Goal: Task Accomplishment & Management: Manage account settings

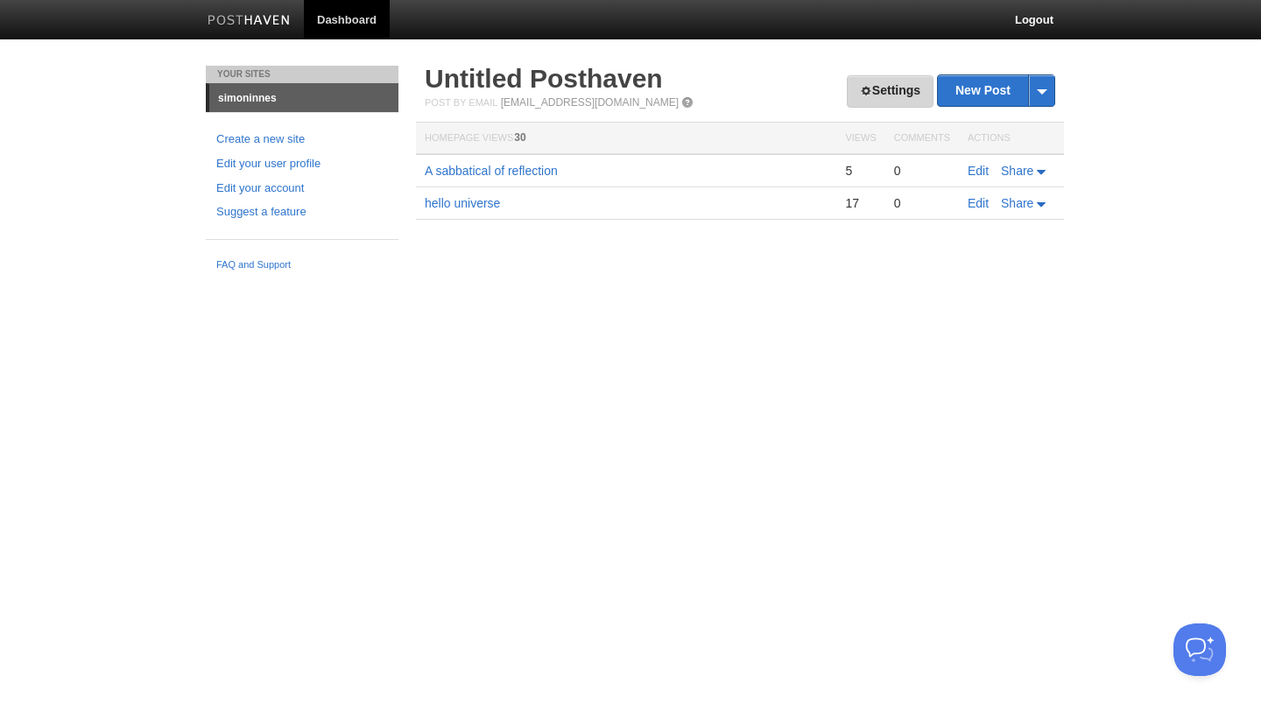
click at [889, 94] on link "Settings" at bounding box center [890, 91] width 87 height 32
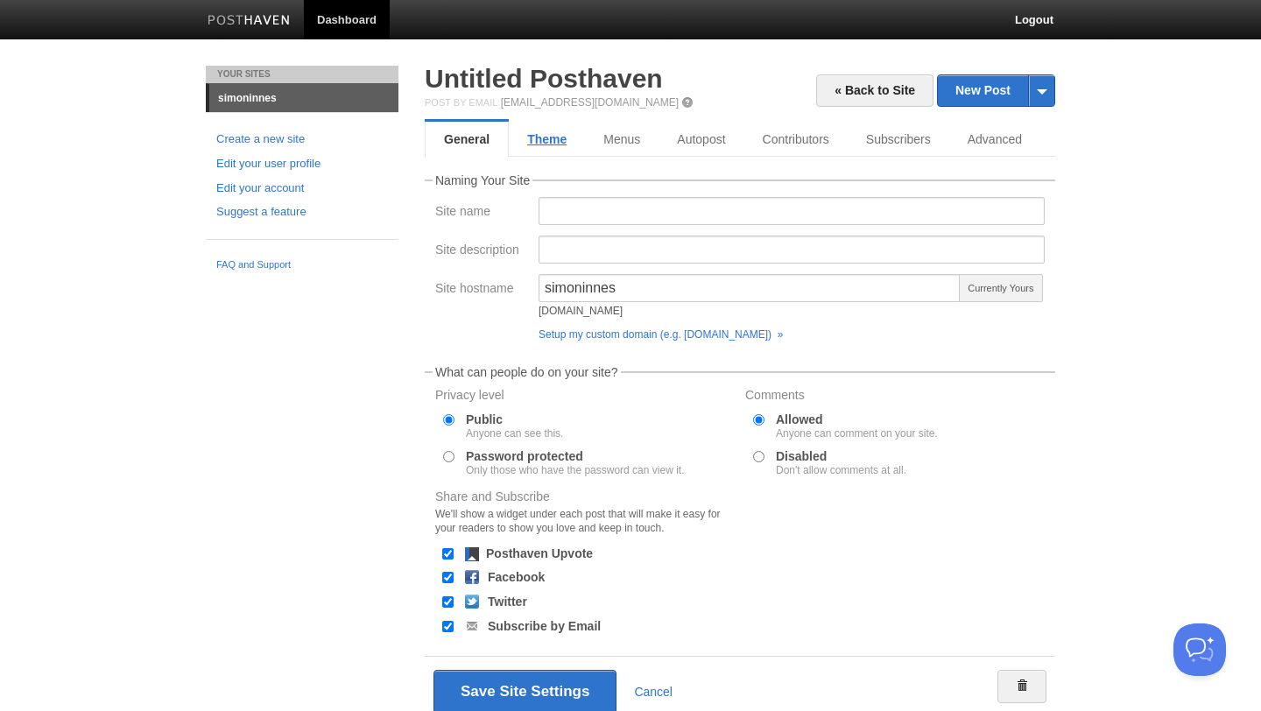
click at [519, 147] on link "Theme" at bounding box center [547, 139] width 76 height 35
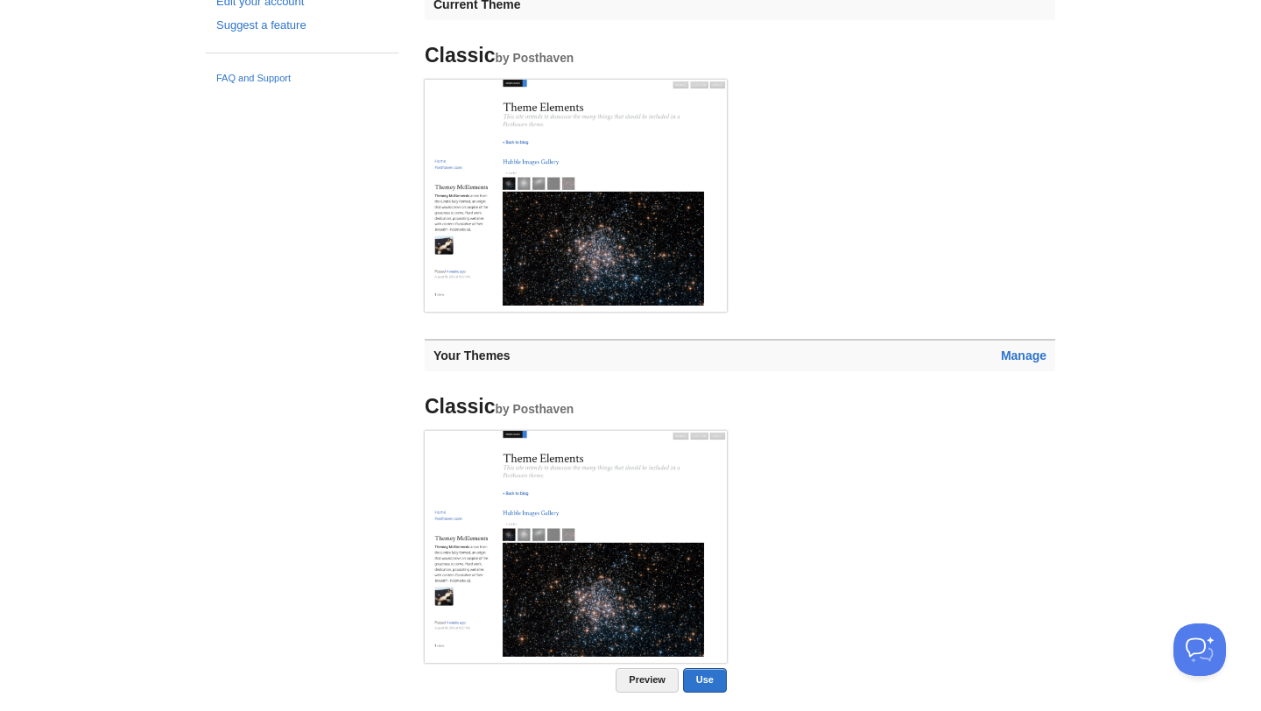
scroll to position [184, 0]
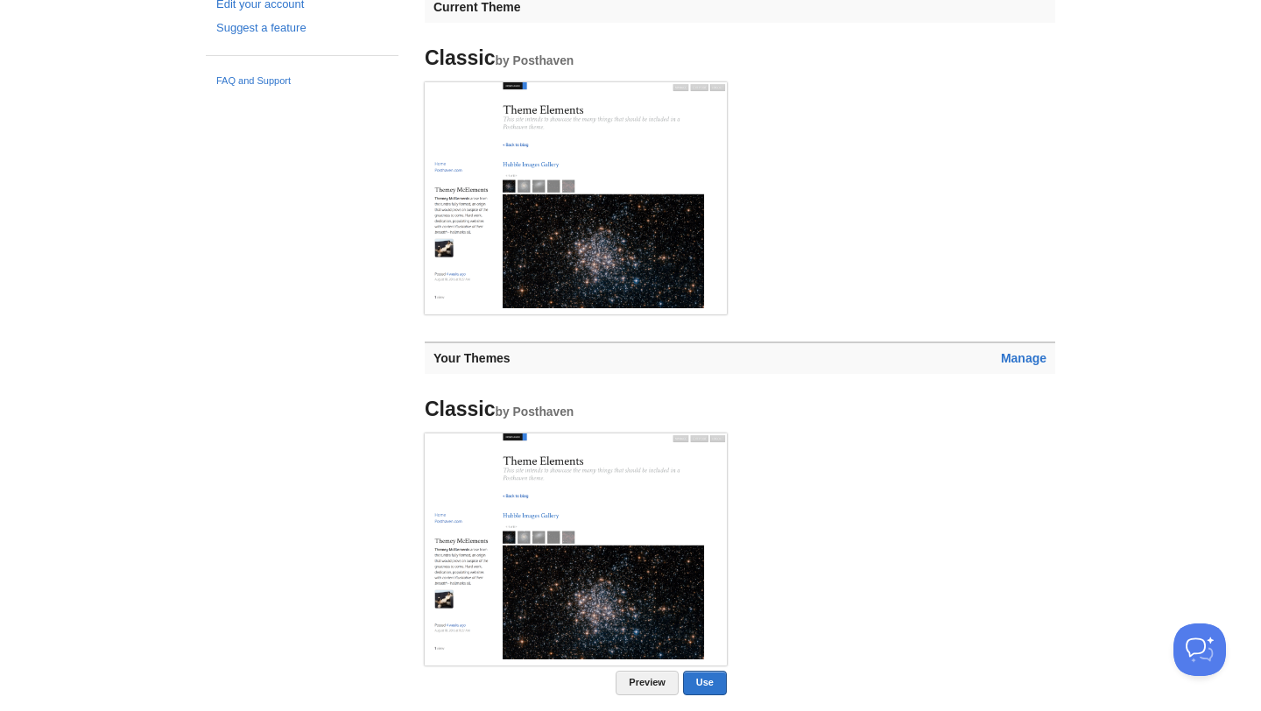
click at [610, 236] on img at bounding box center [576, 195] width 302 height 227
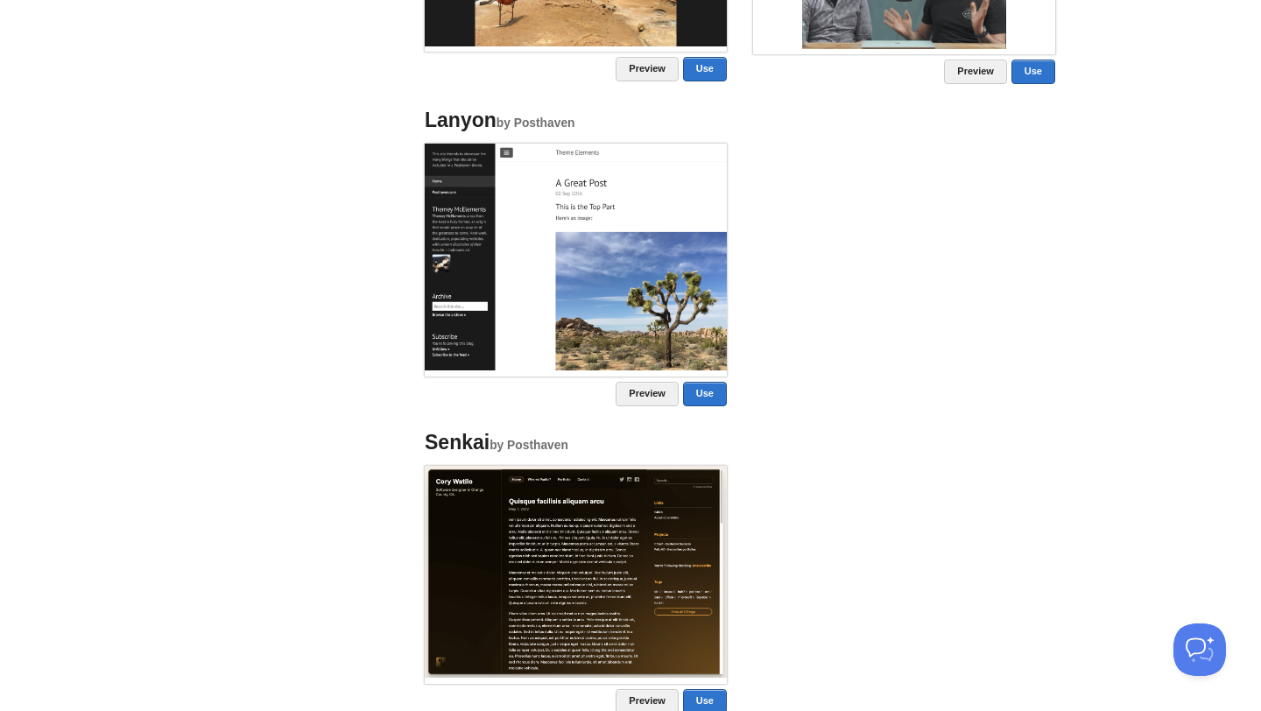
scroll to position [1617, 0]
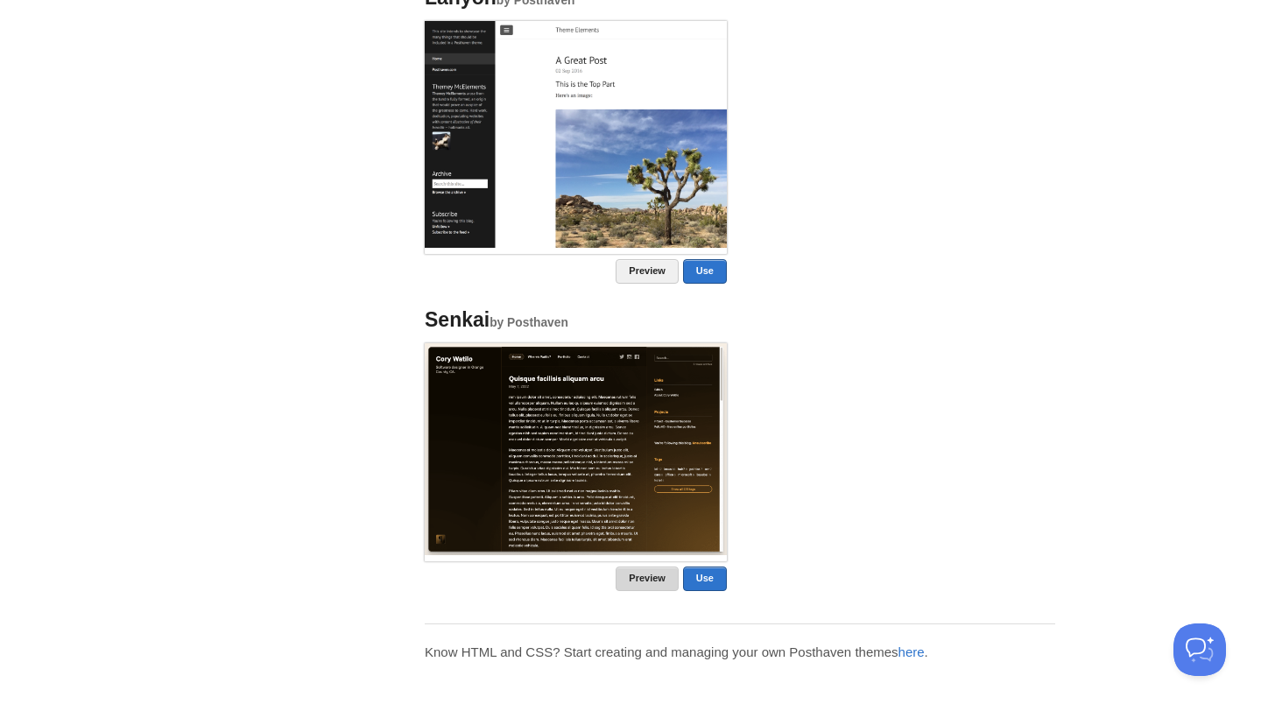
click at [645, 577] on link "Preview" at bounding box center [647, 579] width 63 height 25
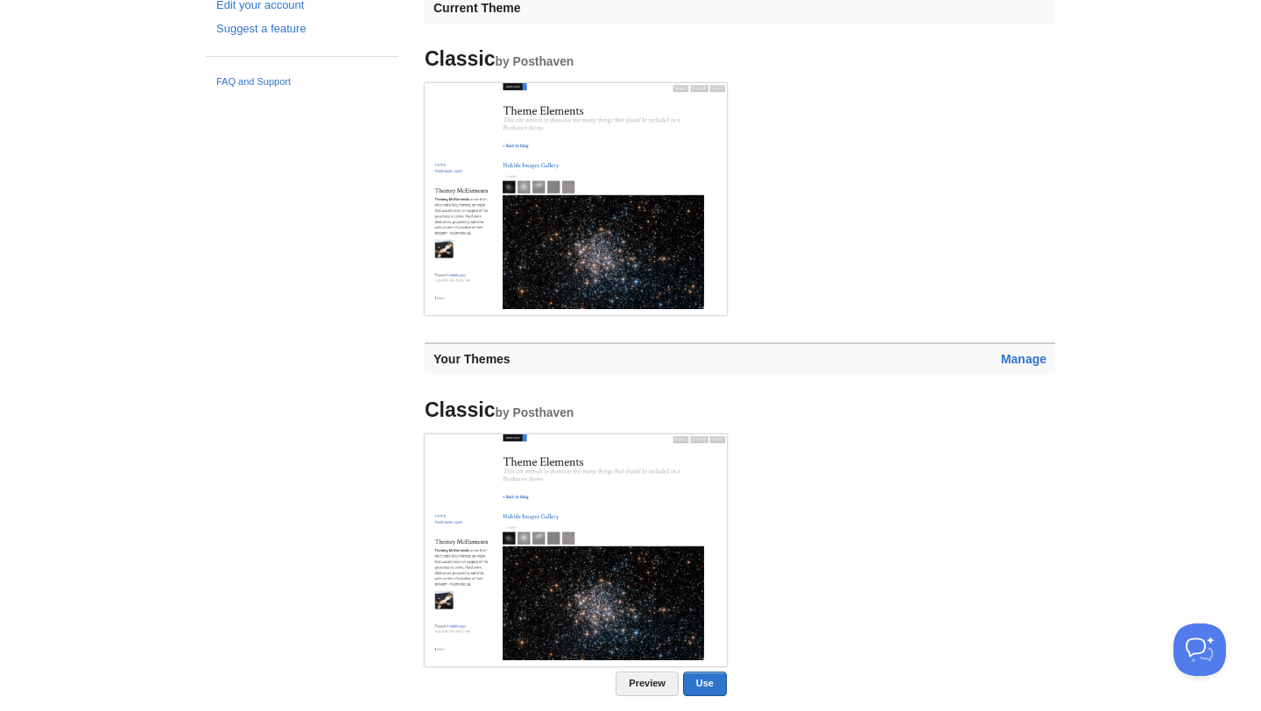
scroll to position [0, 0]
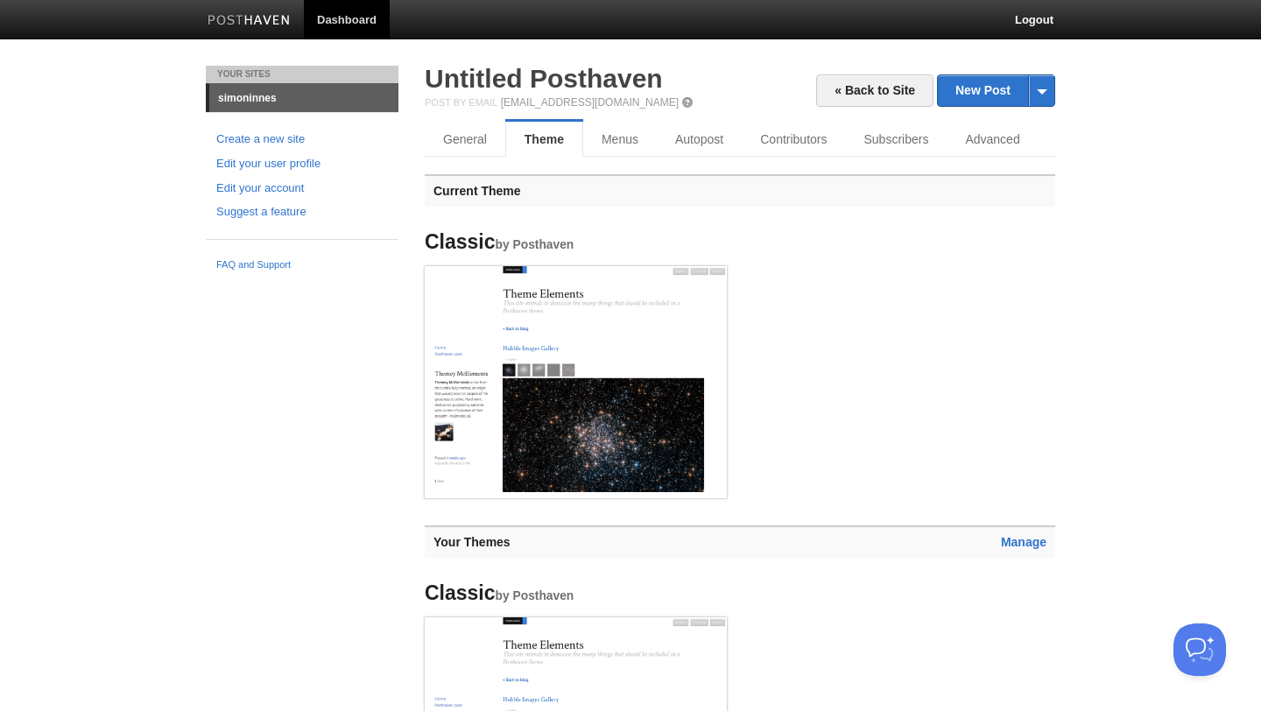
click at [654, 357] on img at bounding box center [576, 379] width 302 height 227
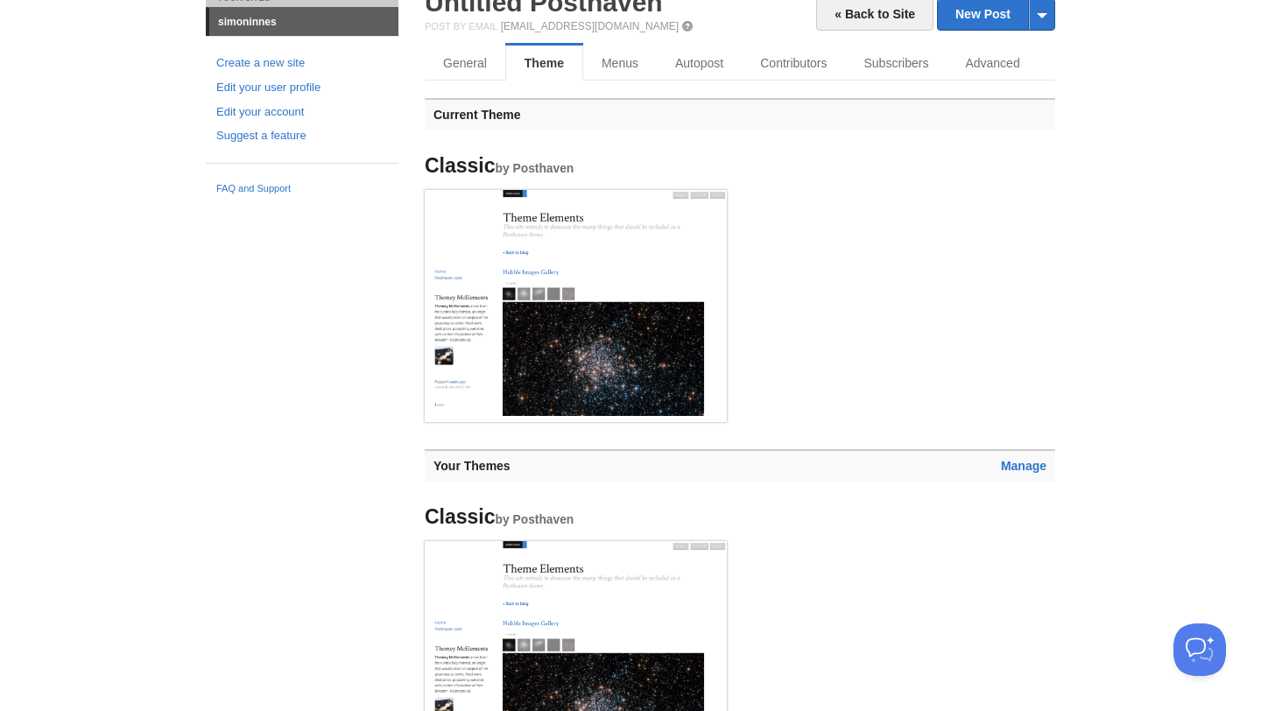
scroll to position [230, 0]
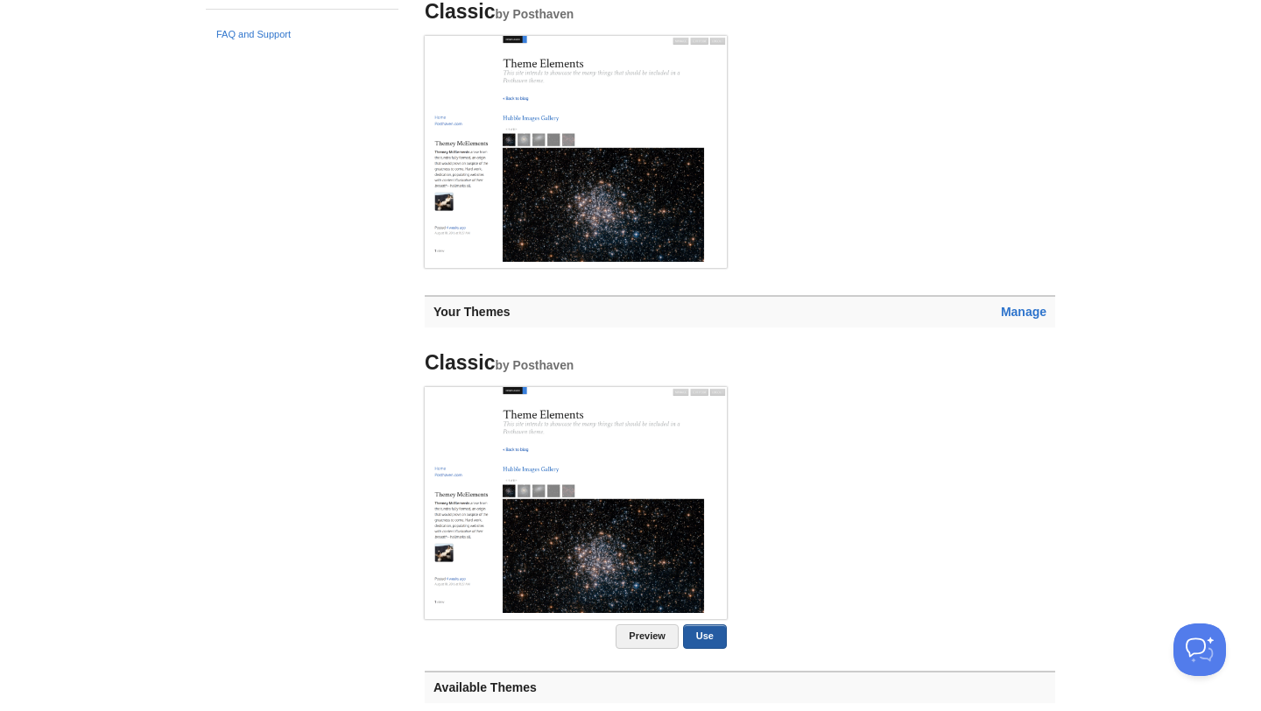
click at [701, 636] on link "Use" at bounding box center [705, 636] width 44 height 25
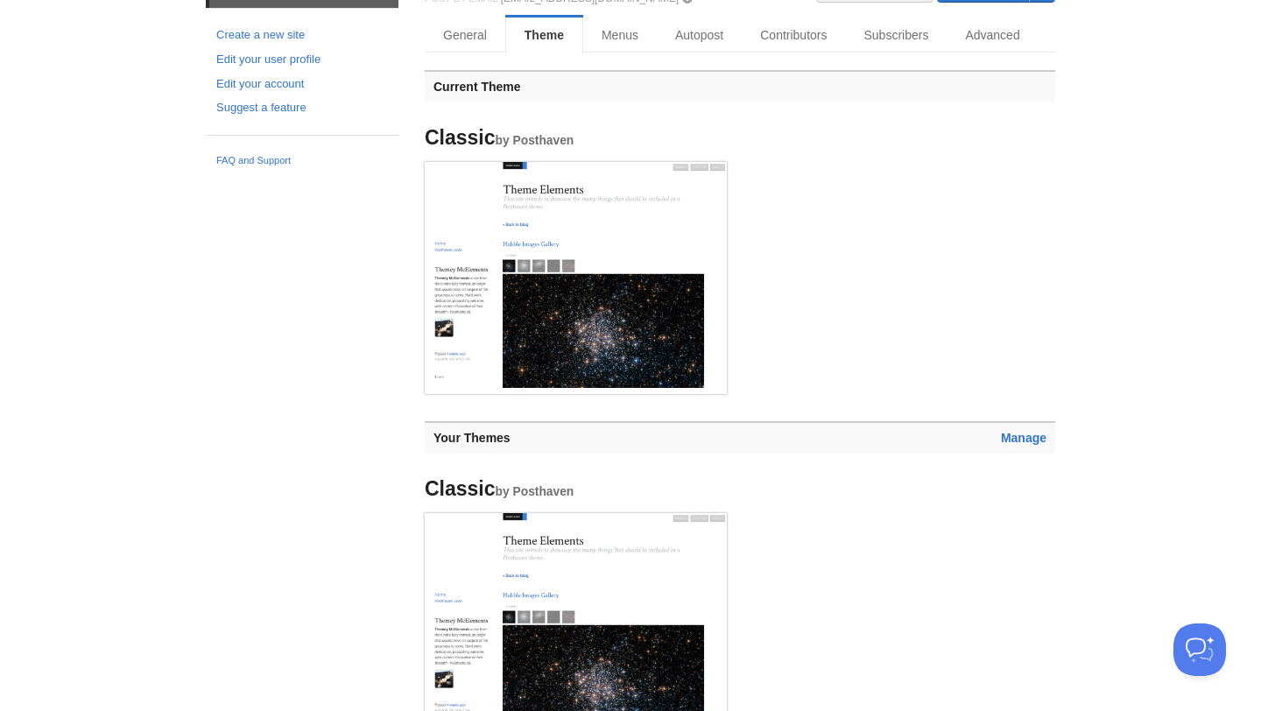
scroll to position [0, 0]
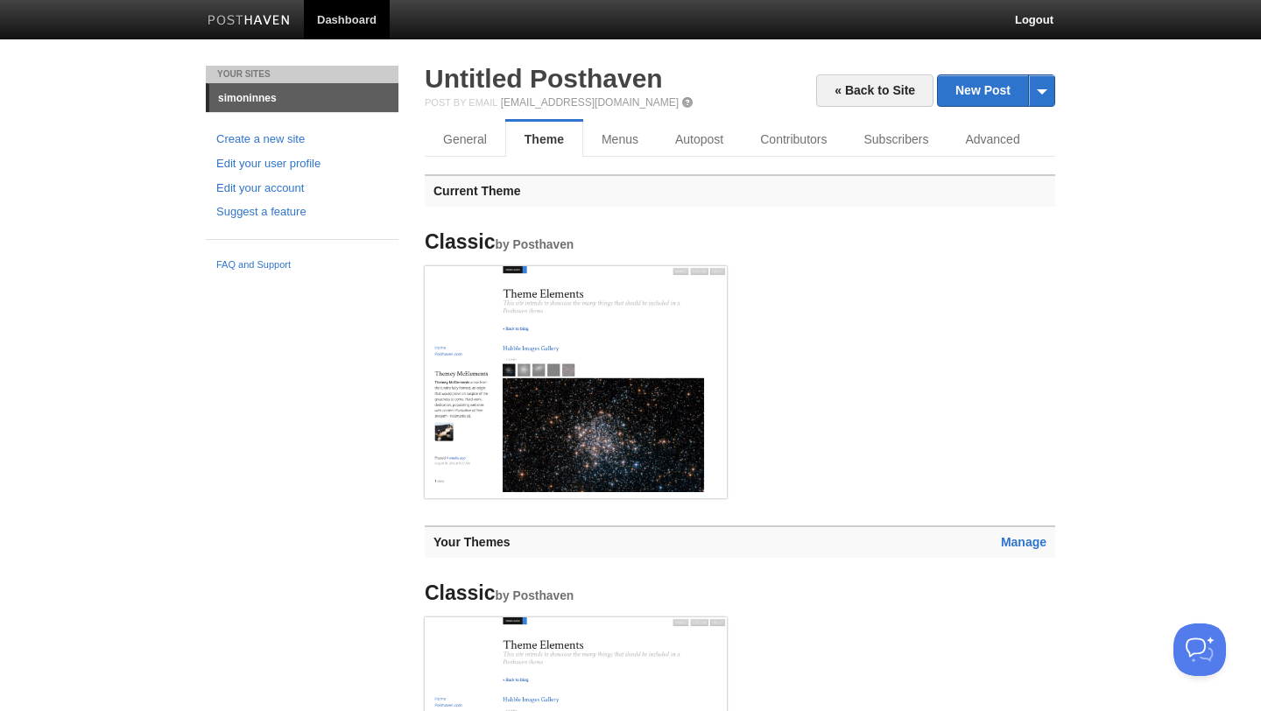
click at [246, 100] on link "simoninnes" at bounding box center [303, 98] width 189 height 28
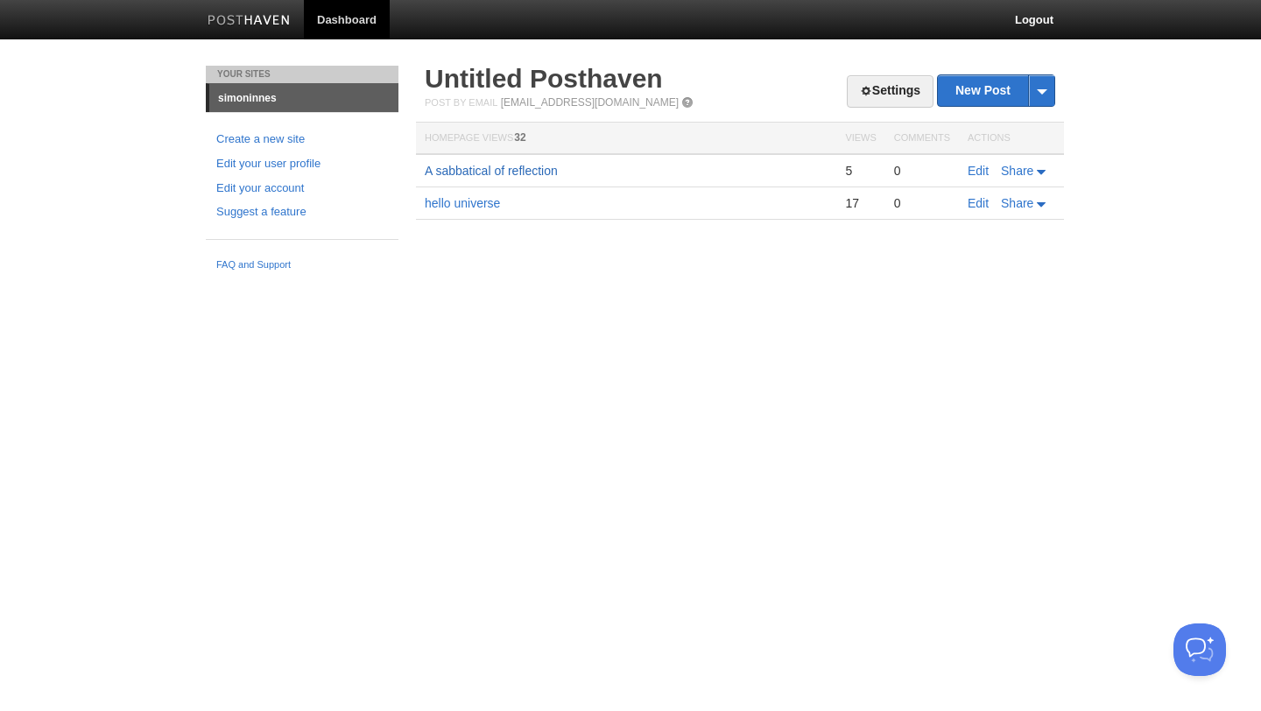
click at [467, 173] on link "A sabbatical of reflection" at bounding box center [491, 171] width 133 height 14
click at [861, 85] on span at bounding box center [866, 91] width 12 height 12
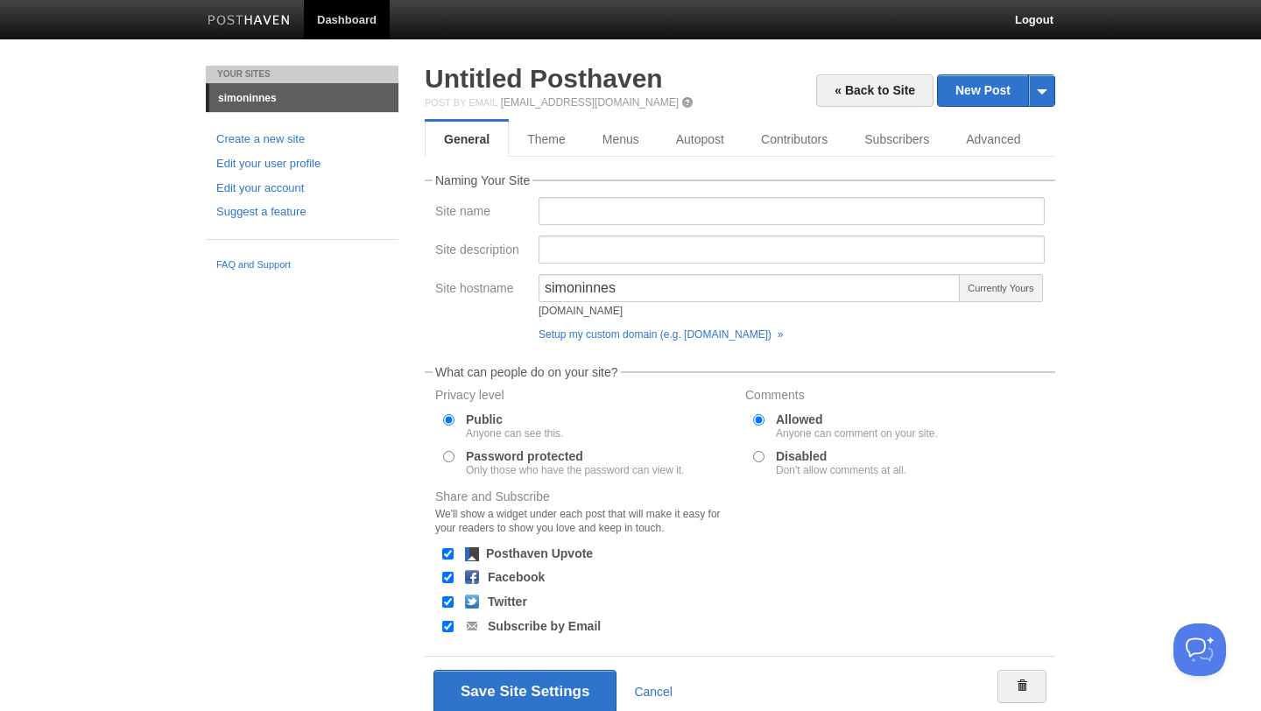
scroll to position [67, 0]
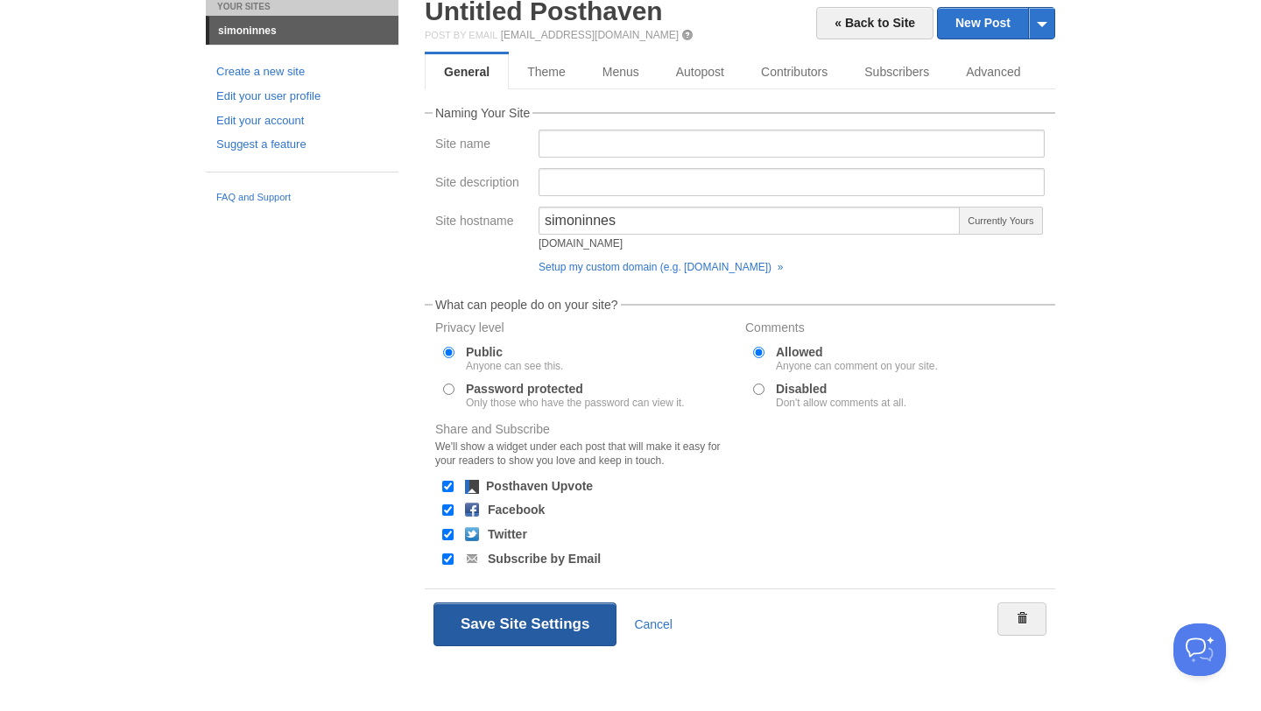
click at [531, 638] on button "Save Site Settings" at bounding box center [524, 624] width 183 height 44
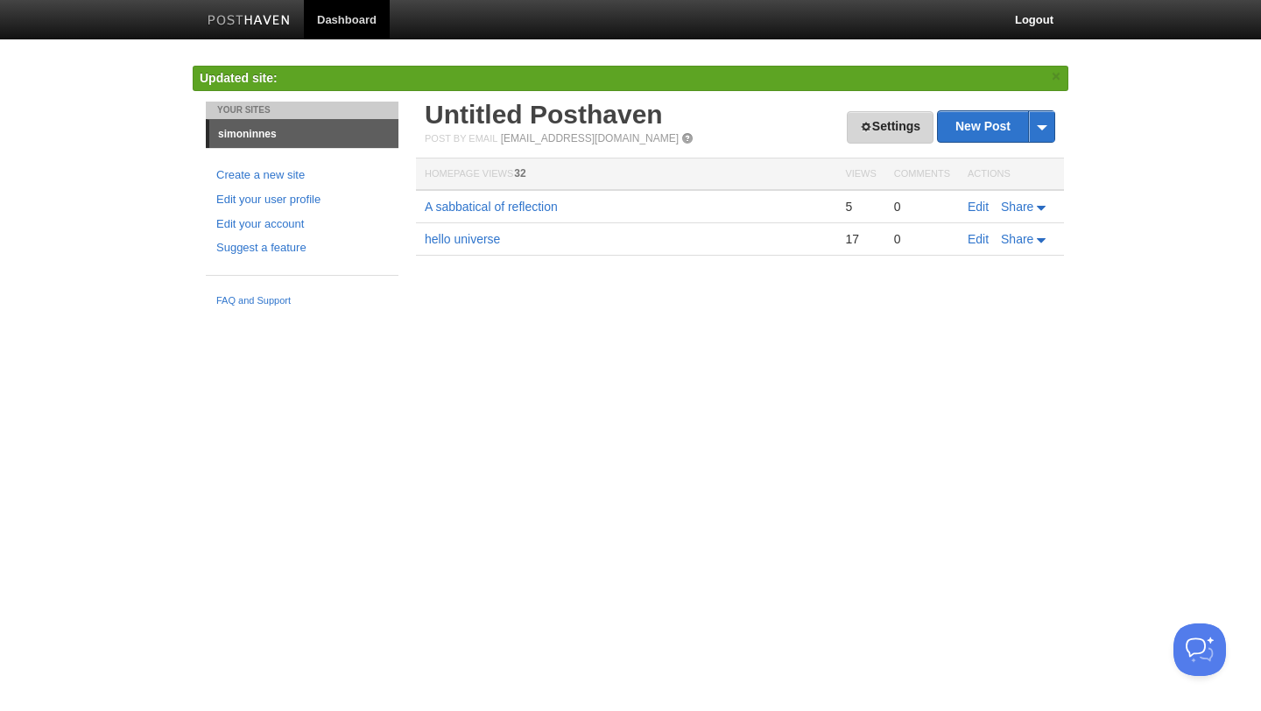
click at [883, 126] on link "Settings" at bounding box center [890, 127] width 87 height 32
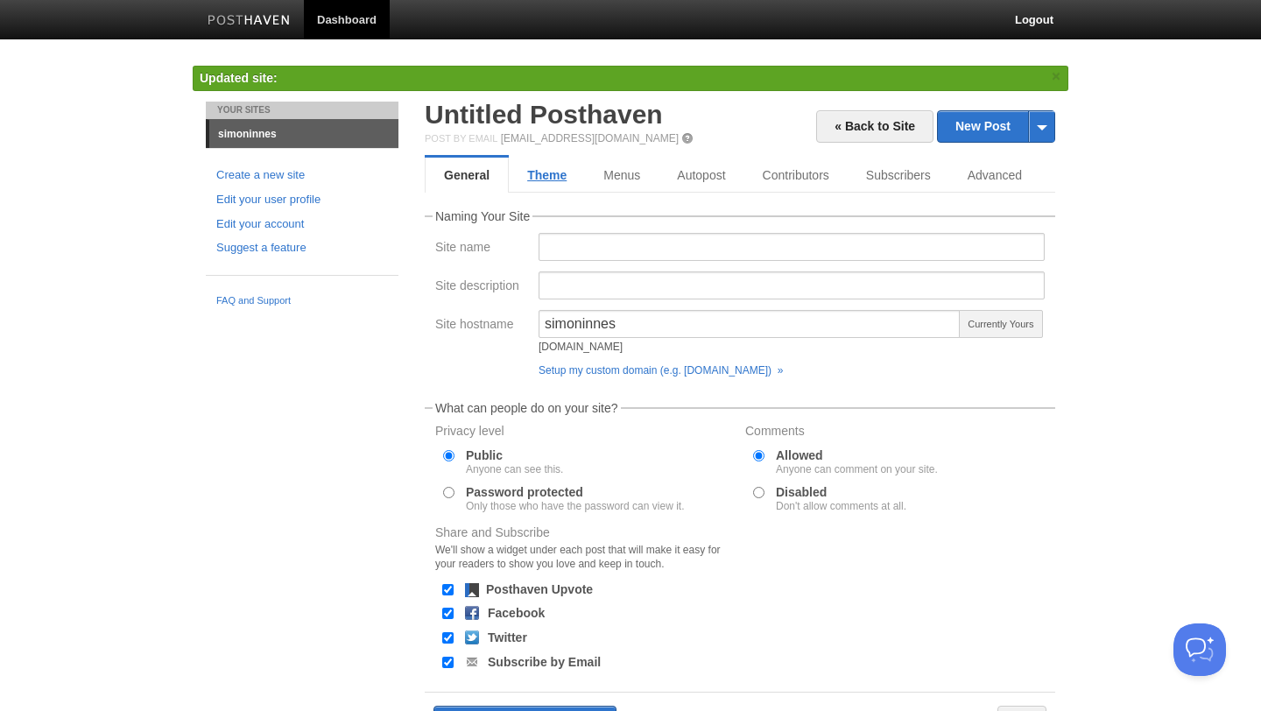
click at [533, 167] on link "Theme" at bounding box center [547, 175] width 76 height 35
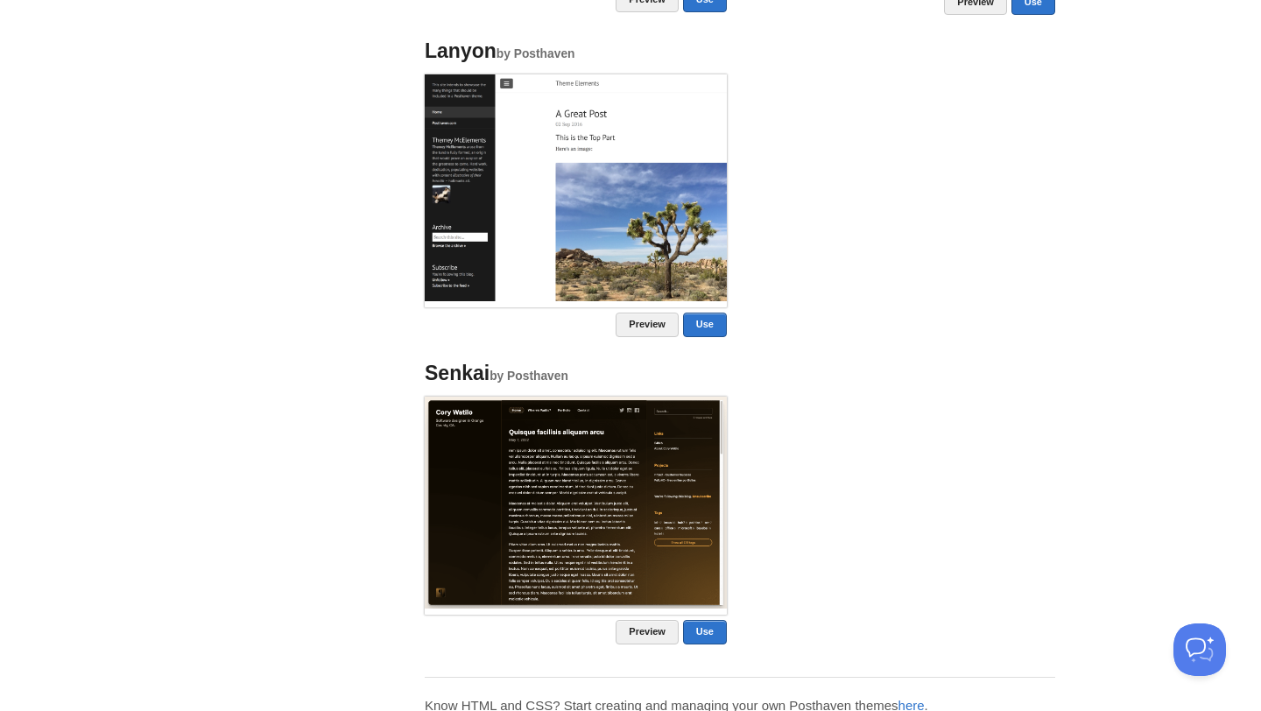
scroll to position [1614, 0]
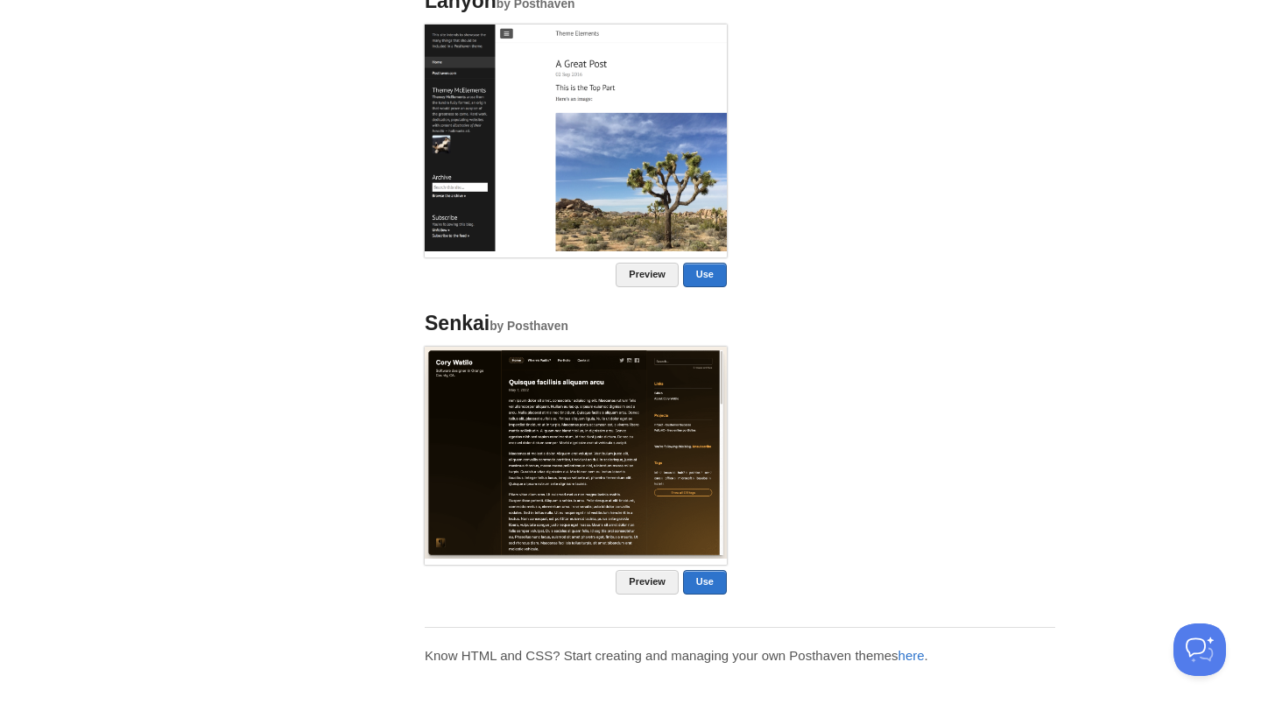
click at [582, 308] on li "Senkai by Posthaven Preview Use" at bounding box center [576, 453] width 328 height 307
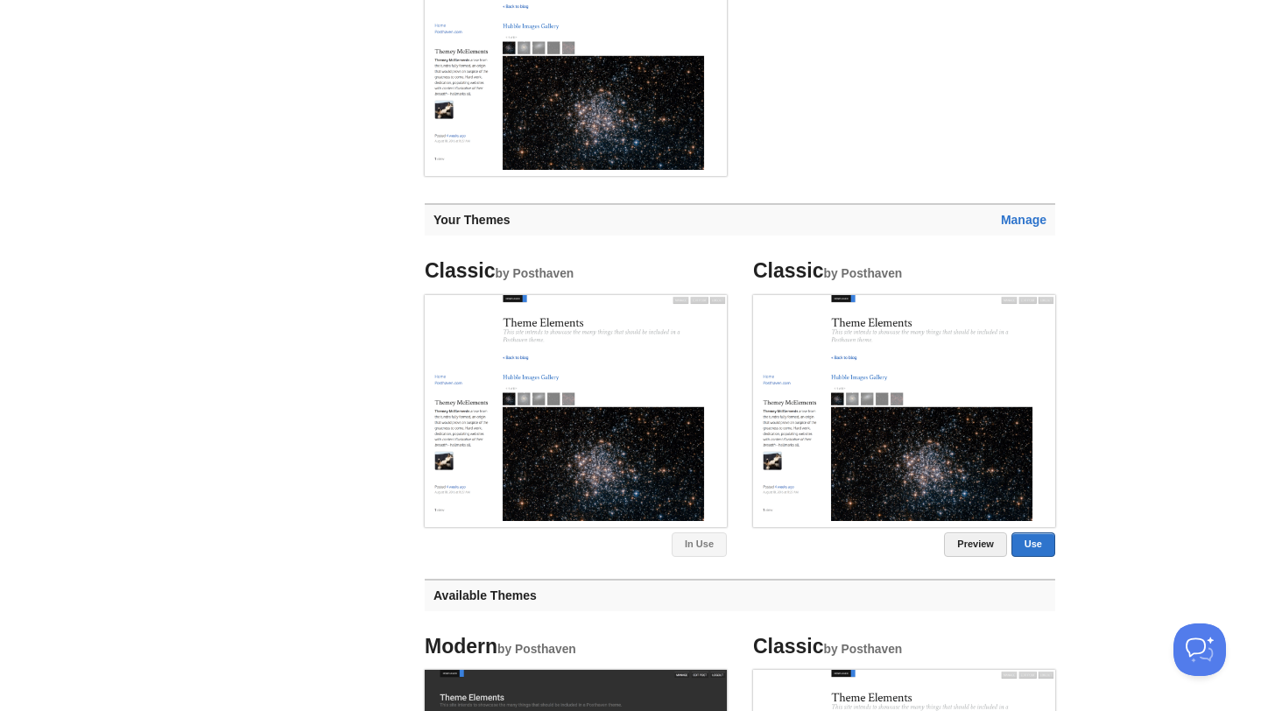
scroll to position [399, 0]
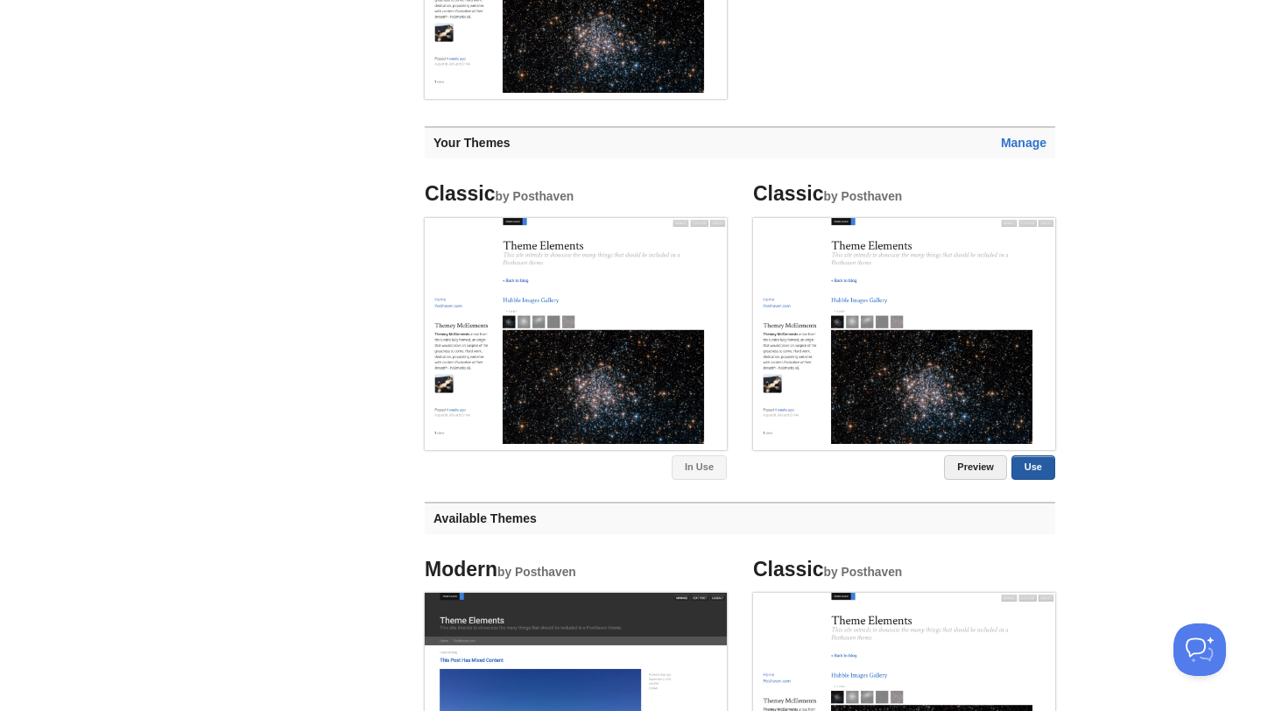
click at [1024, 461] on link "Use" at bounding box center [1033, 467] width 44 height 25
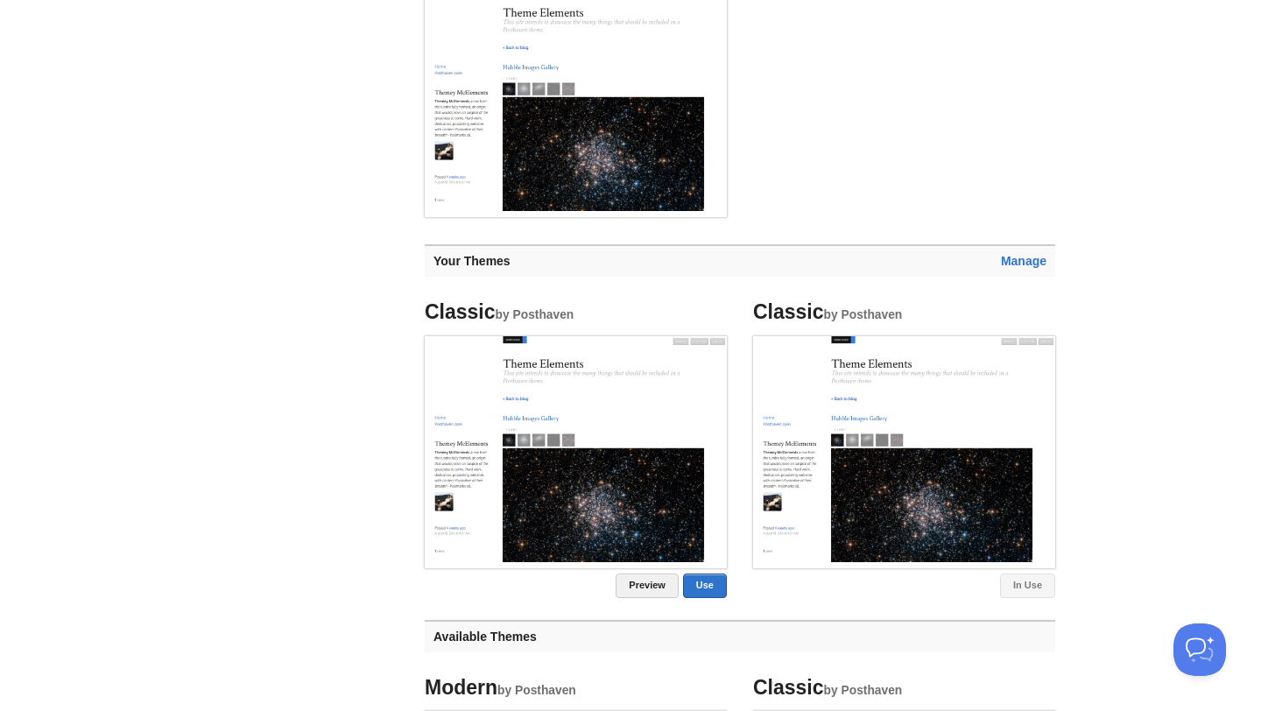
scroll to position [0, 0]
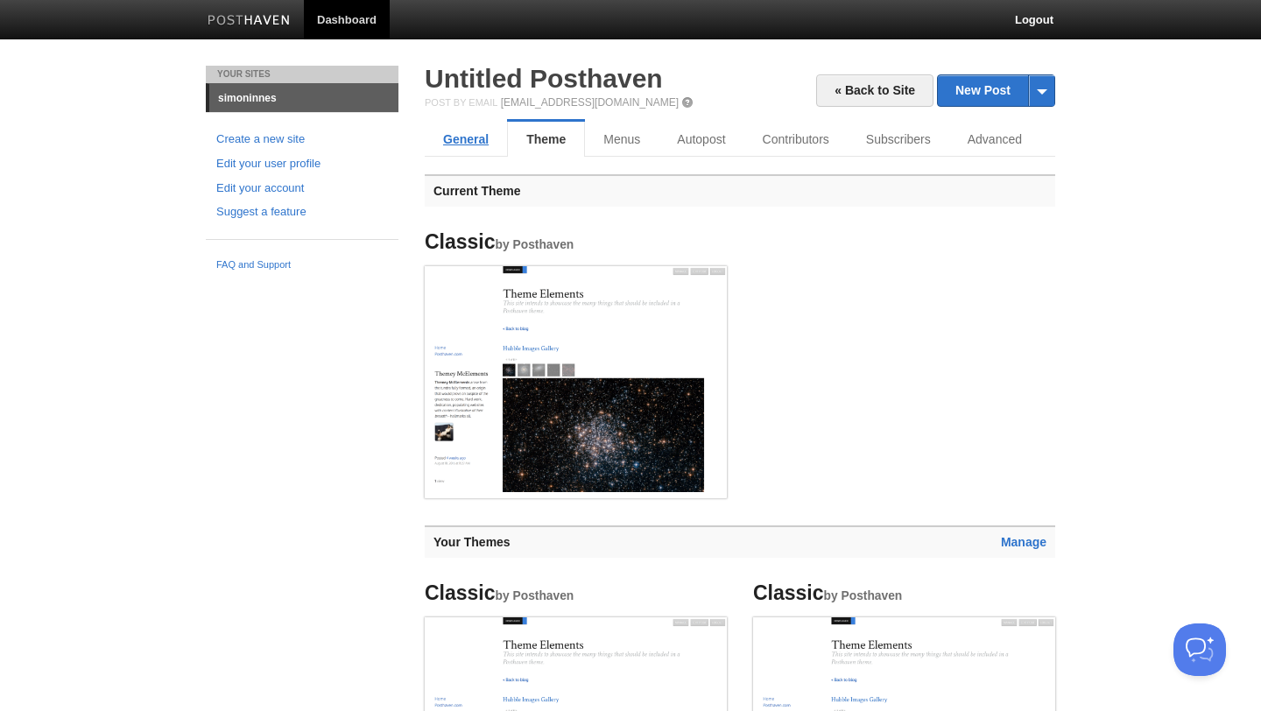
click at [476, 128] on link "General" at bounding box center [466, 139] width 82 height 35
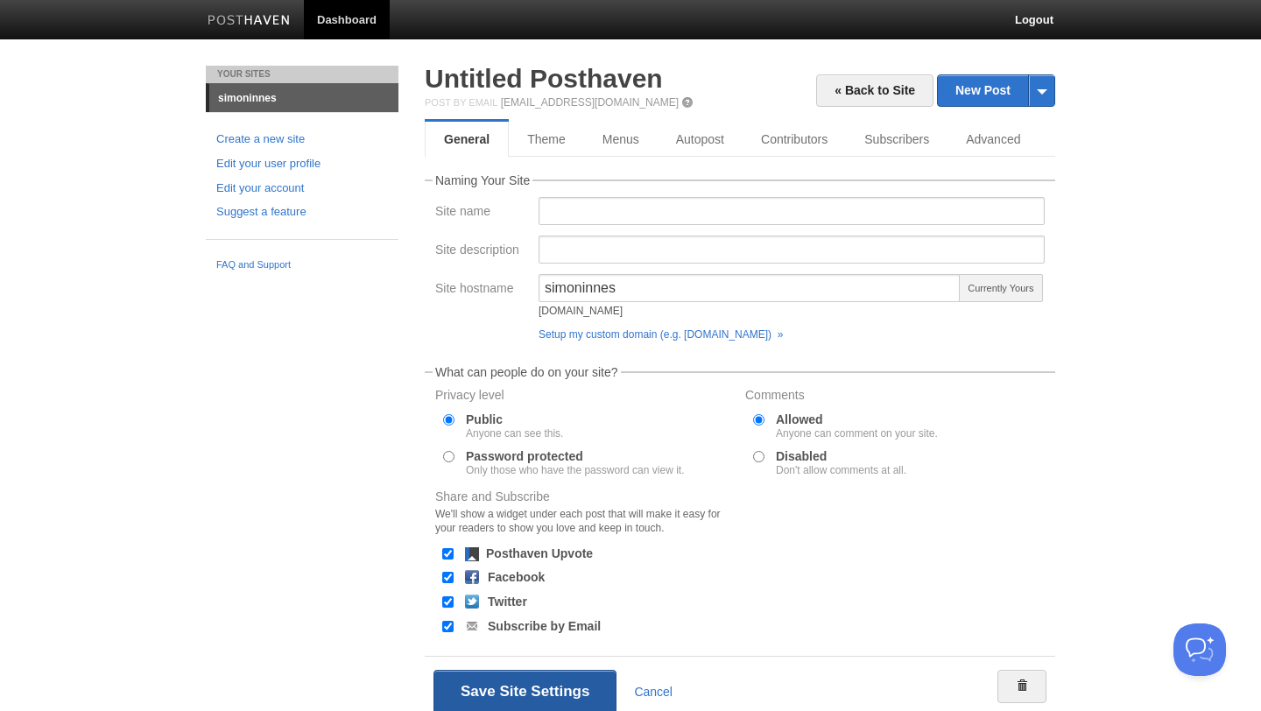
click at [560, 685] on button "Save Site Settings" at bounding box center [524, 692] width 183 height 44
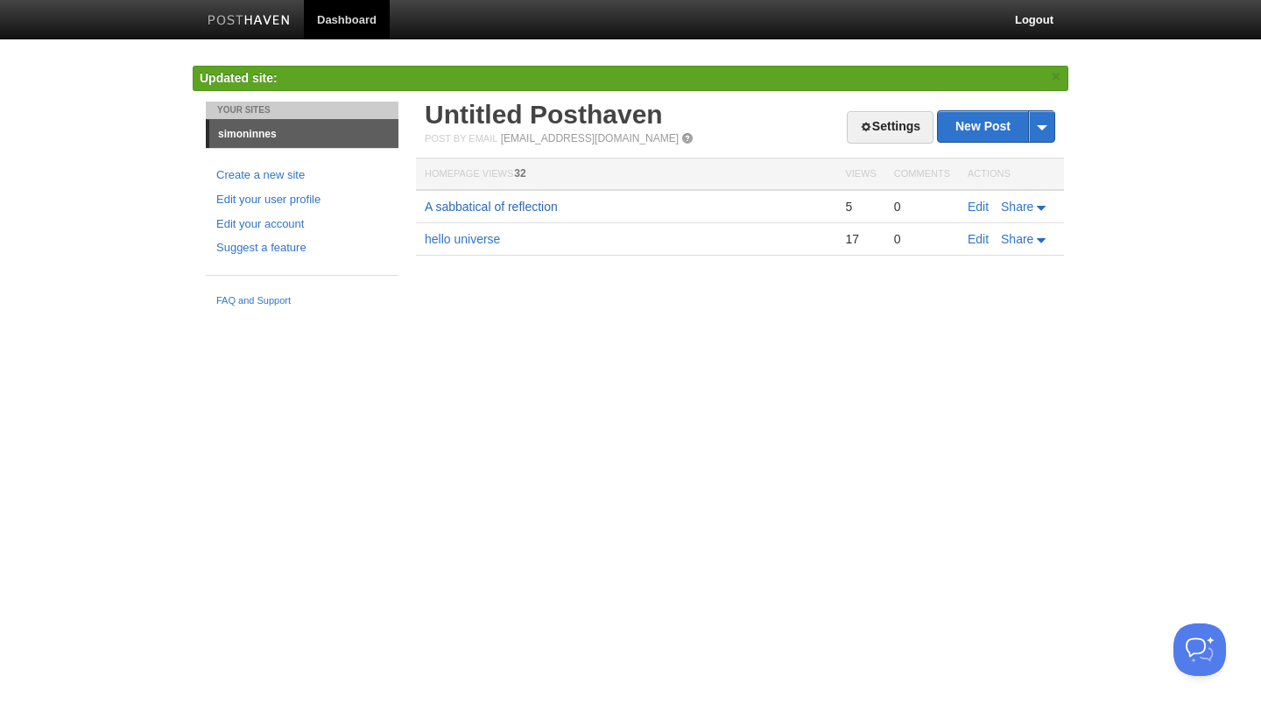
click at [505, 204] on link "A sabbatical of reflection" at bounding box center [491, 207] width 133 height 14
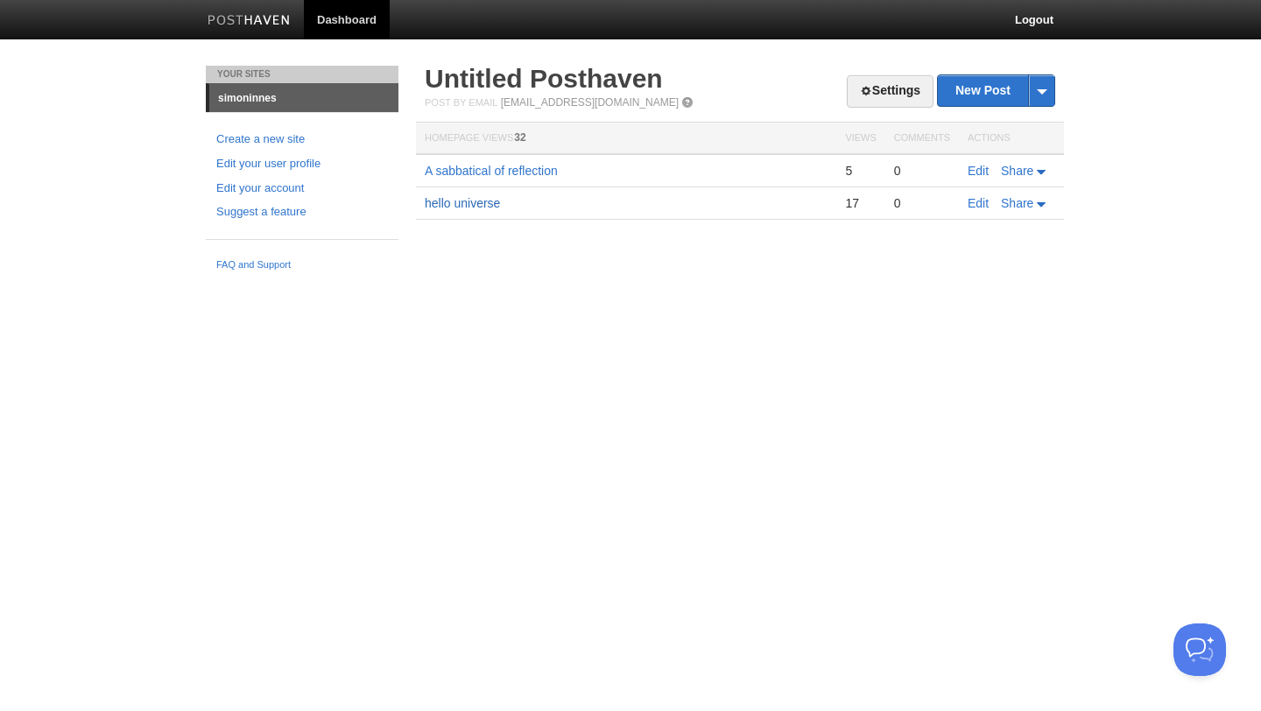
click at [458, 199] on link "hello universe" at bounding box center [462, 203] width 75 height 14
click at [886, 97] on link "Settings" at bounding box center [890, 91] width 87 height 32
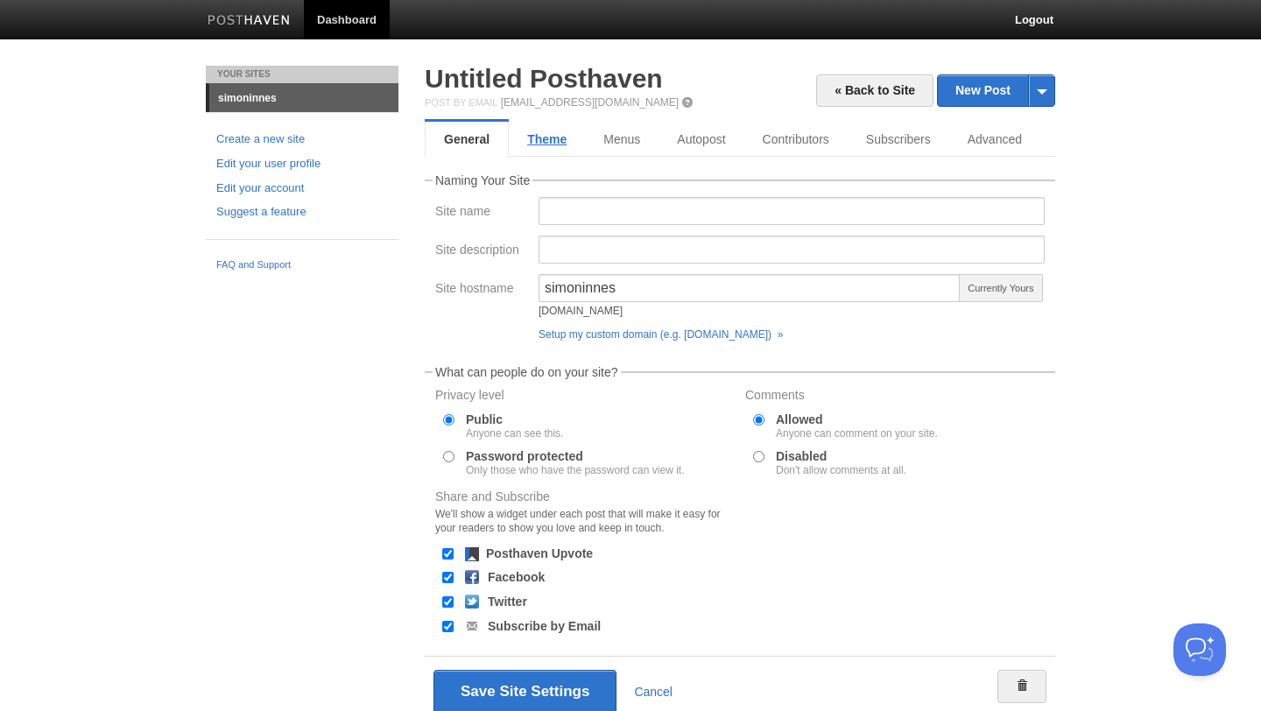
click at [546, 143] on link "Theme" at bounding box center [547, 139] width 76 height 35
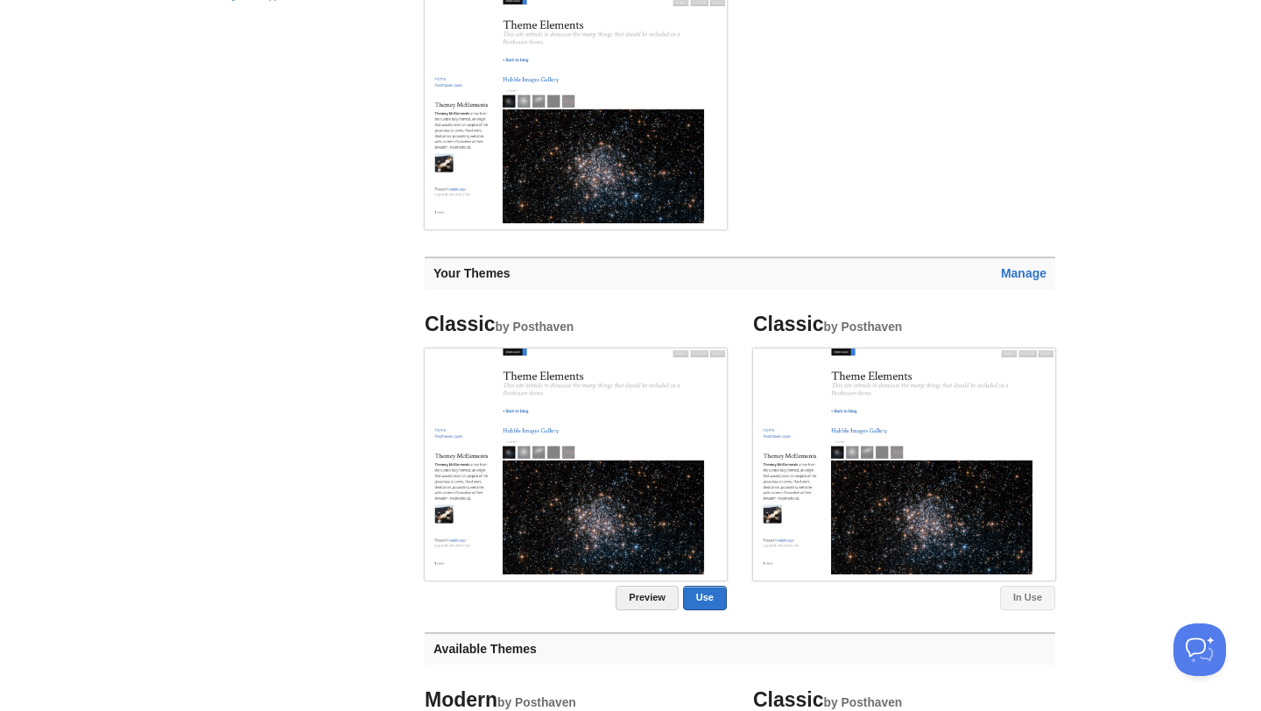
scroll to position [283, 0]
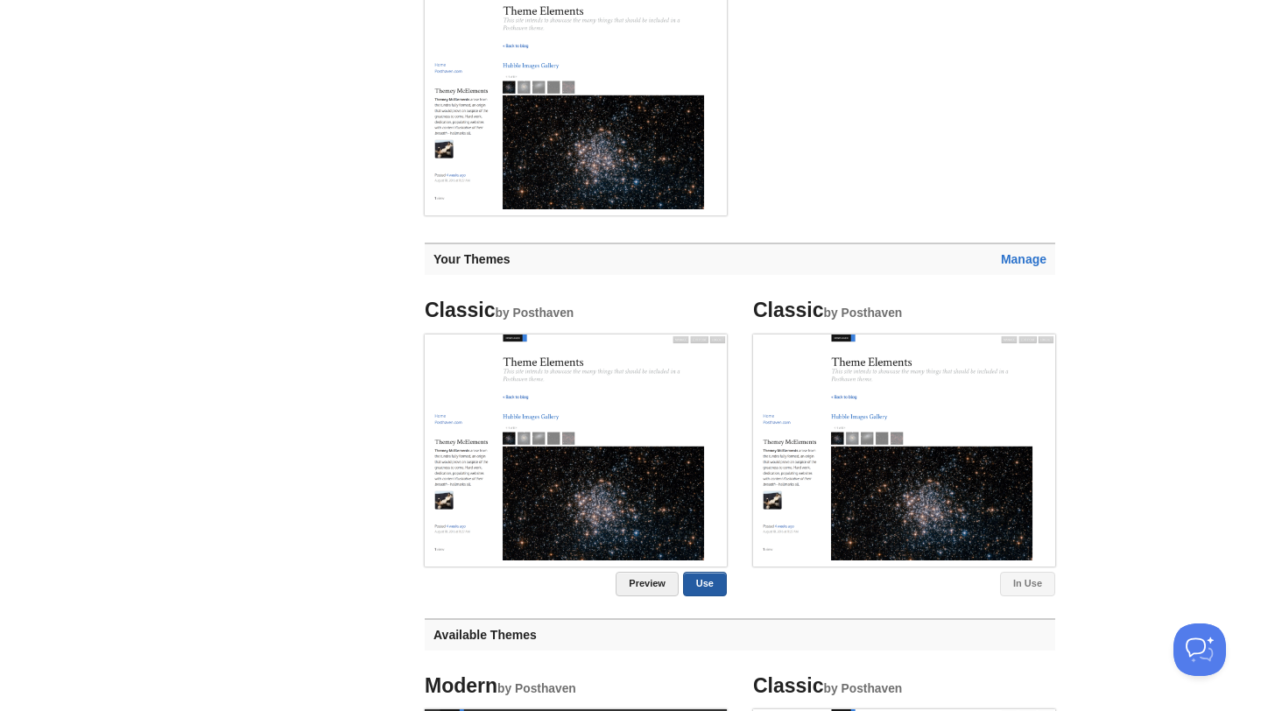
click at [694, 574] on link "Use" at bounding box center [705, 584] width 44 height 25
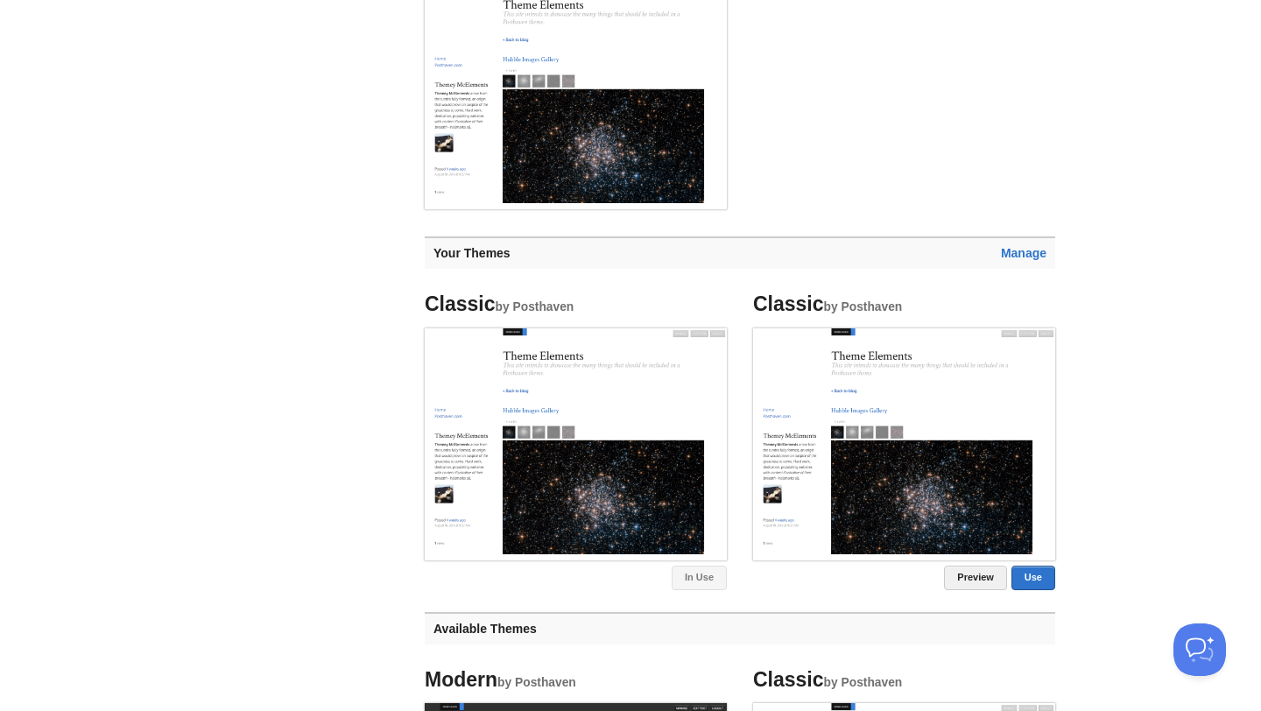
scroll to position [0, 0]
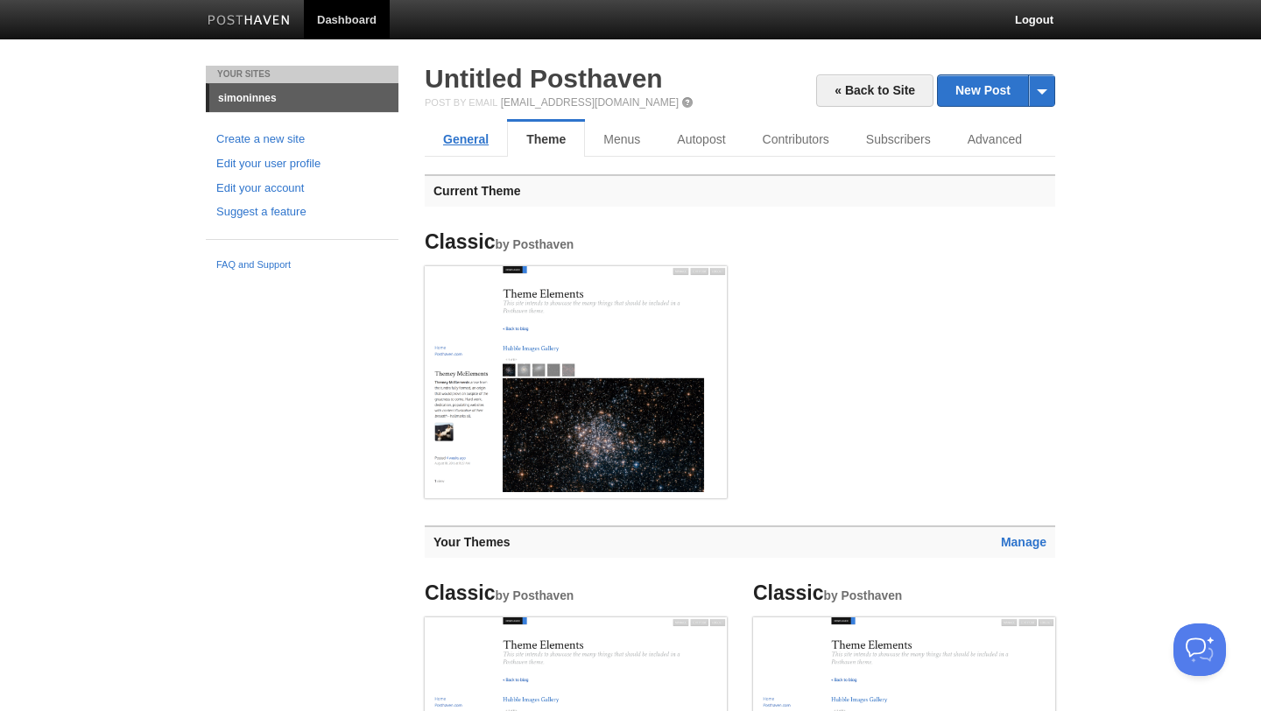
click at [488, 131] on link "General" at bounding box center [466, 139] width 82 height 35
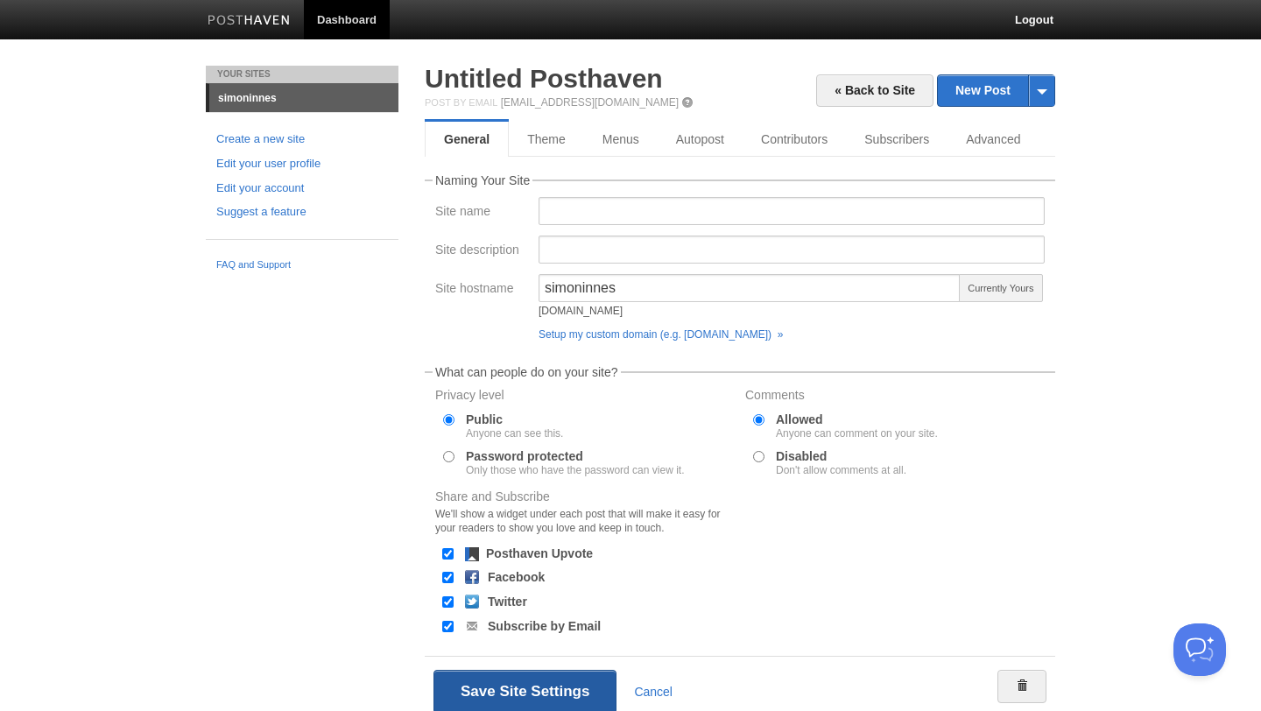
click at [557, 673] on button "Save Site Settings" at bounding box center [524, 692] width 183 height 44
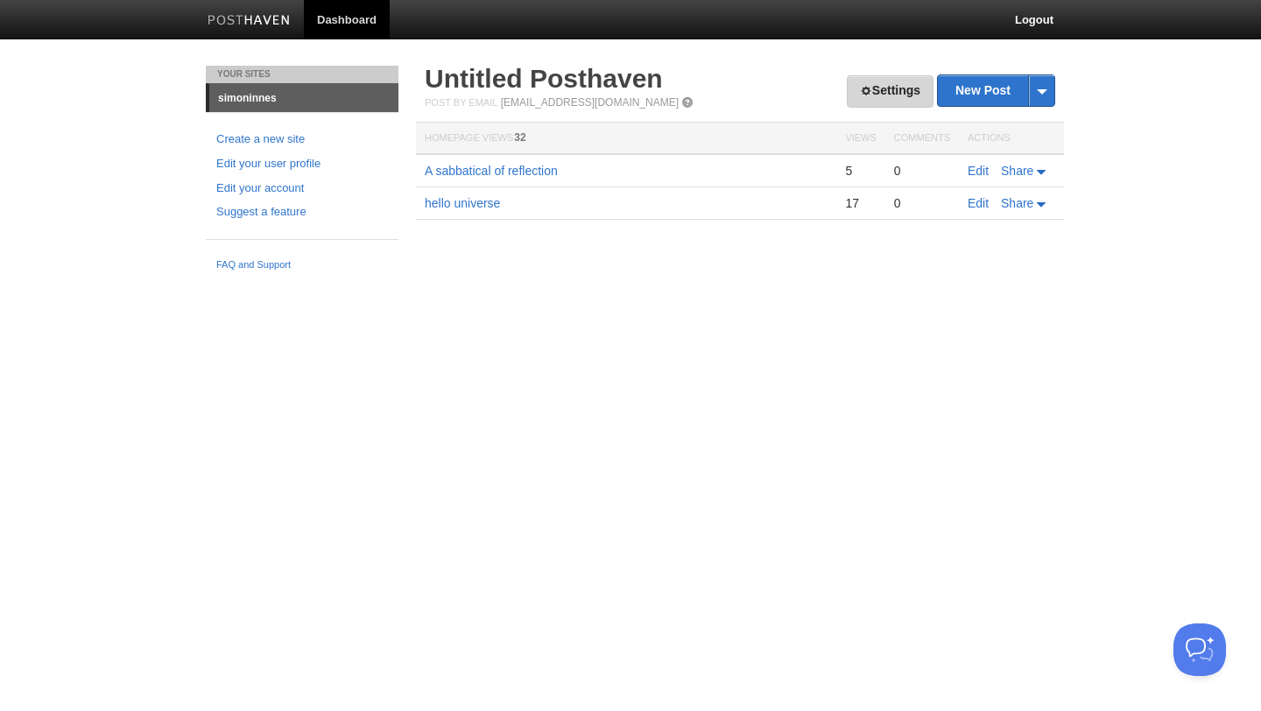
click at [891, 93] on link "Settings" at bounding box center [890, 91] width 87 height 32
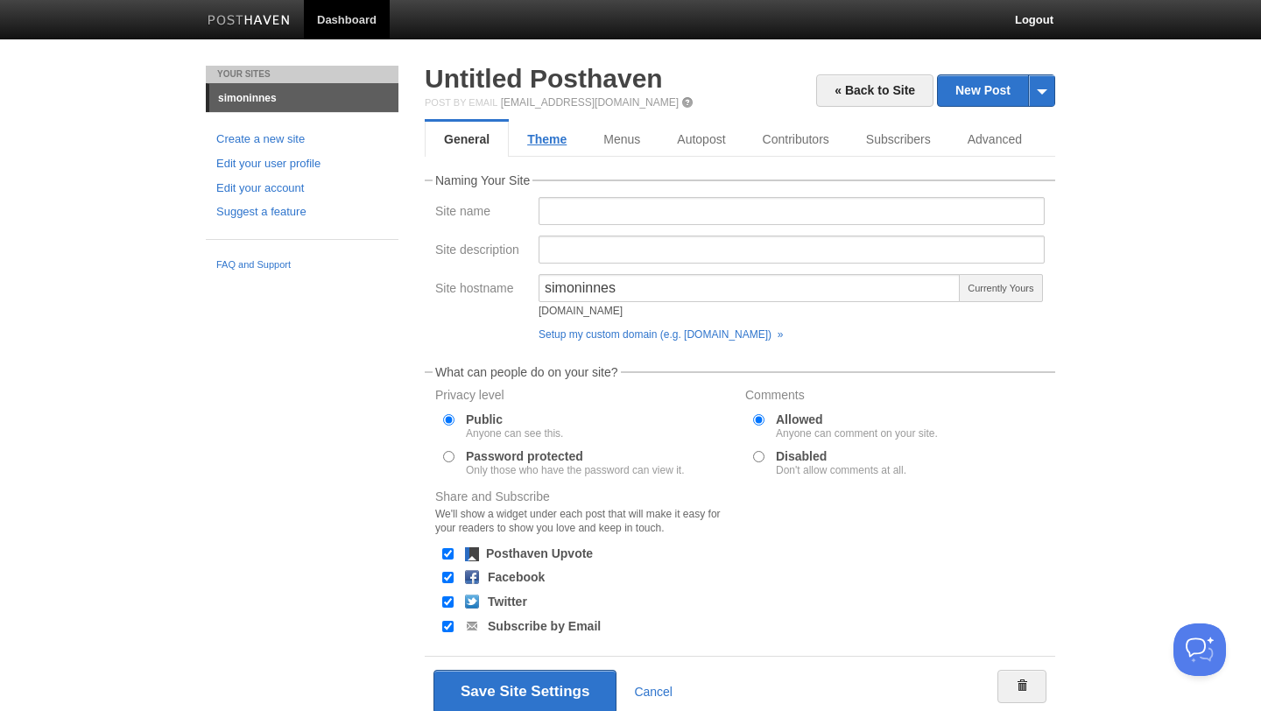
click at [539, 134] on link "Theme" at bounding box center [547, 139] width 76 height 35
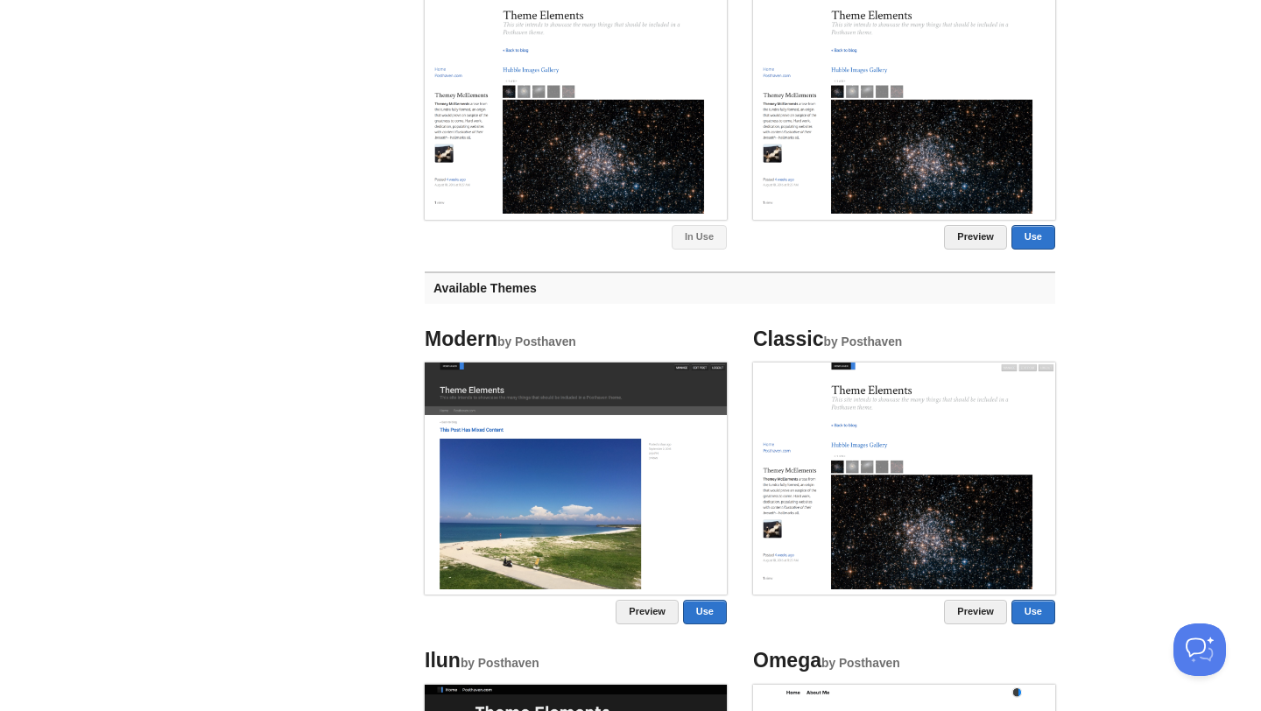
scroll to position [377, 0]
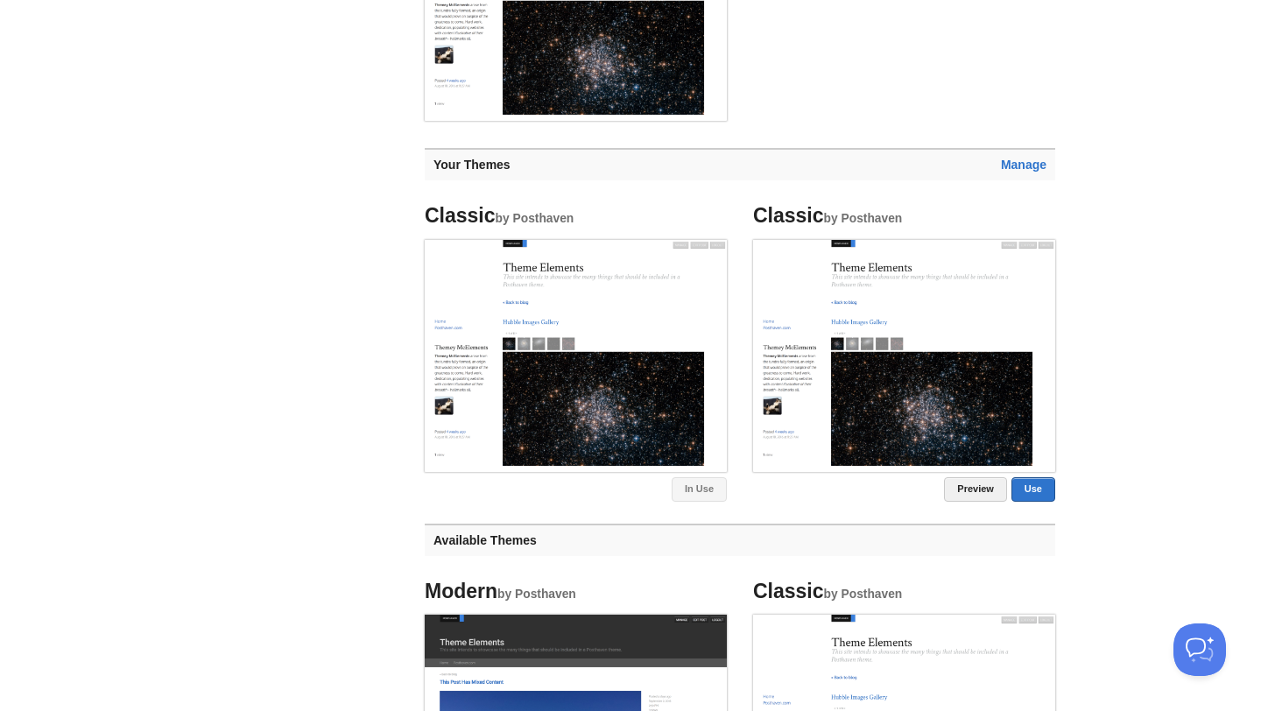
click at [916, 384] on img at bounding box center [904, 353] width 302 height 227
click at [1028, 491] on link "Use" at bounding box center [1033, 489] width 44 height 25
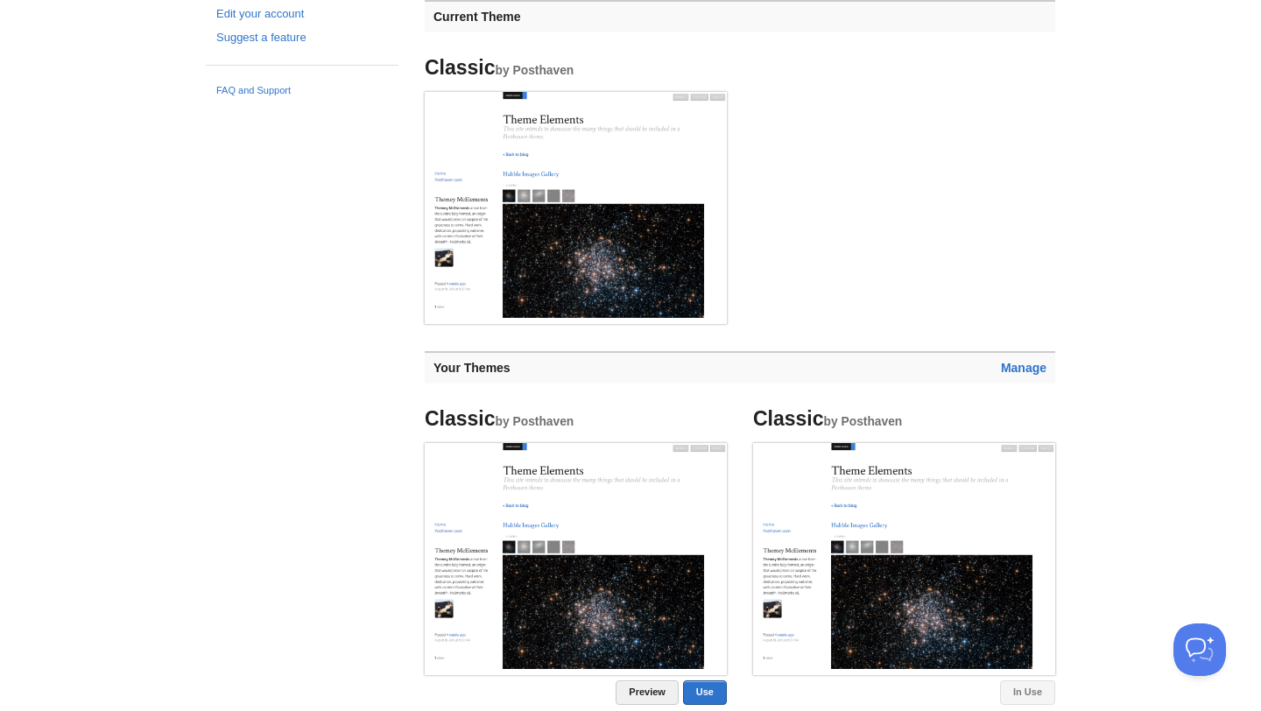
scroll to position [0, 0]
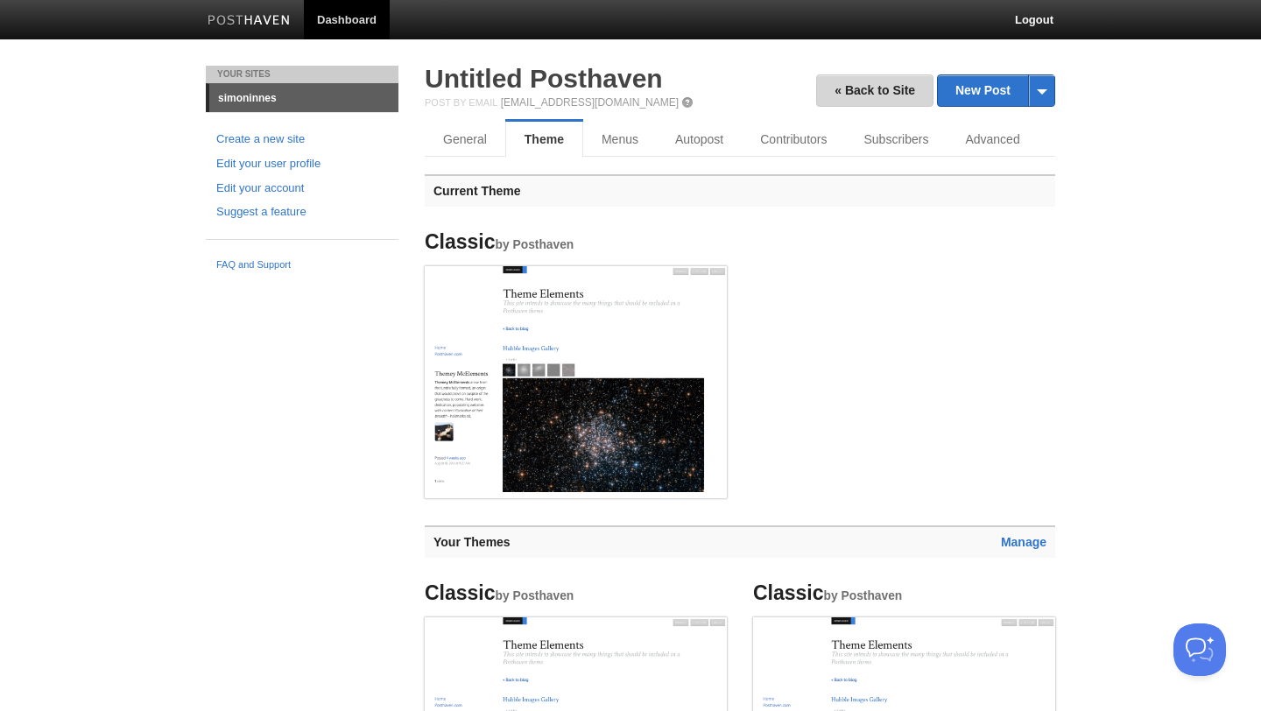
click at [861, 95] on link "« Back to Site" at bounding box center [874, 90] width 117 height 32
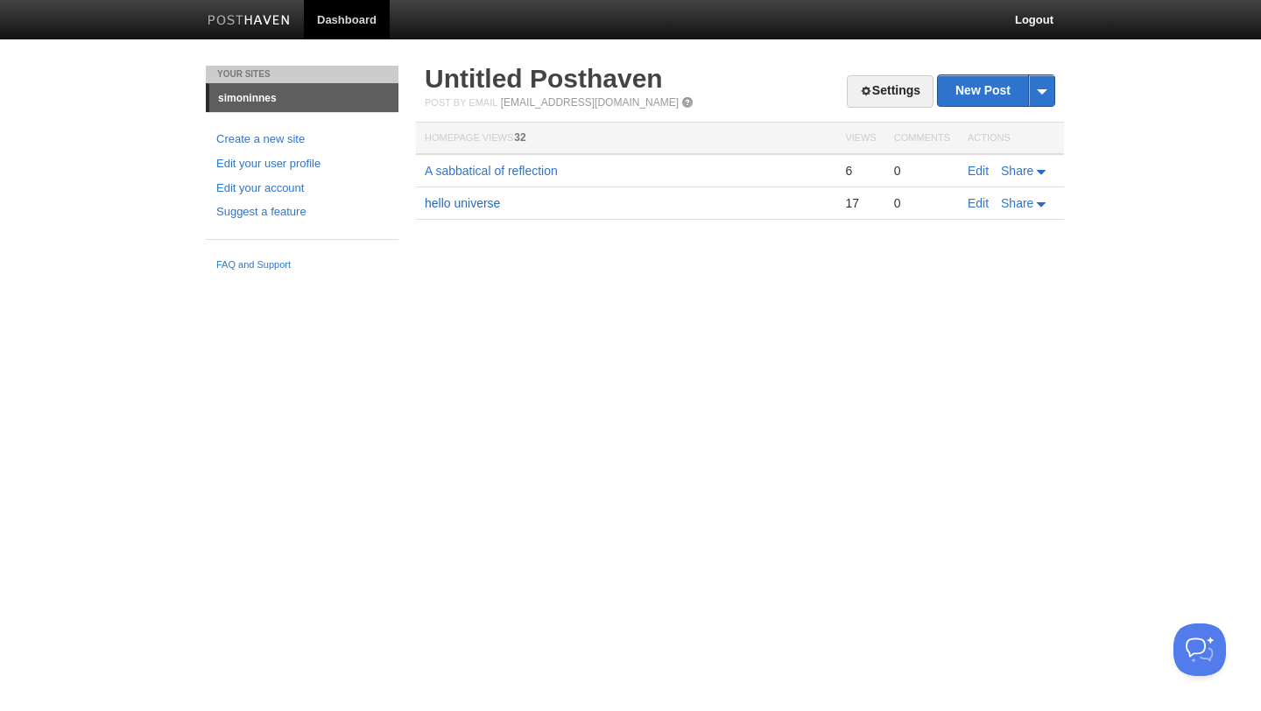
click at [468, 204] on link "hello universe" at bounding box center [462, 203] width 75 height 14
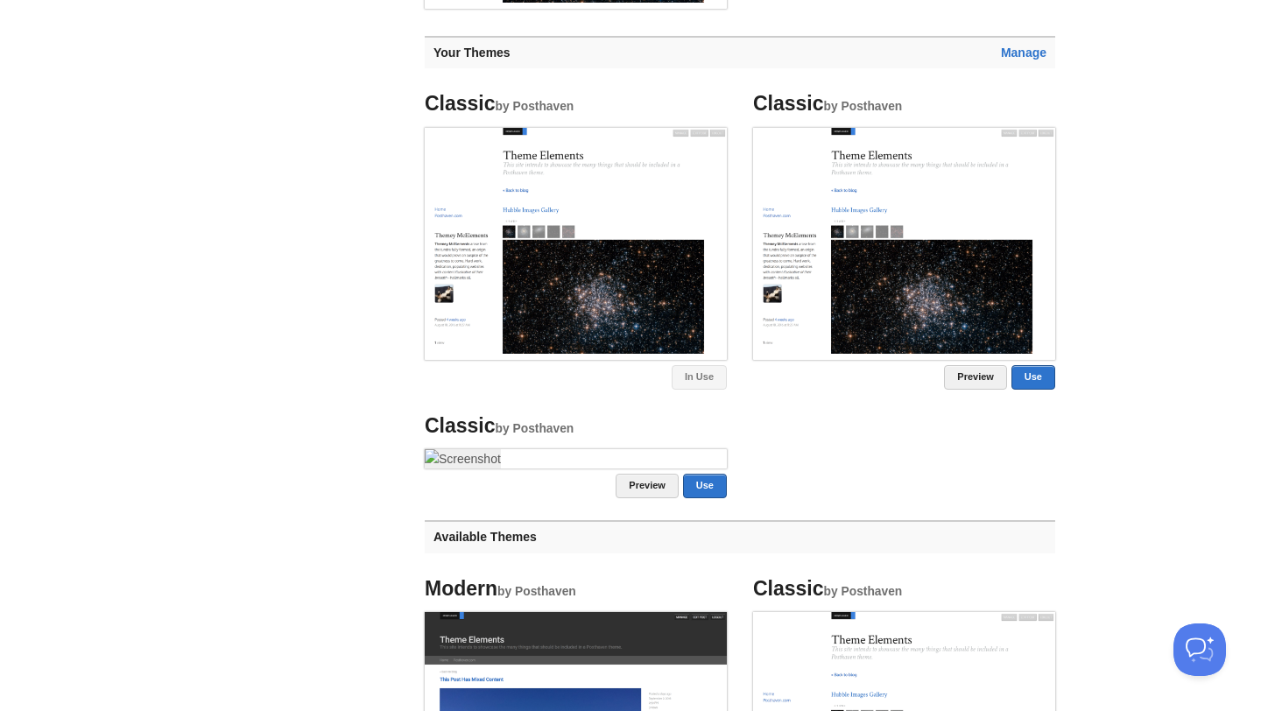
scroll to position [322, 0]
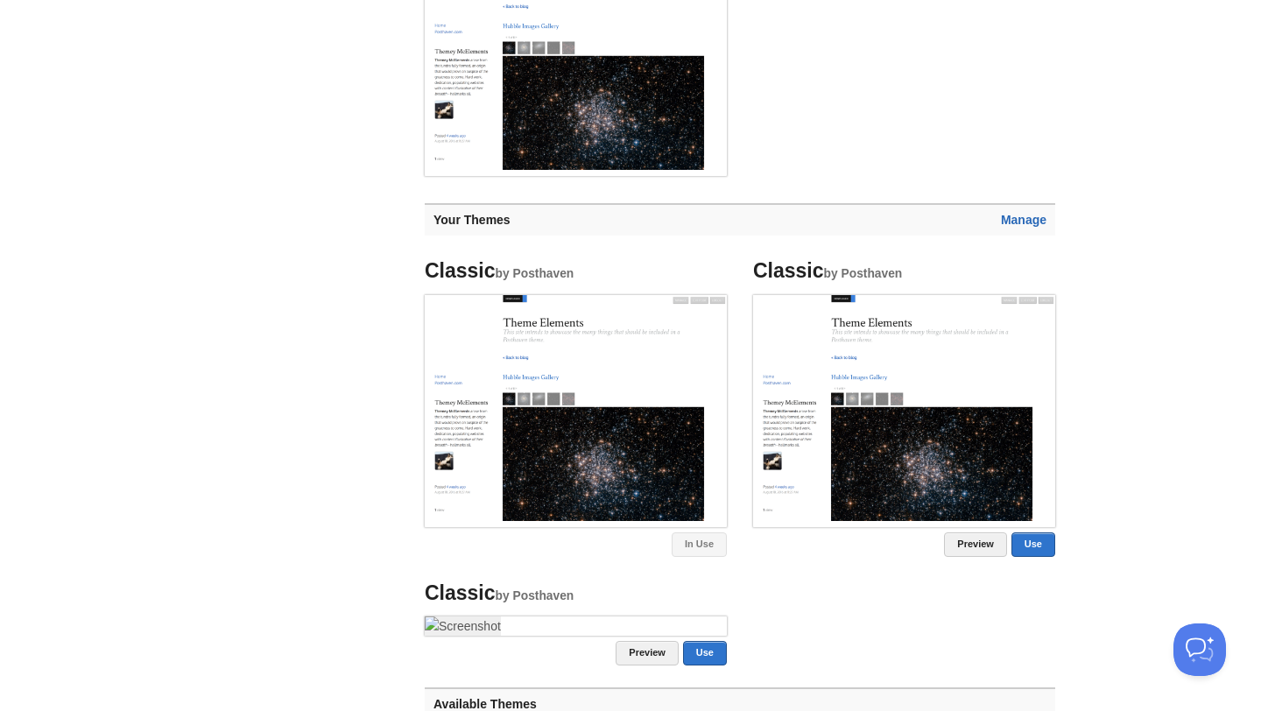
click at [1036, 222] on link "Manage" at bounding box center [1024, 220] width 46 height 14
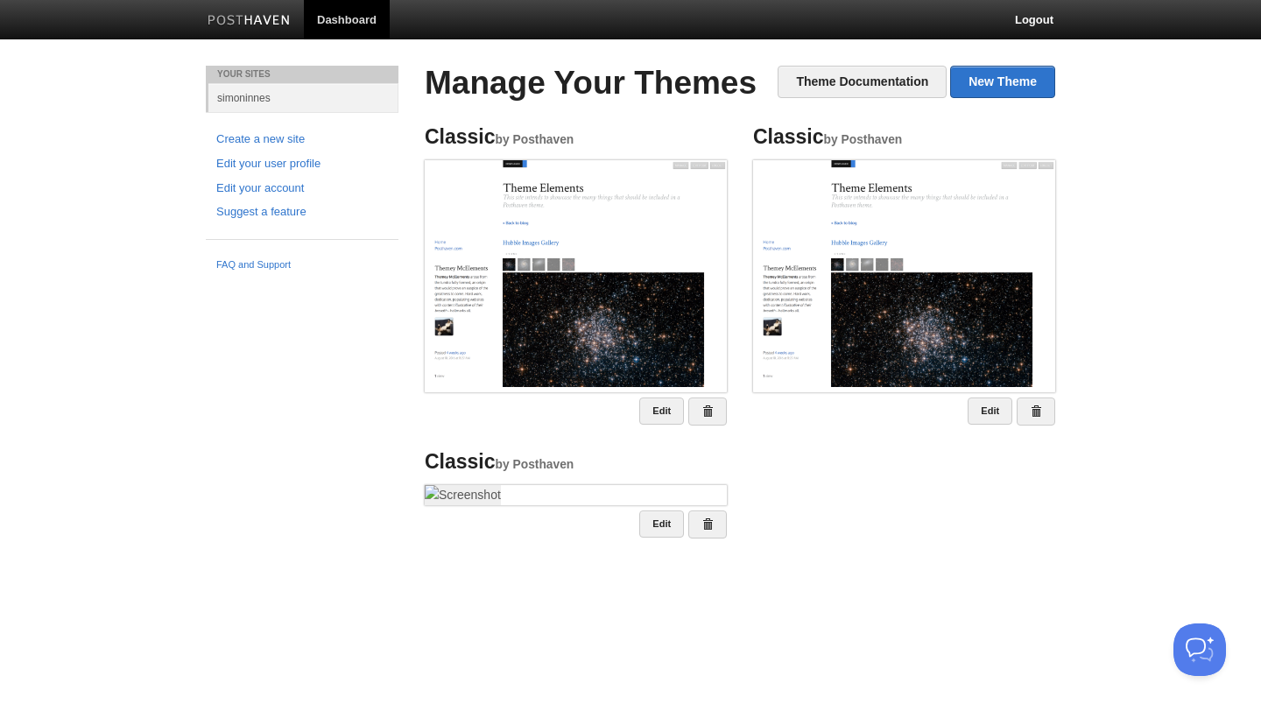
scroll to position [87, 0]
click at [707, 405] on span at bounding box center [707, 411] width 12 height 12
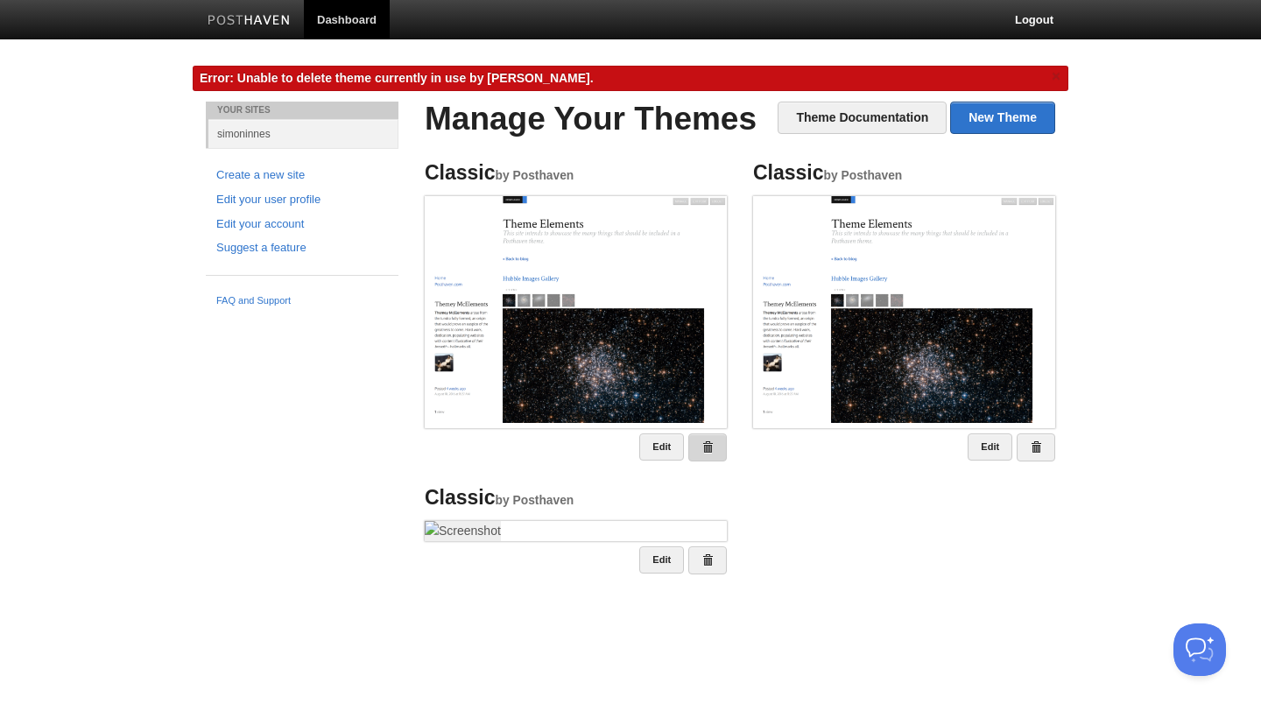
scroll to position [66, 0]
click at [719, 433] on link at bounding box center [707, 447] width 39 height 28
click at [1031, 441] on span at bounding box center [1036, 447] width 12 height 12
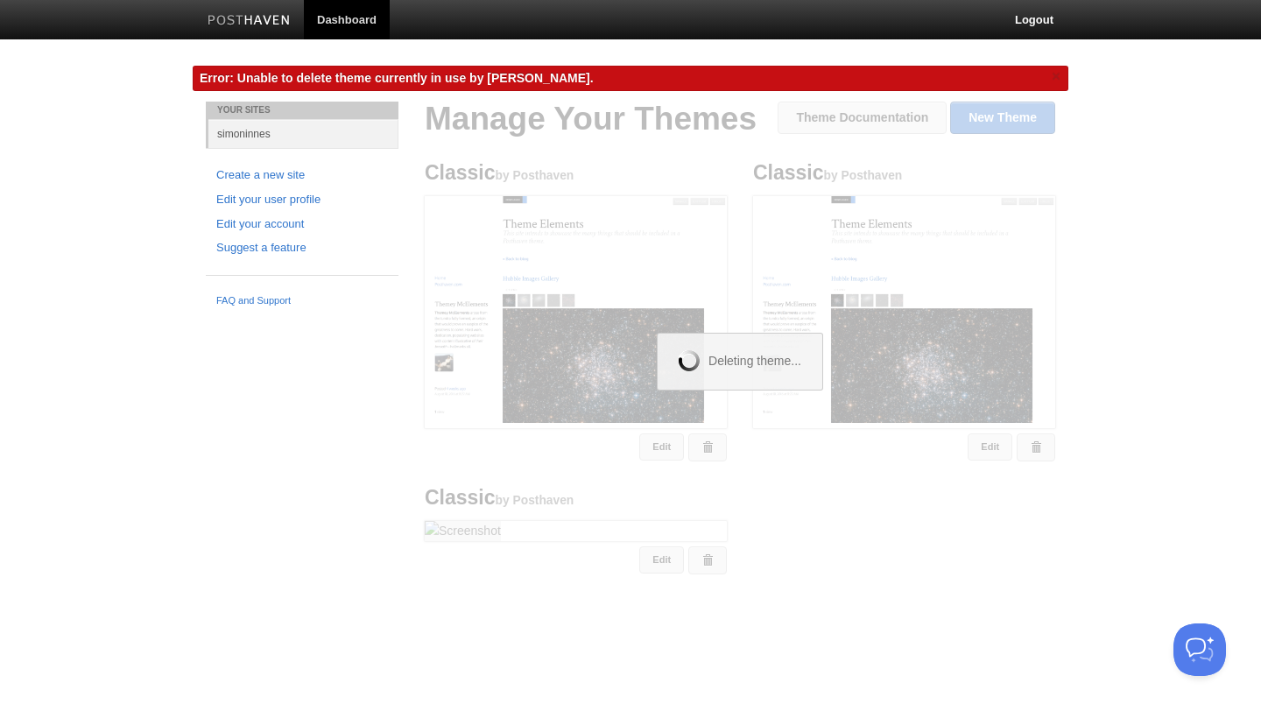
scroll to position [0, 0]
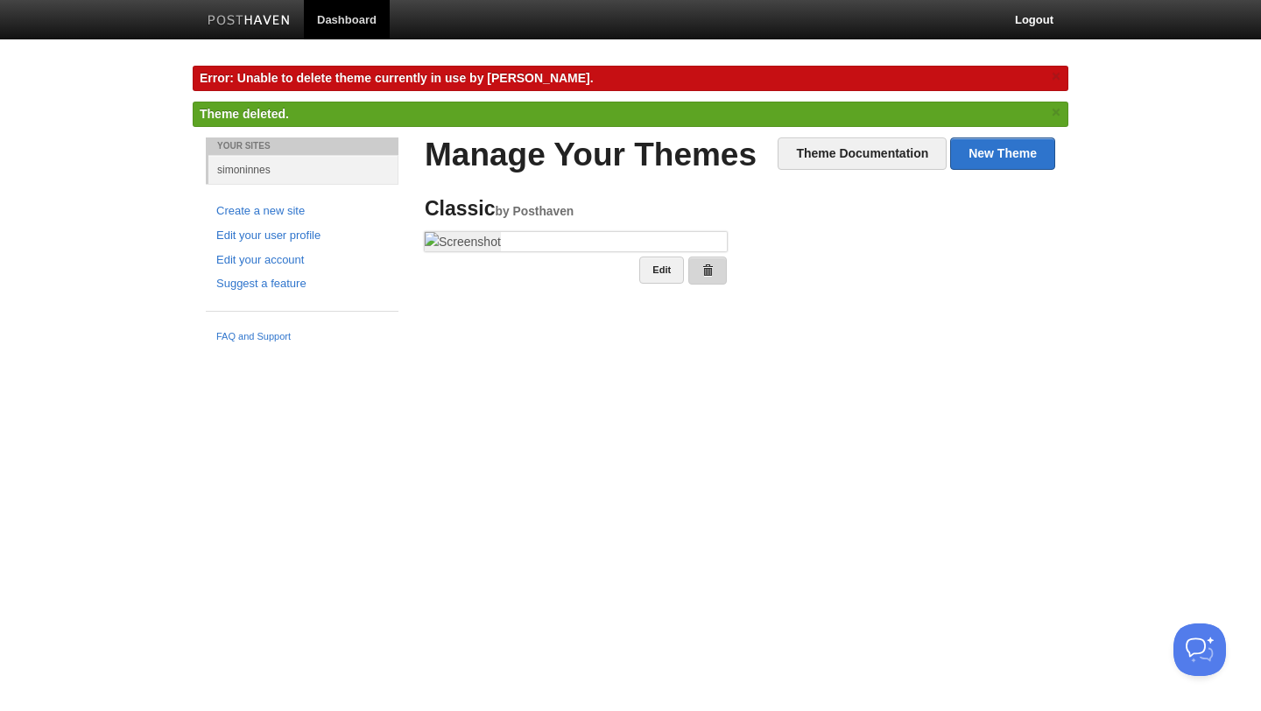
click at [708, 277] on span at bounding box center [707, 270] width 12 height 12
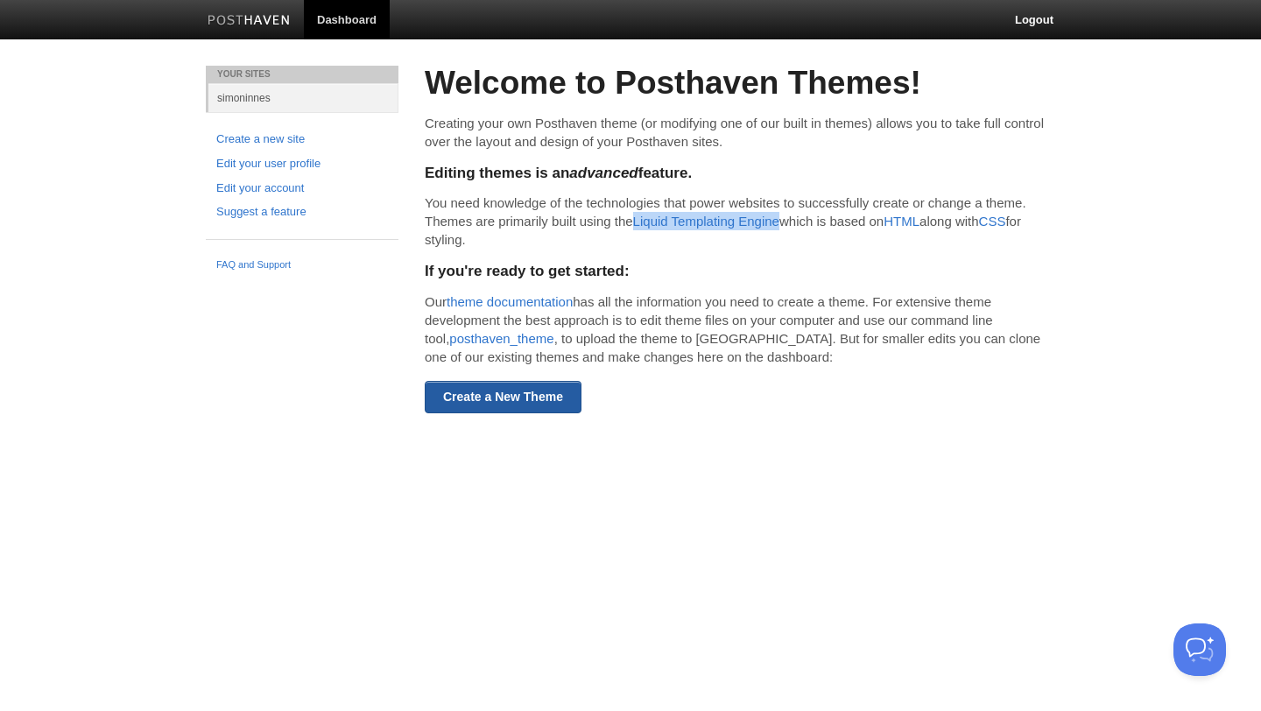
click at [526, 403] on link "Create a New Theme" at bounding box center [503, 397] width 157 height 32
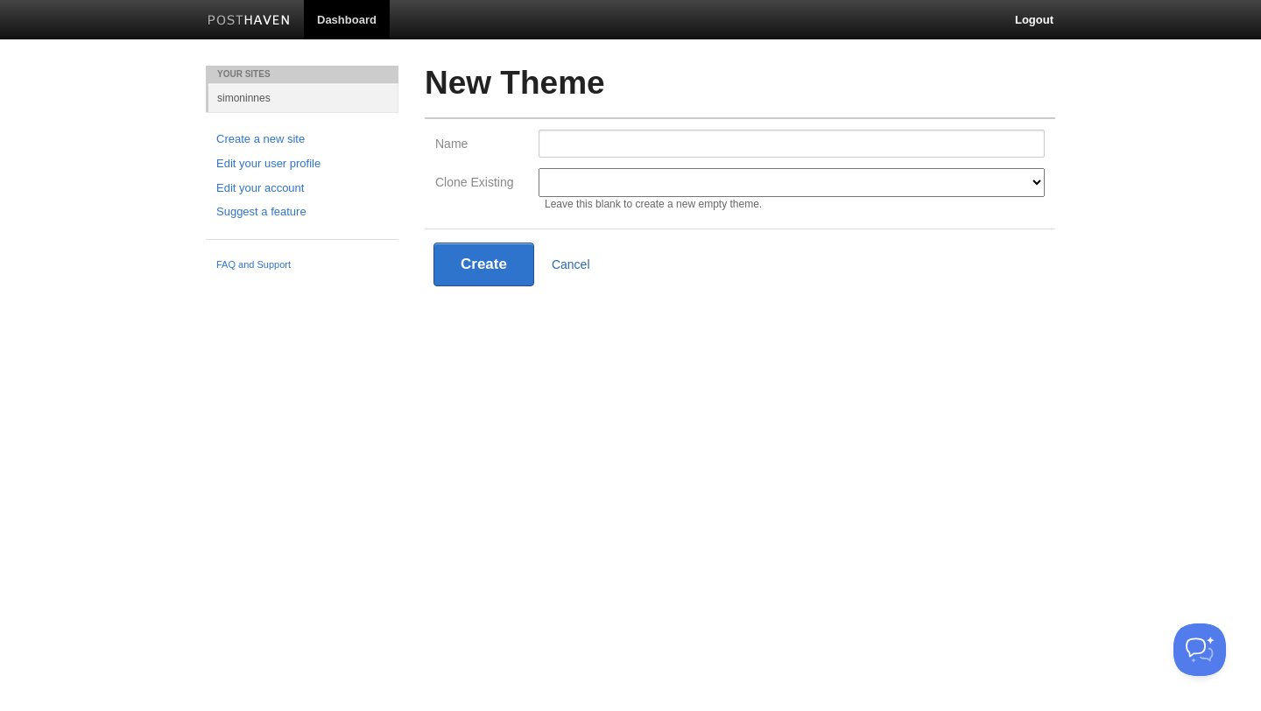
click at [579, 267] on link "Cancel" at bounding box center [571, 264] width 39 height 14
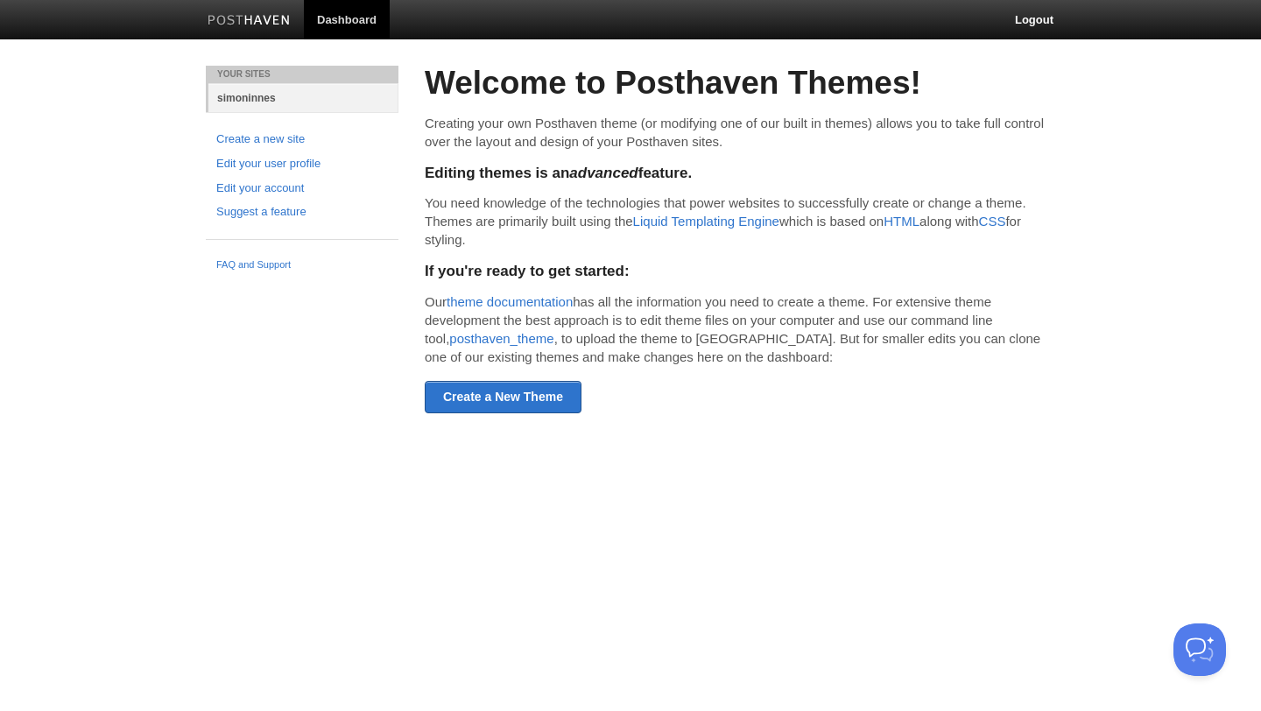
click at [246, 95] on link "simoninnes" at bounding box center [303, 97] width 190 height 29
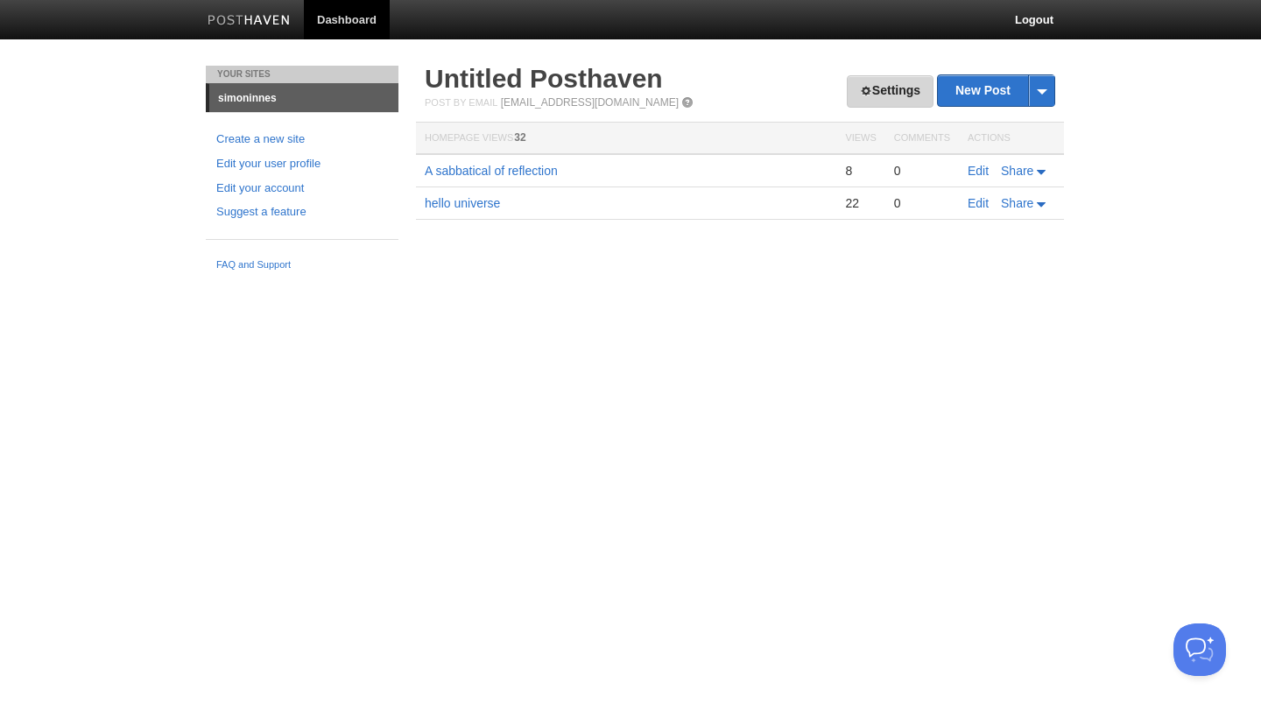
click at [860, 91] on span at bounding box center [866, 91] width 12 height 12
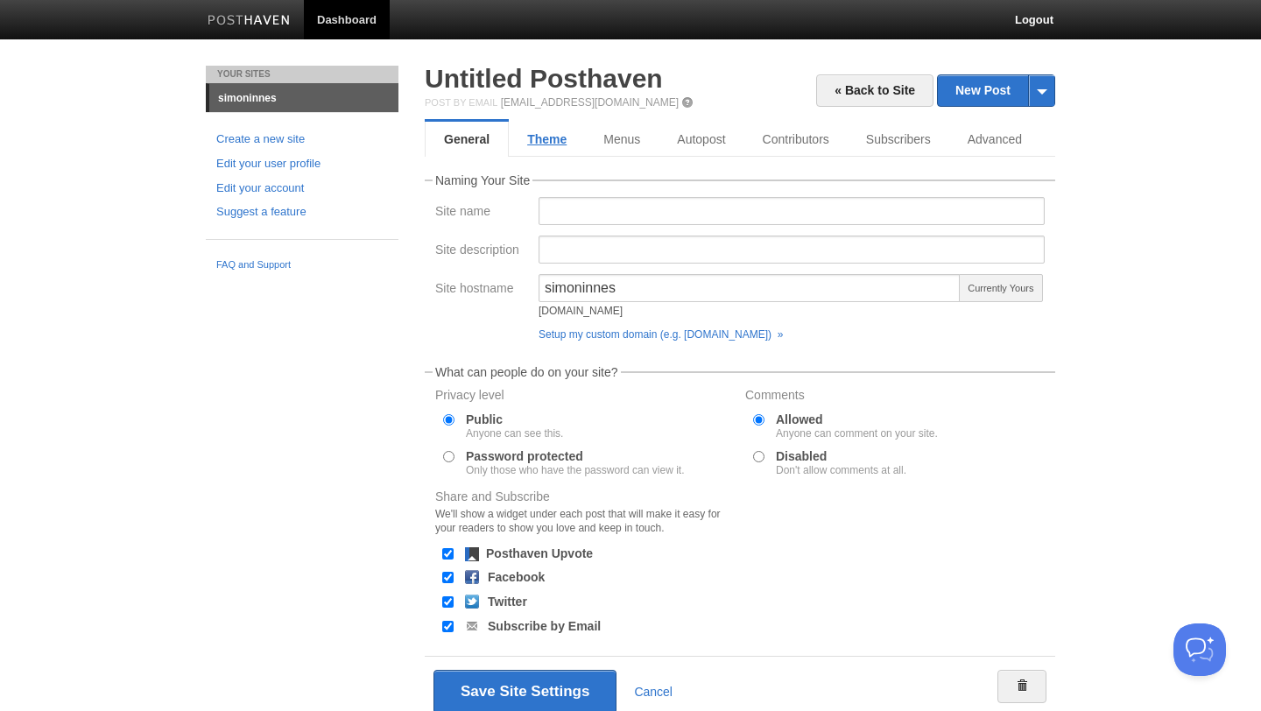
click at [543, 144] on link "Theme" at bounding box center [547, 139] width 76 height 35
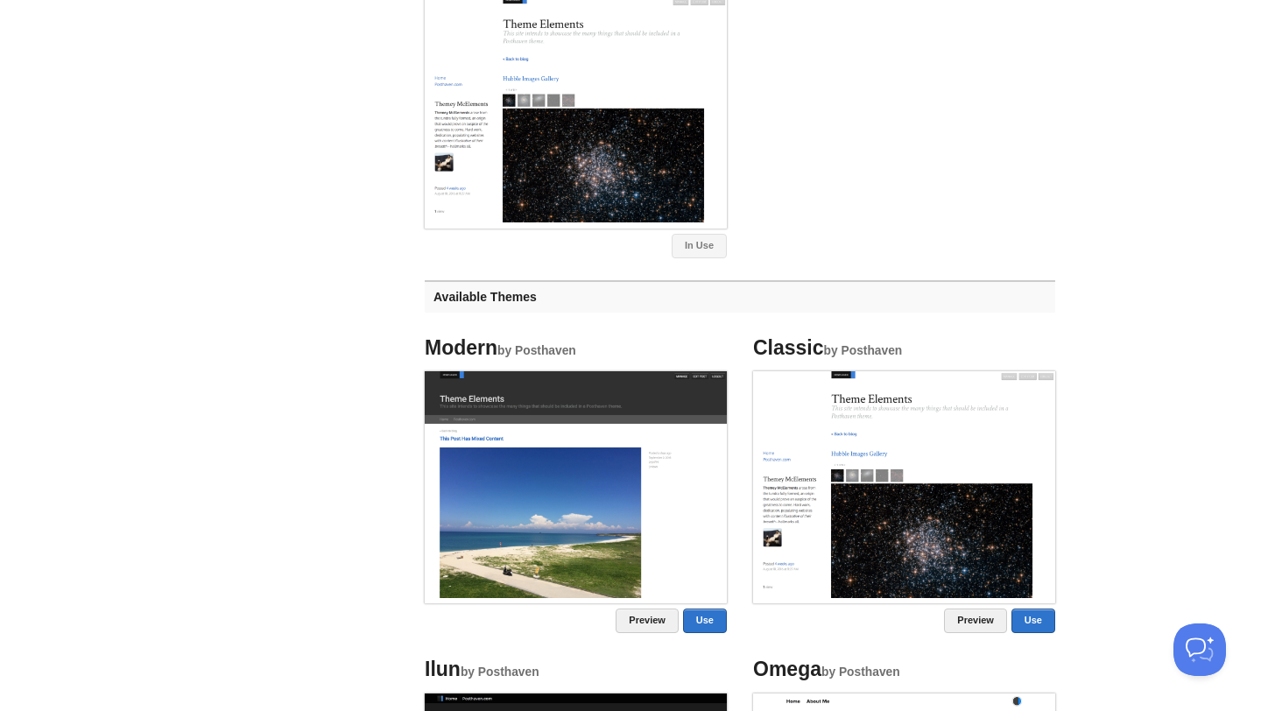
scroll to position [797, 0]
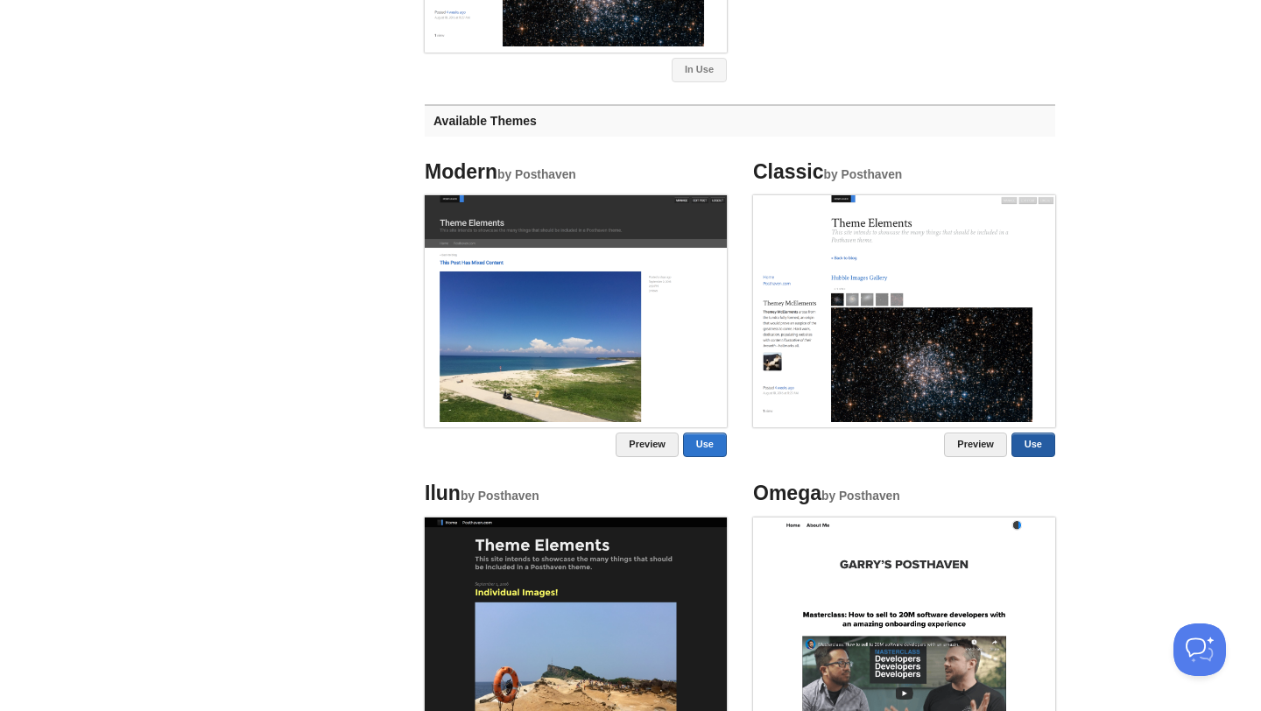
click at [1027, 447] on link "Use" at bounding box center [1033, 445] width 44 height 25
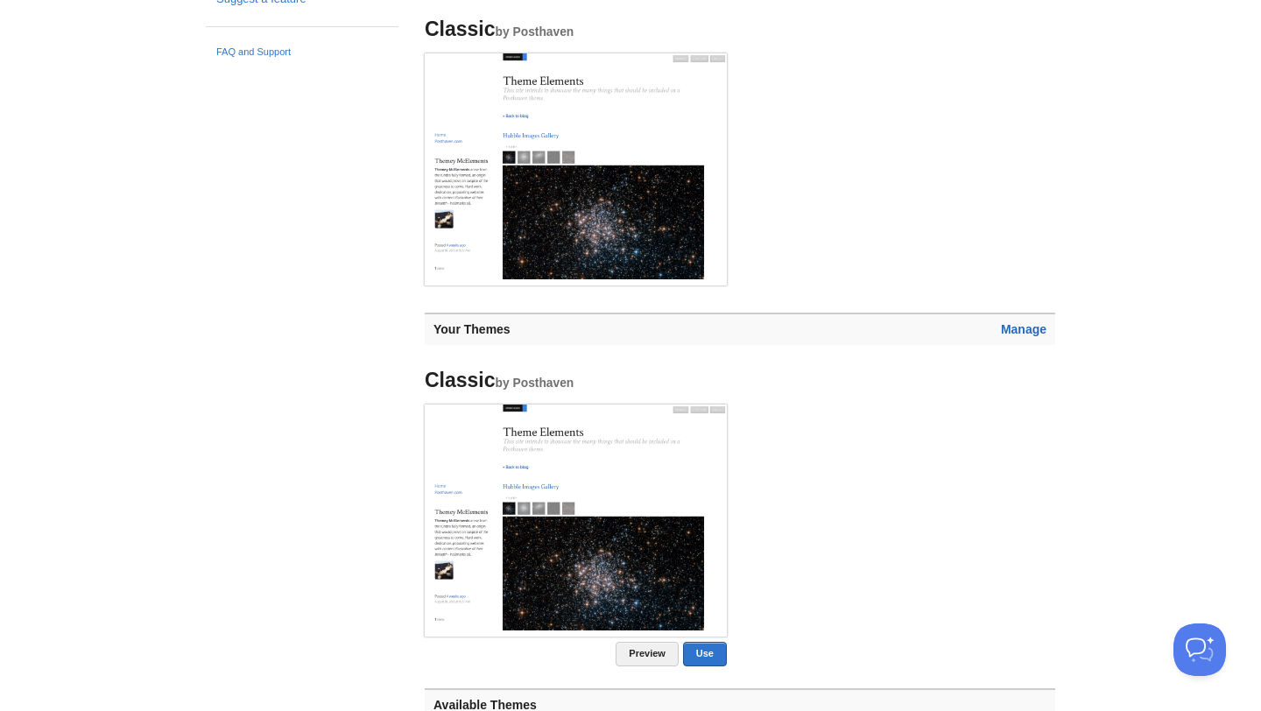
scroll to position [228, 0]
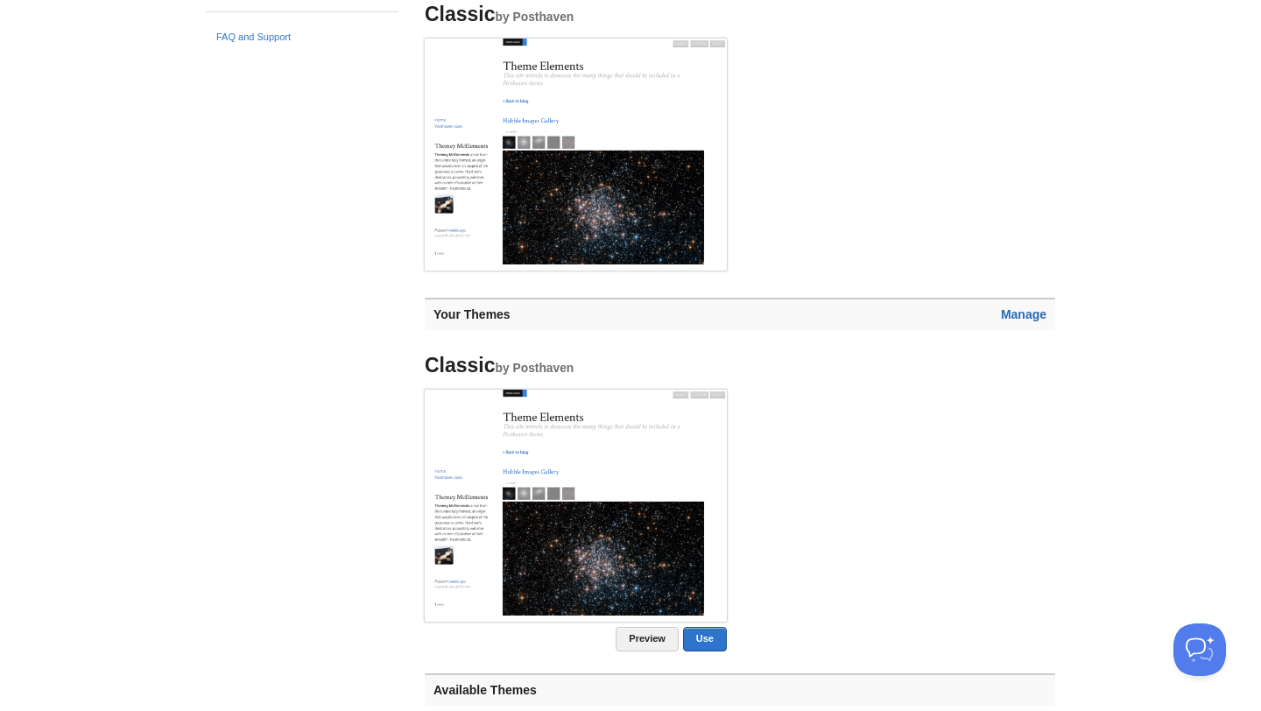
click at [1015, 313] on link "Manage" at bounding box center [1024, 314] width 46 height 14
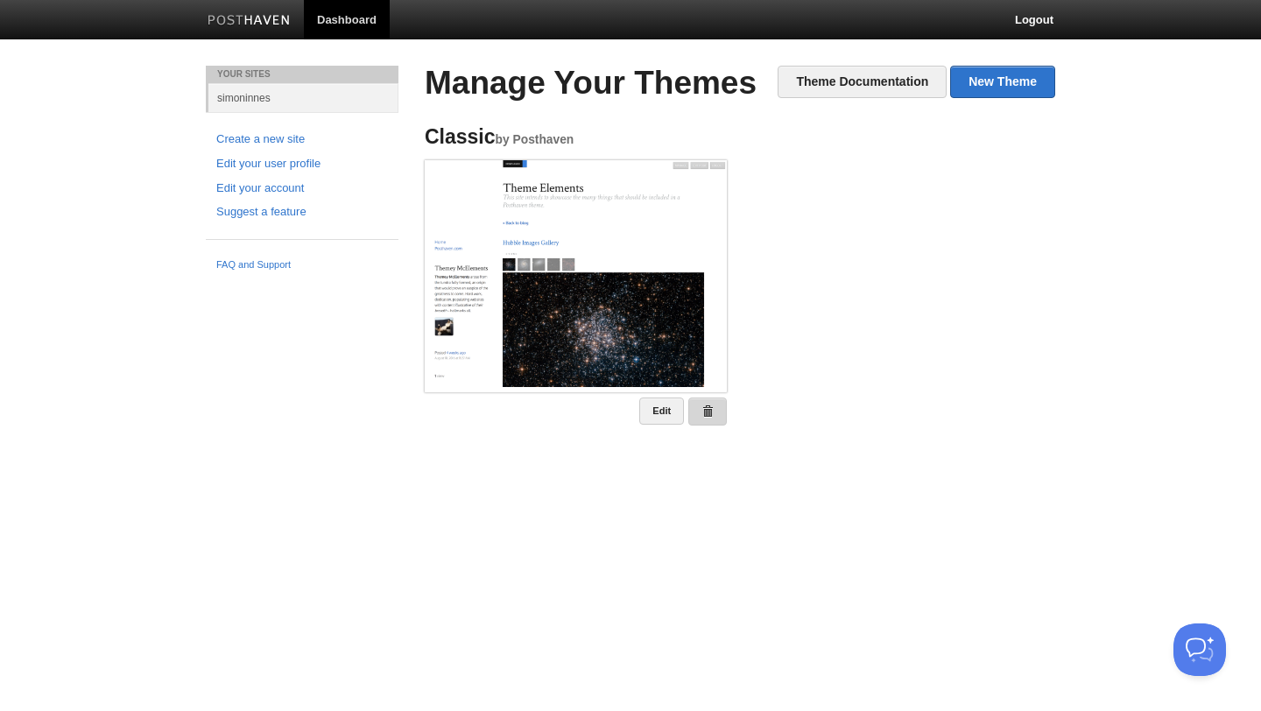
click at [718, 425] on link at bounding box center [707, 412] width 39 height 28
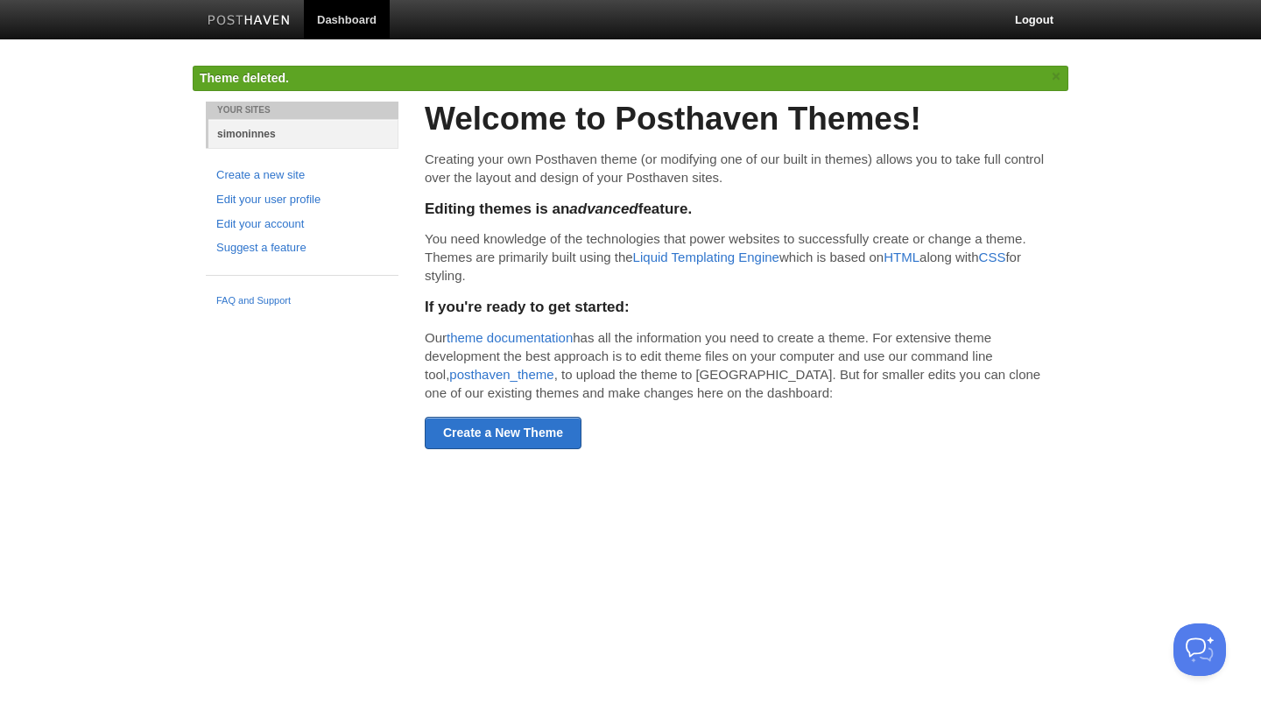
click at [255, 142] on link "simoninnes" at bounding box center [303, 133] width 190 height 29
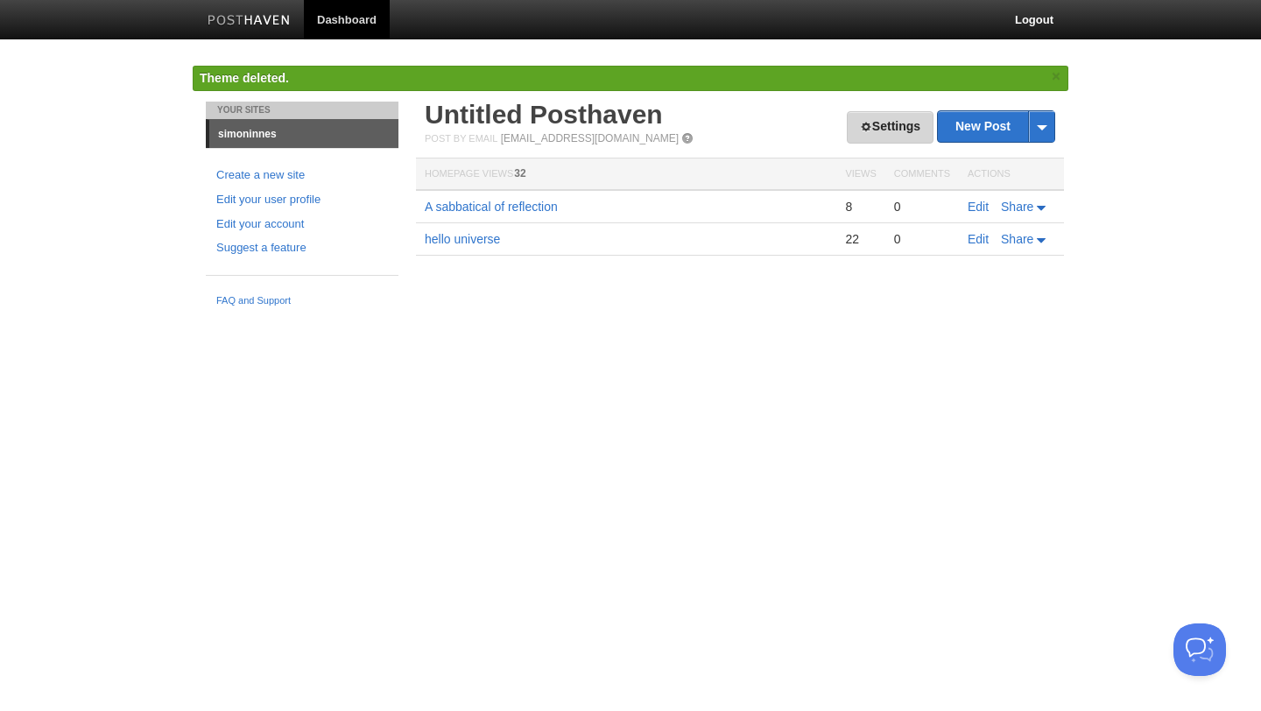
click at [881, 125] on link "Settings" at bounding box center [890, 127] width 87 height 32
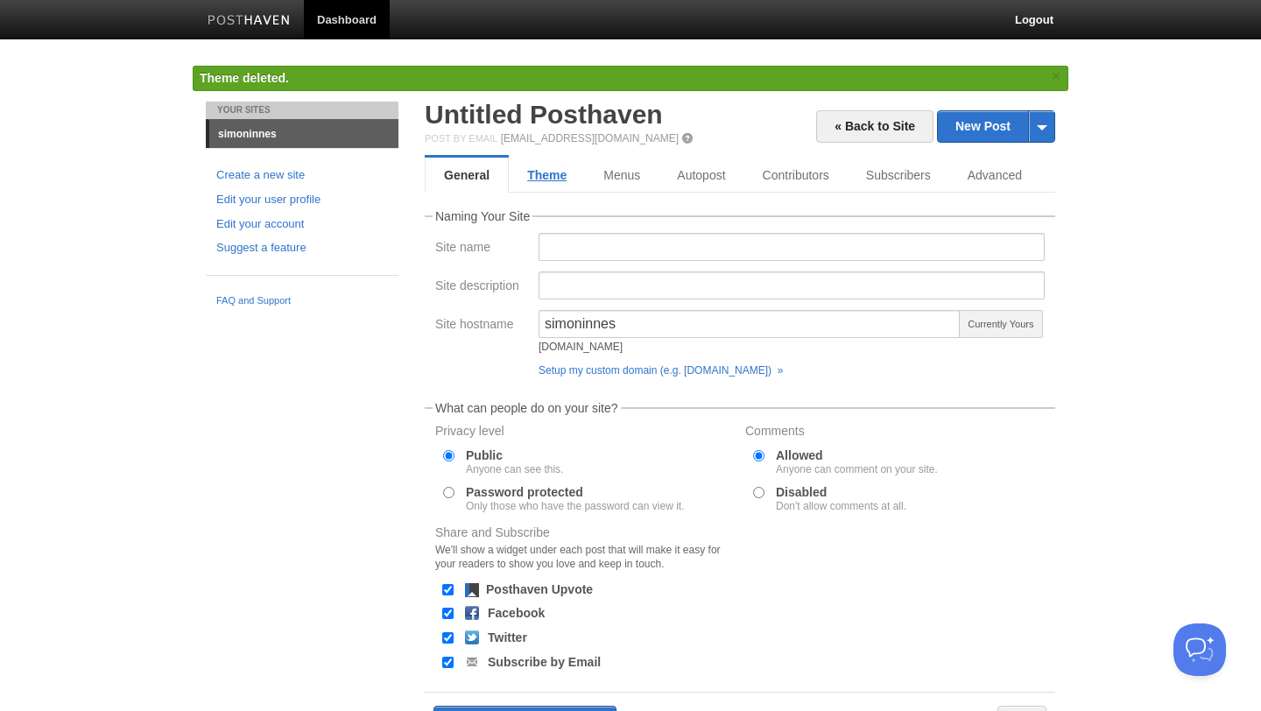
click at [548, 173] on link "Theme" at bounding box center [547, 175] width 76 height 35
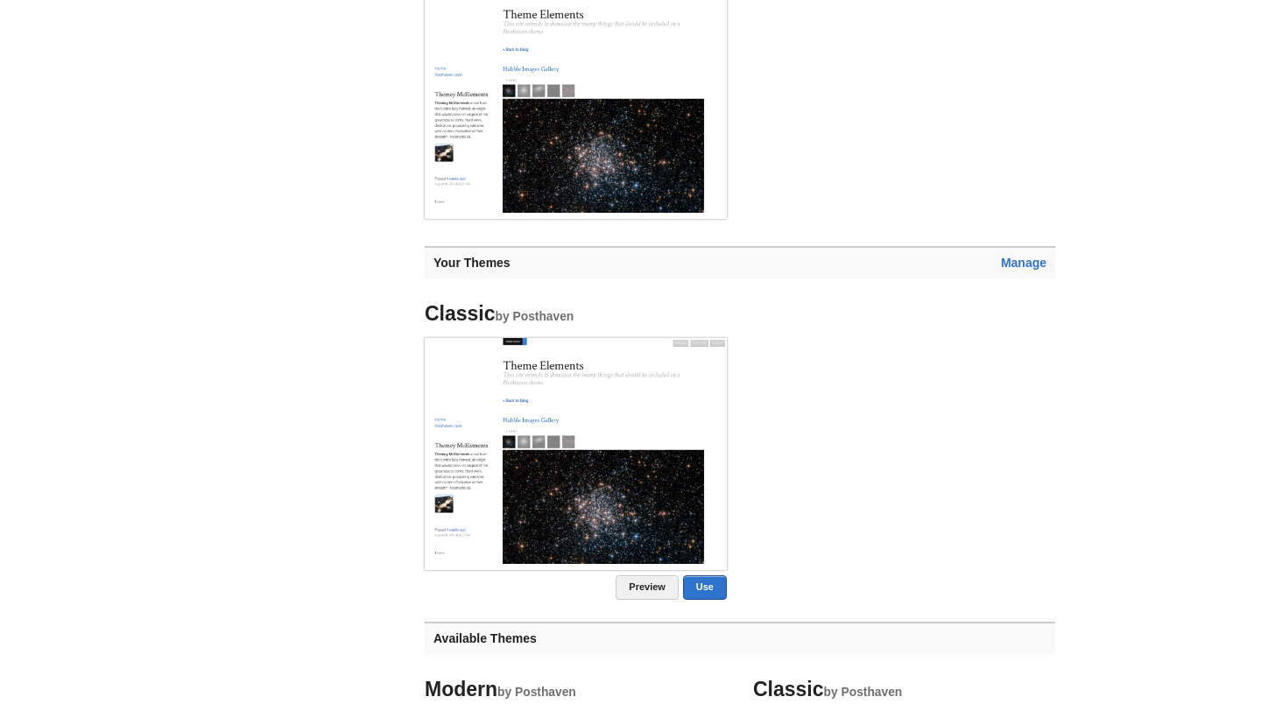
scroll to position [284, 0]
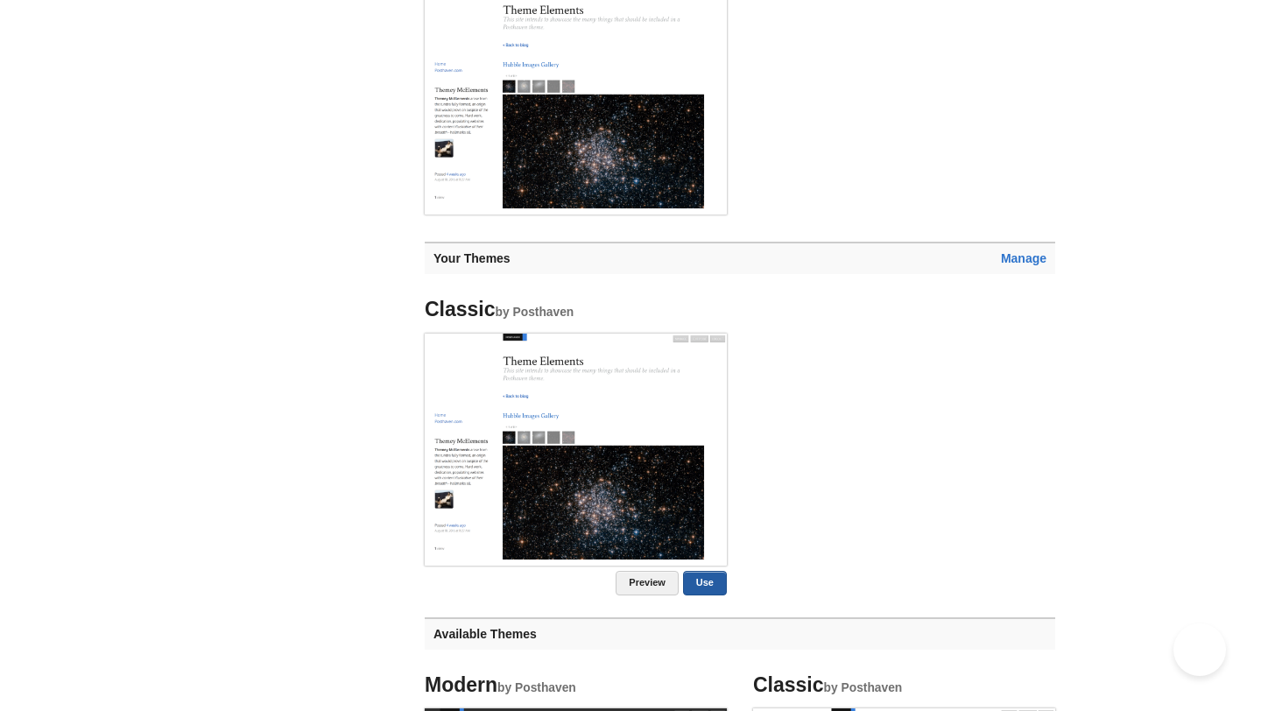
click at [710, 577] on link "Use" at bounding box center [705, 583] width 44 height 25
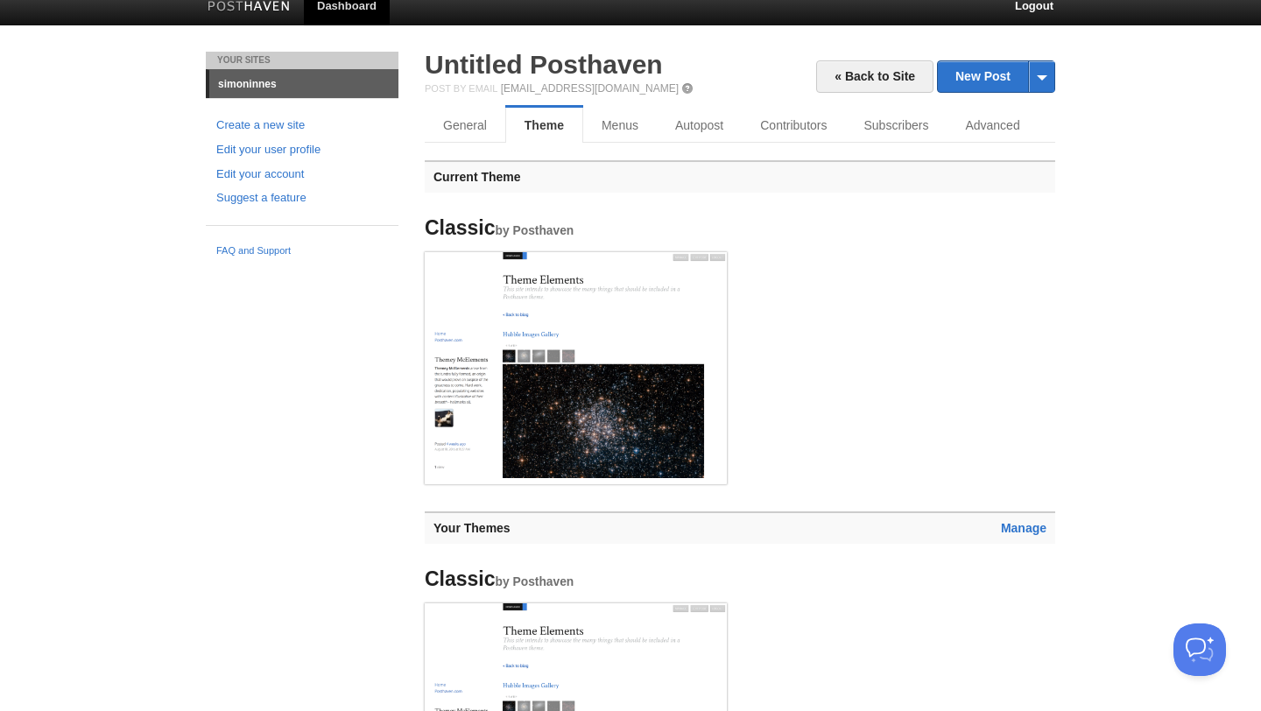
scroll to position [0, 0]
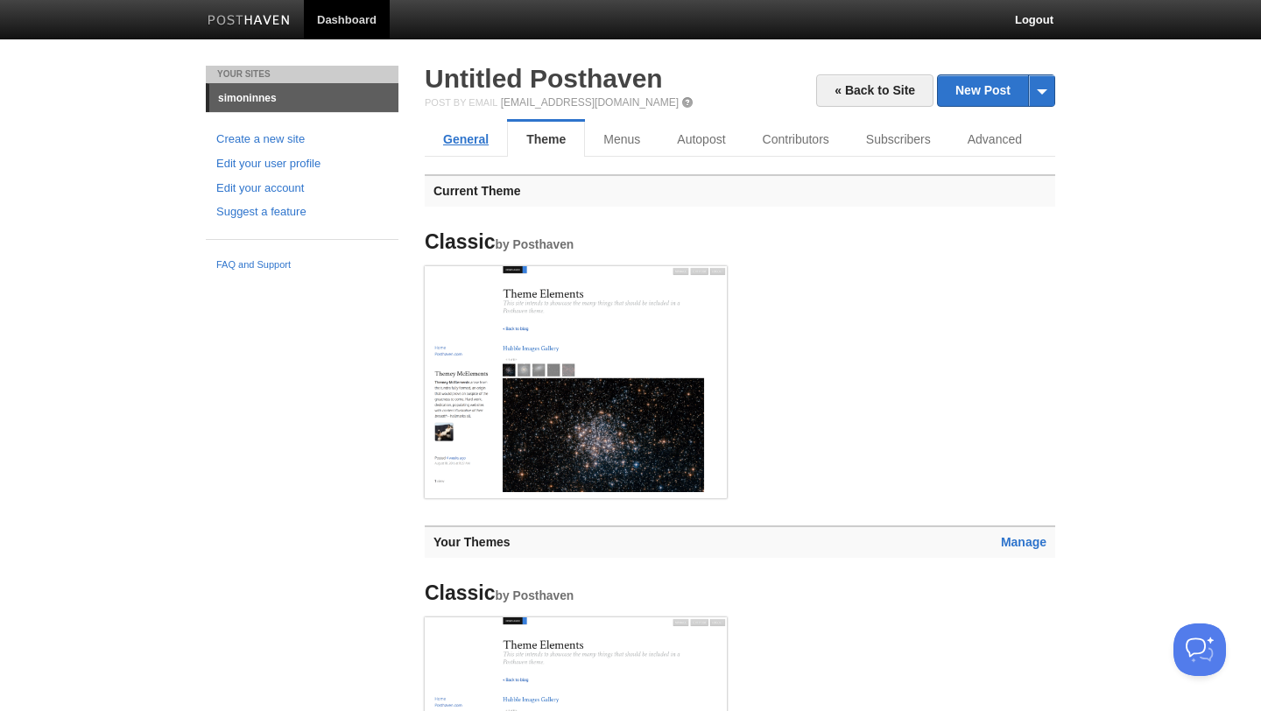
click at [468, 137] on link "General" at bounding box center [466, 139] width 82 height 35
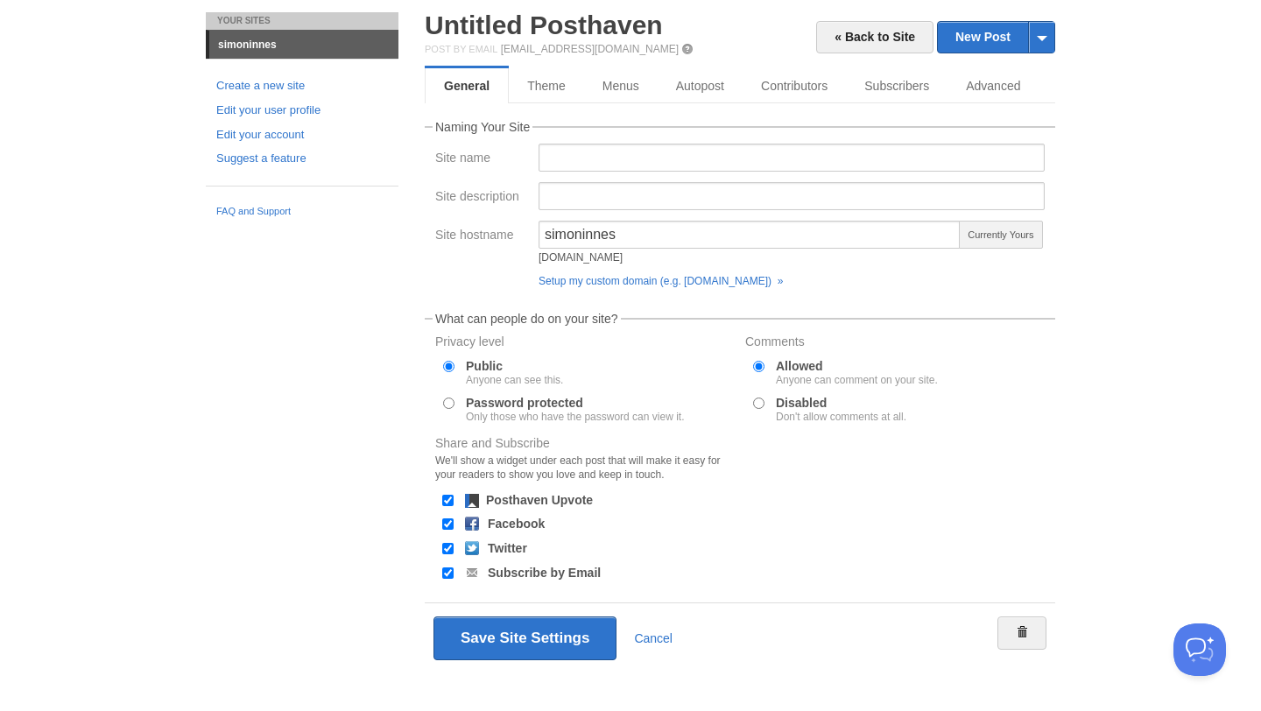
scroll to position [67, 0]
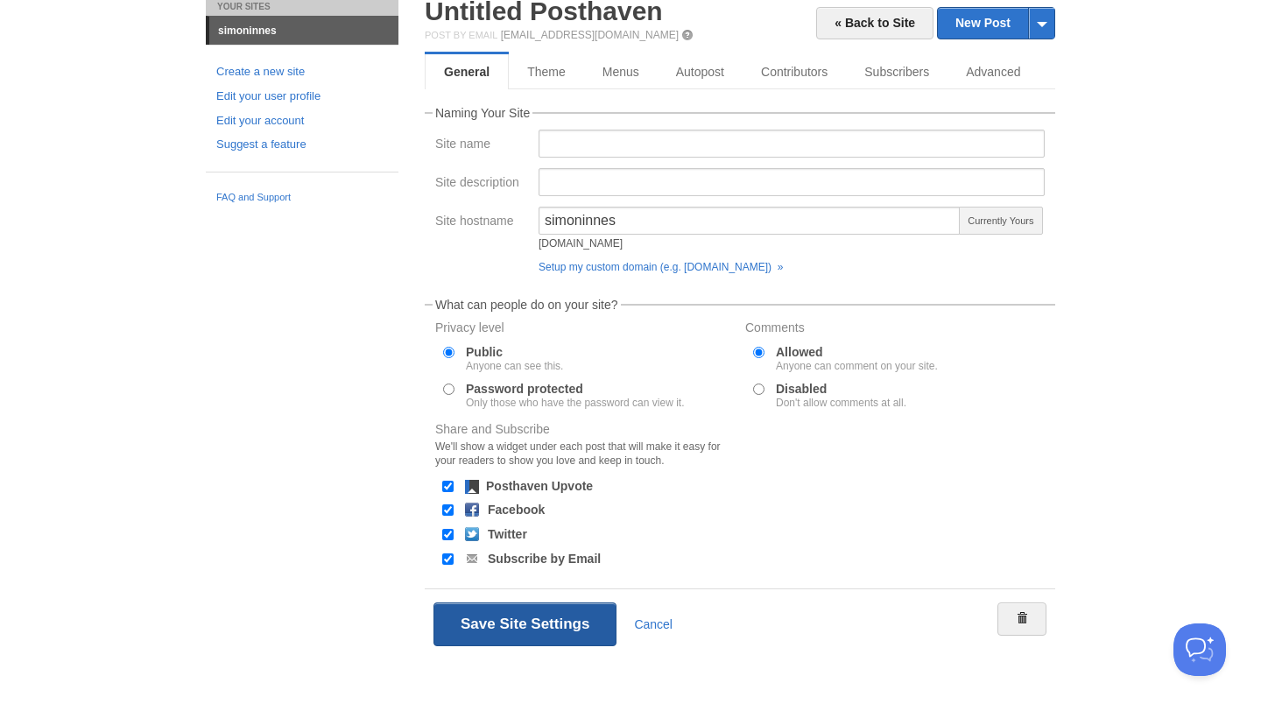
click at [511, 631] on button "Save Site Settings" at bounding box center [524, 624] width 183 height 44
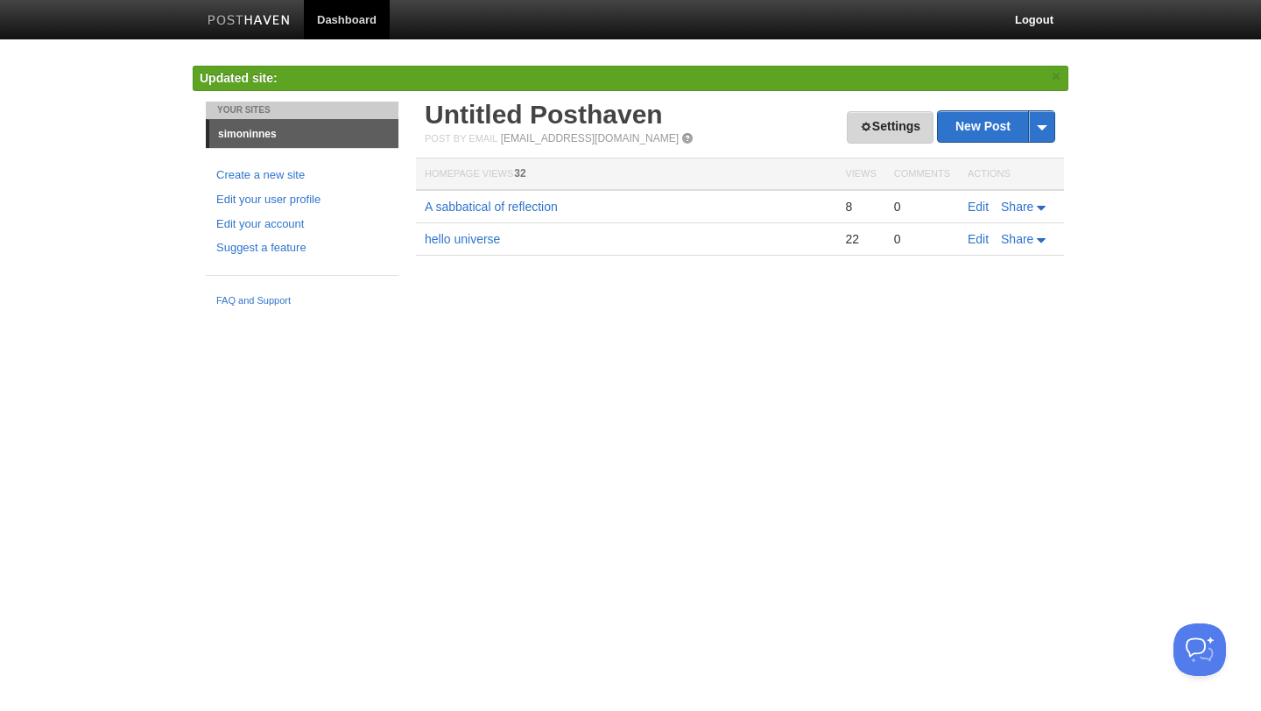
click at [889, 124] on link "Settings" at bounding box center [890, 127] width 87 height 32
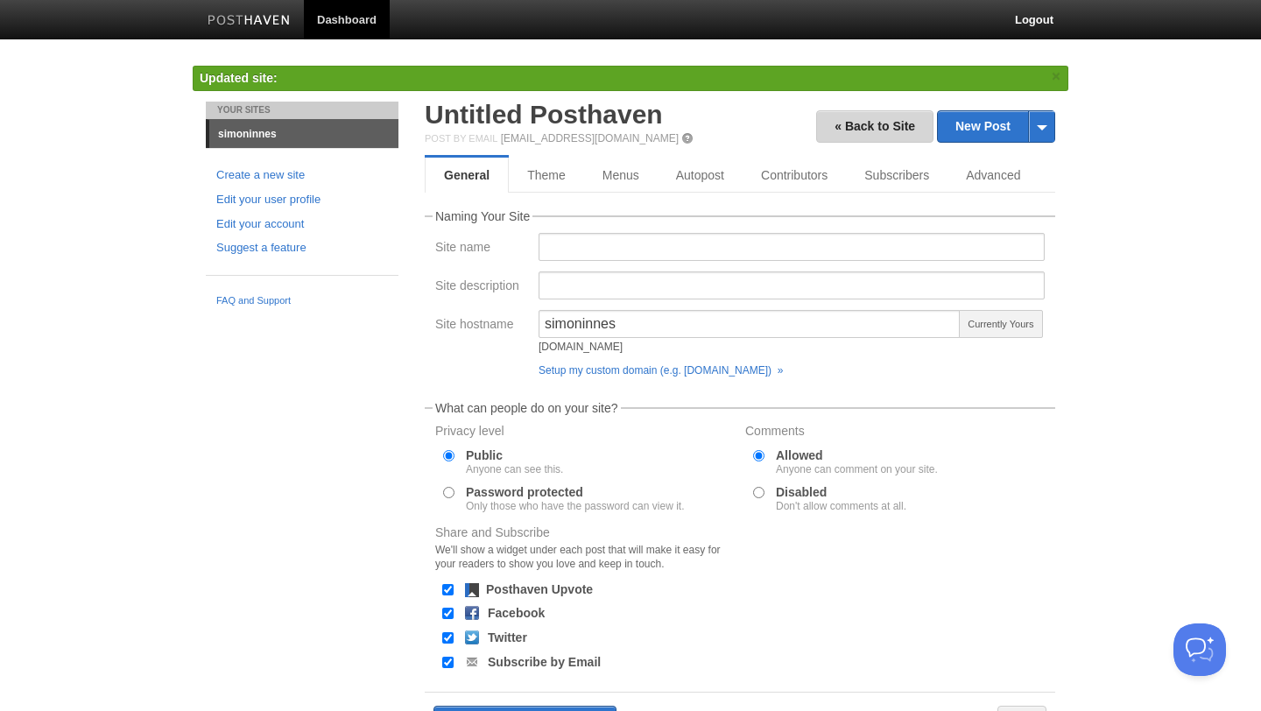
click at [889, 124] on link "« Back to Site" at bounding box center [874, 126] width 117 height 32
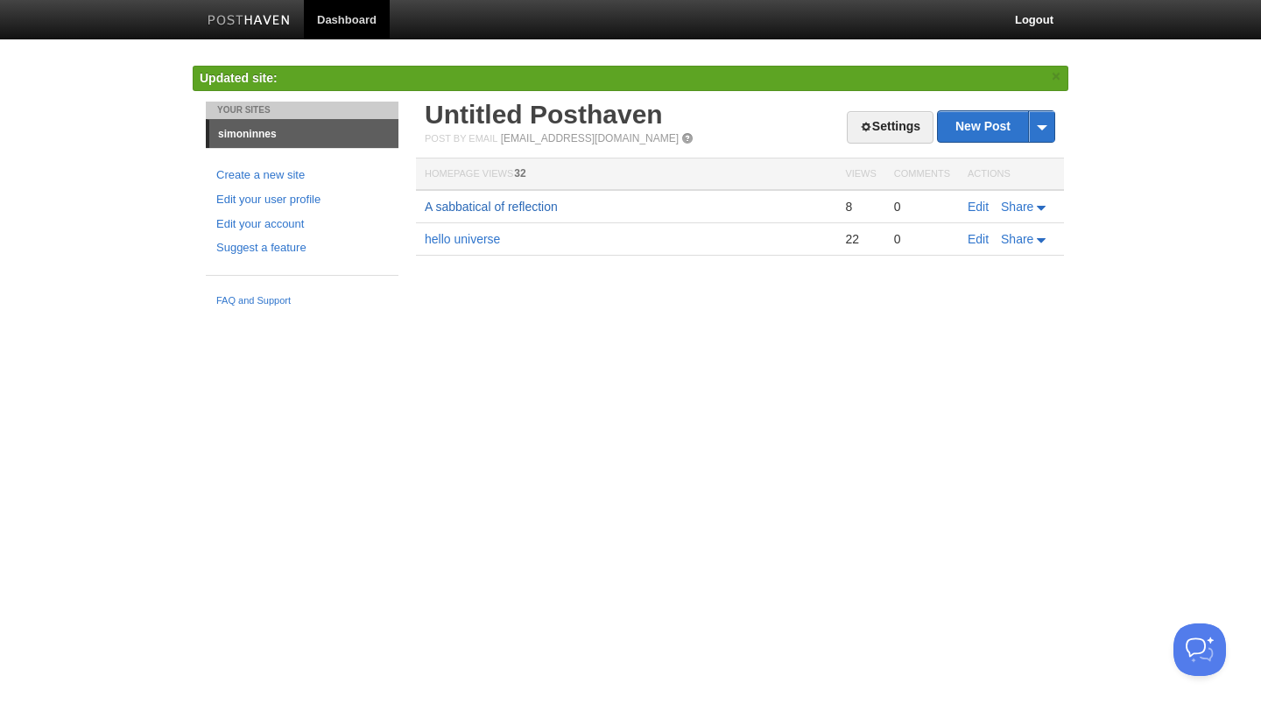
click at [482, 210] on link "A sabbatical of reflection" at bounding box center [491, 207] width 133 height 14
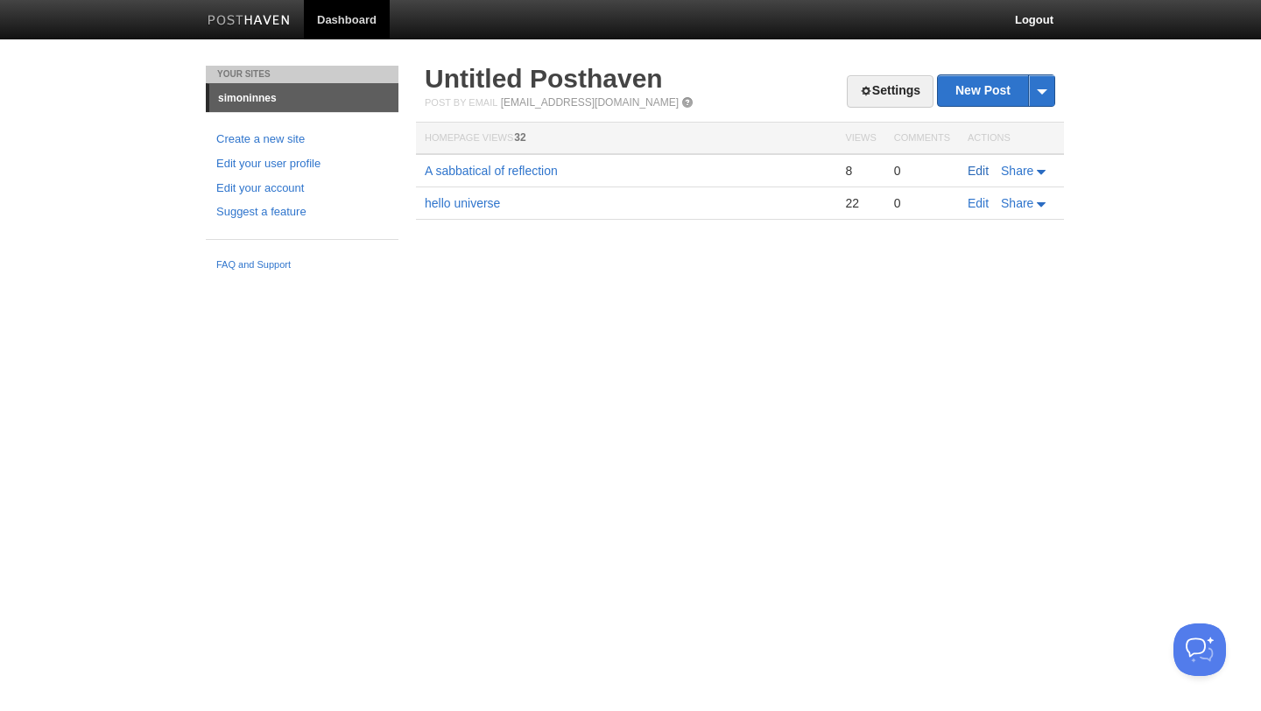
click at [974, 166] on link "Edit" at bounding box center [978, 171] width 21 height 14
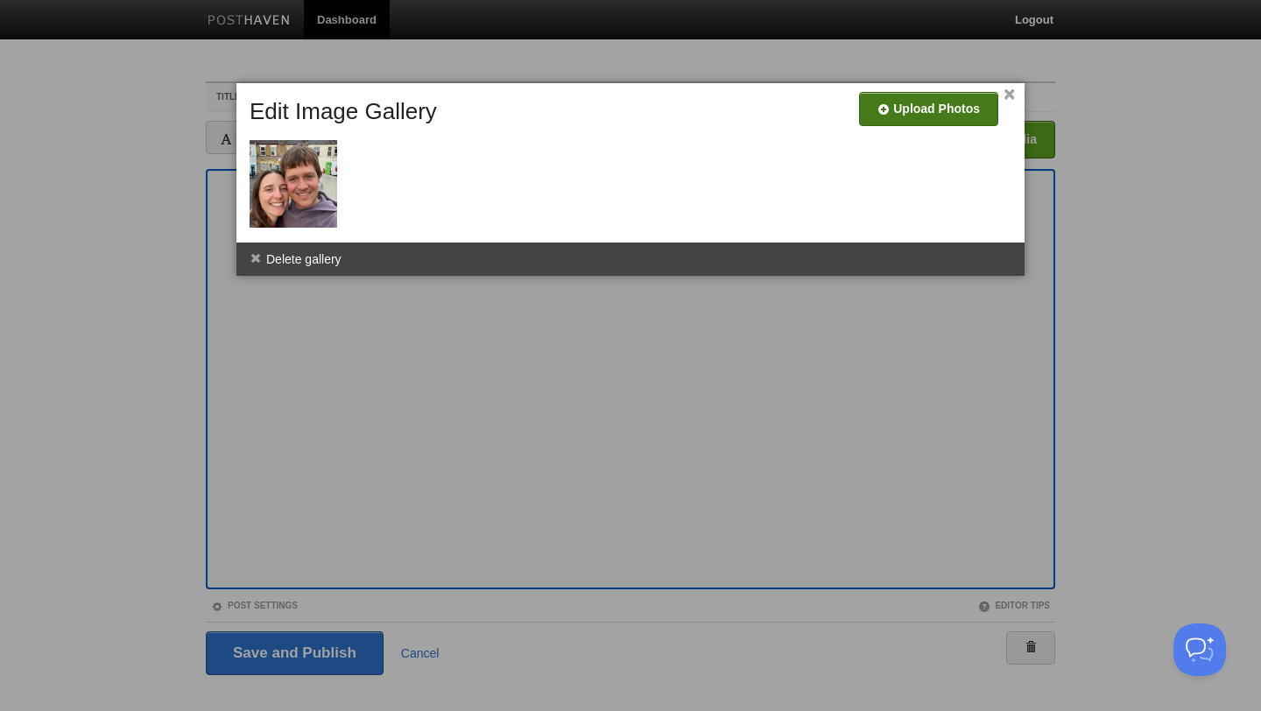
click at [918, 107] on input "file" at bounding box center [404, 115] width 1326 height 89
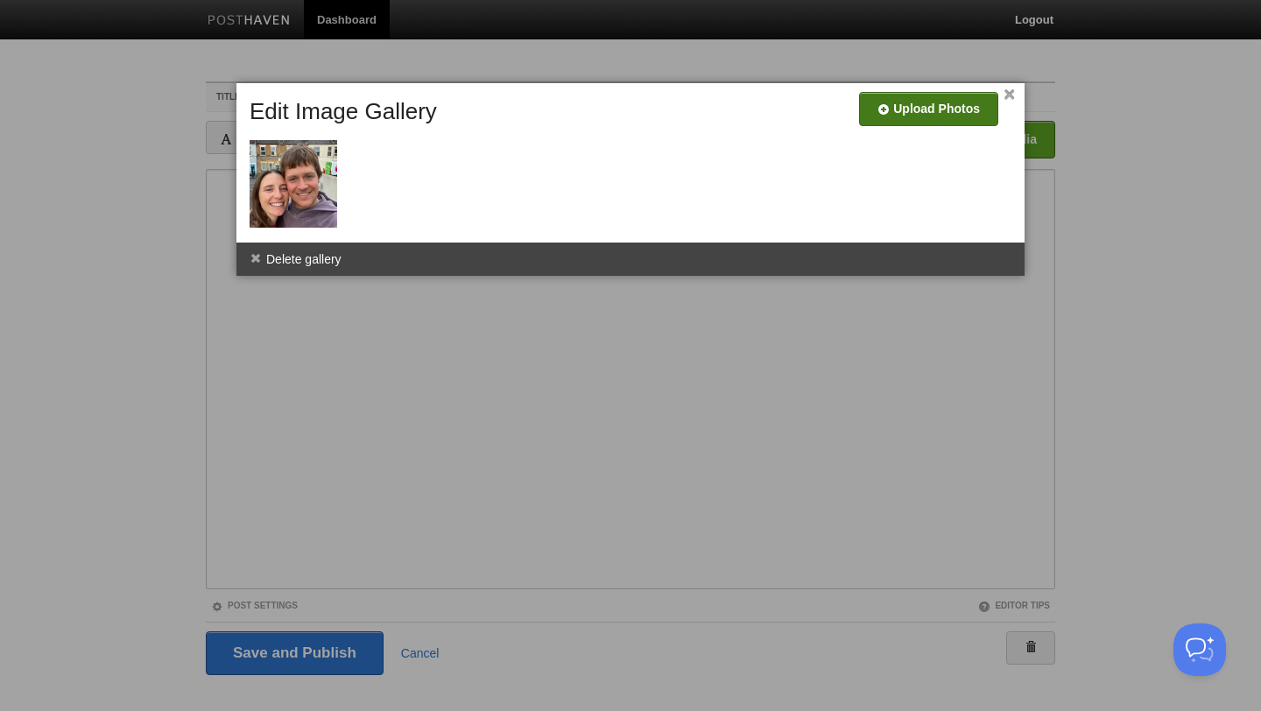
click at [924, 109] on input "file" at bounding box center [404, 115] width 1326 height 89
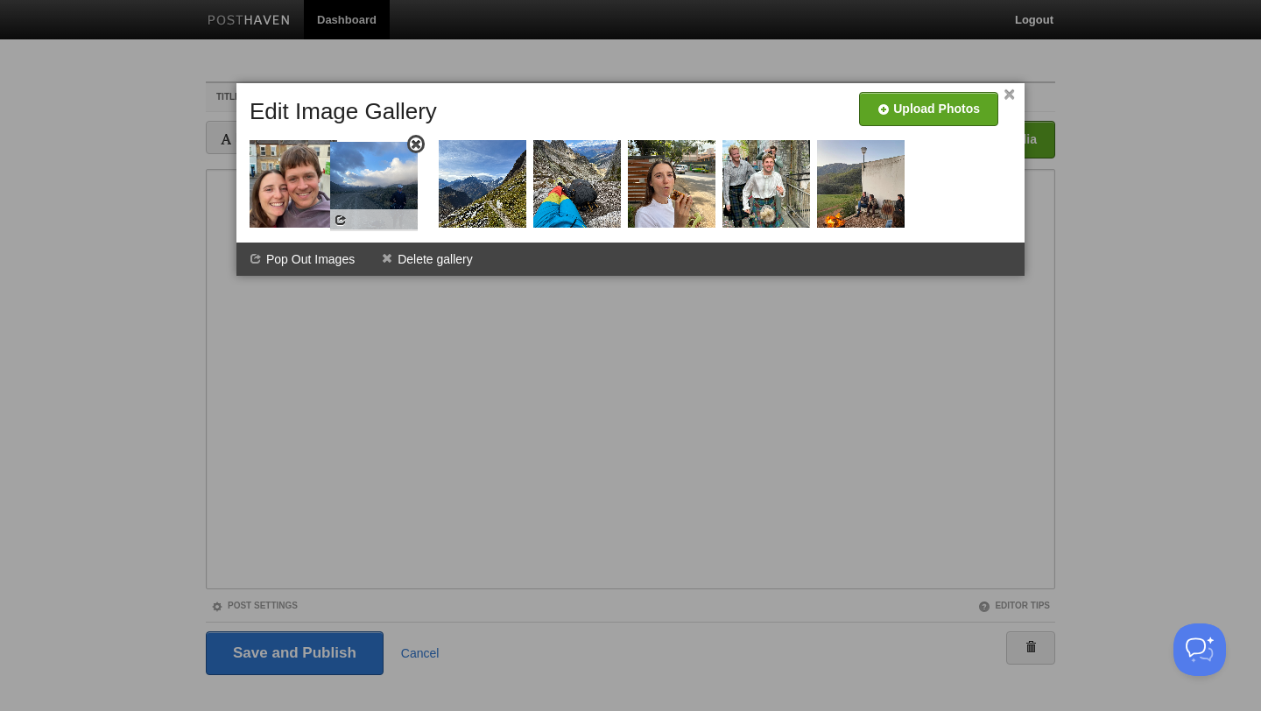
drag, startPoint x: 701, startPoint y: 194, endPoint x: 405, endPoint y: 196, distance: 296.0
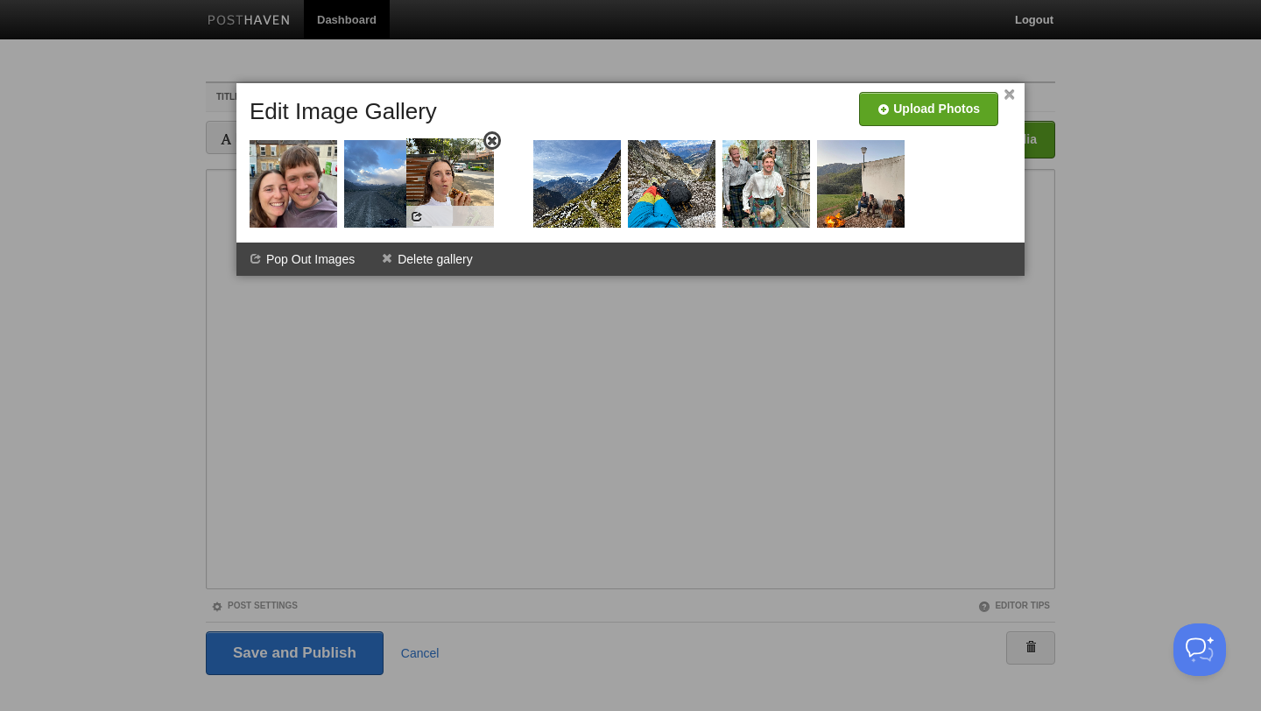
drag, startPoint x: 685, startPoint y: 182, endPoint x: 469, endPoint y: 182, distance: 216.3
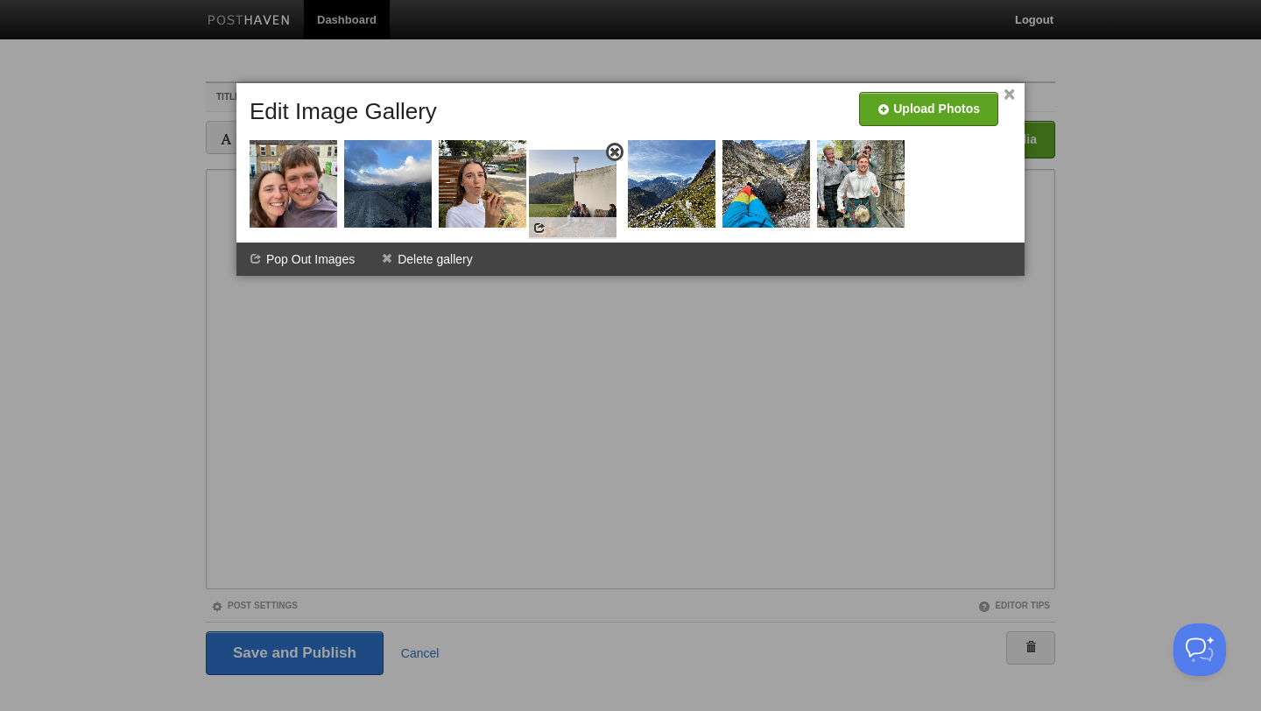
drag, startPoint x: 867, startPoint y: 198, endPoint x: 580, endPoint y: 208, distance: 287.4
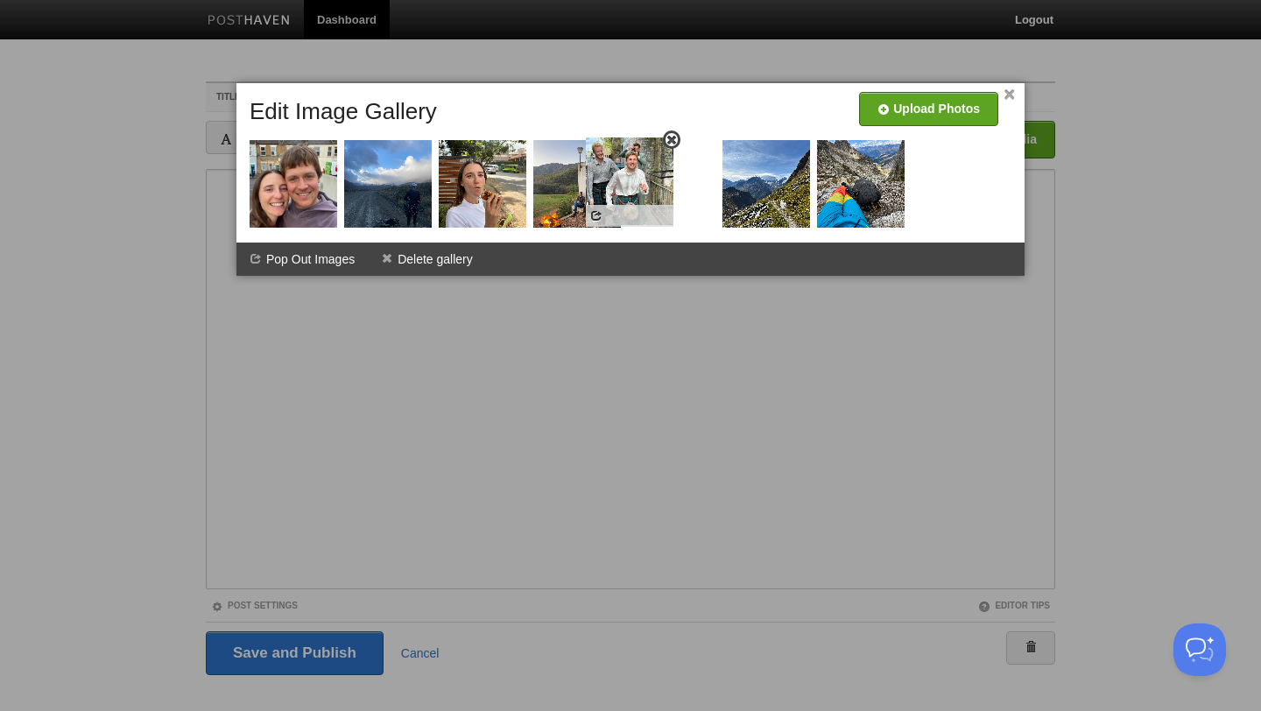
drag, startPoint x: 865, startPoint y: 180, endPoint x: 665, endPoint y: 191, distance: 200.8
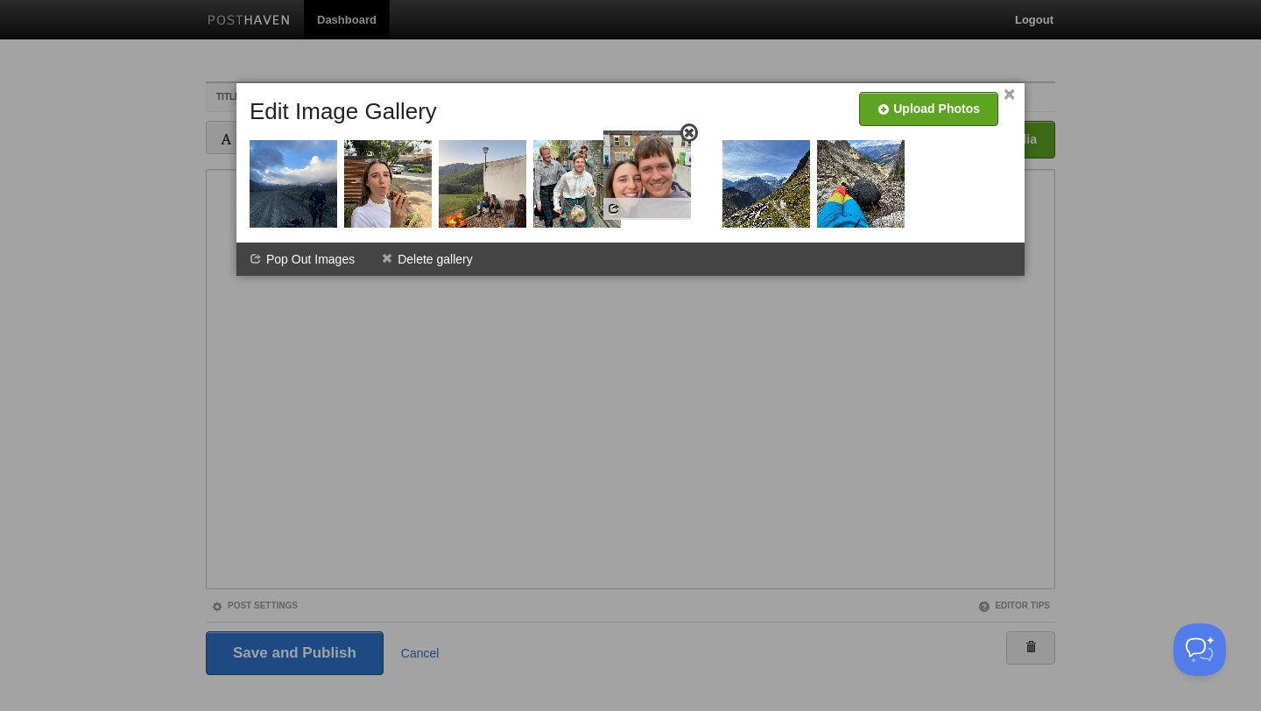
drag, startPoint x: 310, startPoint y: 201, endPoint x: 666, endPoint y: 191, distance: 355.7
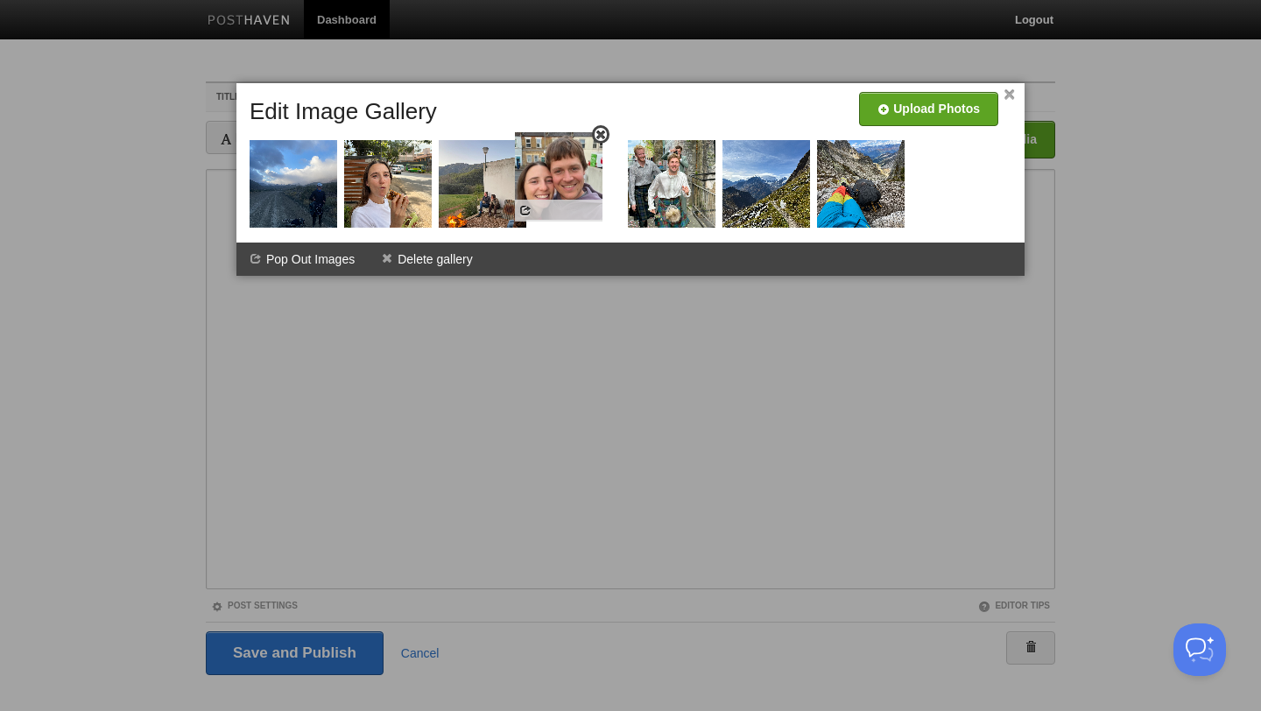
drag, startPoint x: 695, startPoint y: 191, endPoint x: 581, endPoint y: 183, distance: 114.1
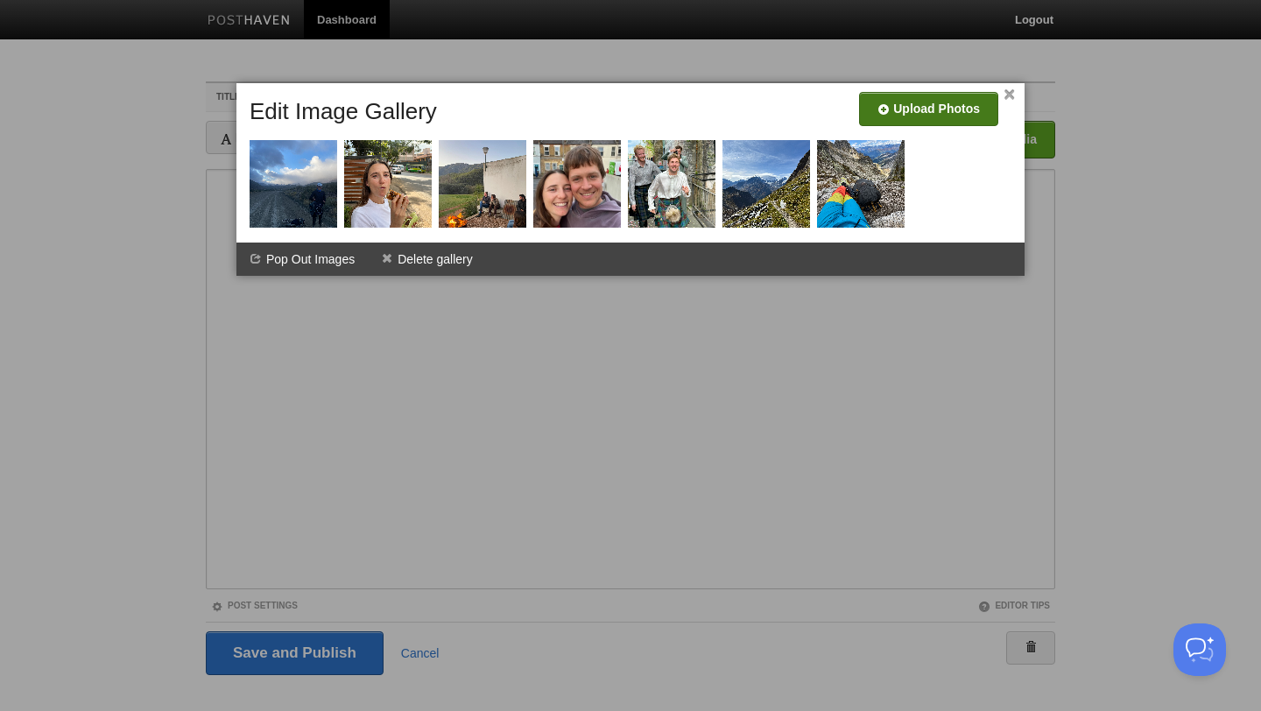
click at [916, 105] on input "file" at bounding box center [404, 115] width 1326 height 89
click at [1012, 95] on link "×" at bounding box center [1009, 95] width 11 height 10
click at [1016, 94] on div "× Upload Photos Edit Image Gallery Combine Galleries Pop Out Images Delete gall…" at bounding box center [630, 179] width 788 height 193
click at [1010, 94] on link "×" at bounding box center [1009, 95] width 11 height 10
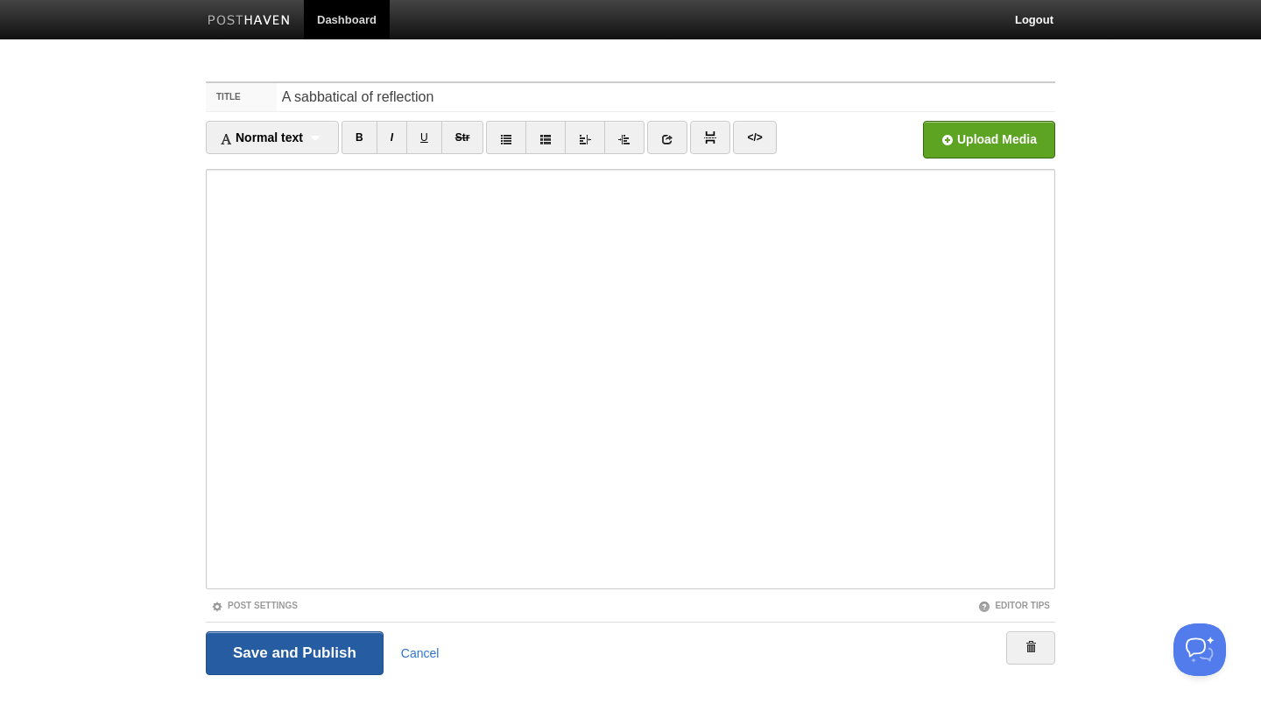
click at [322, 647] on input "Save and Publish" at bounding box center [295, 653] width 178 height 44
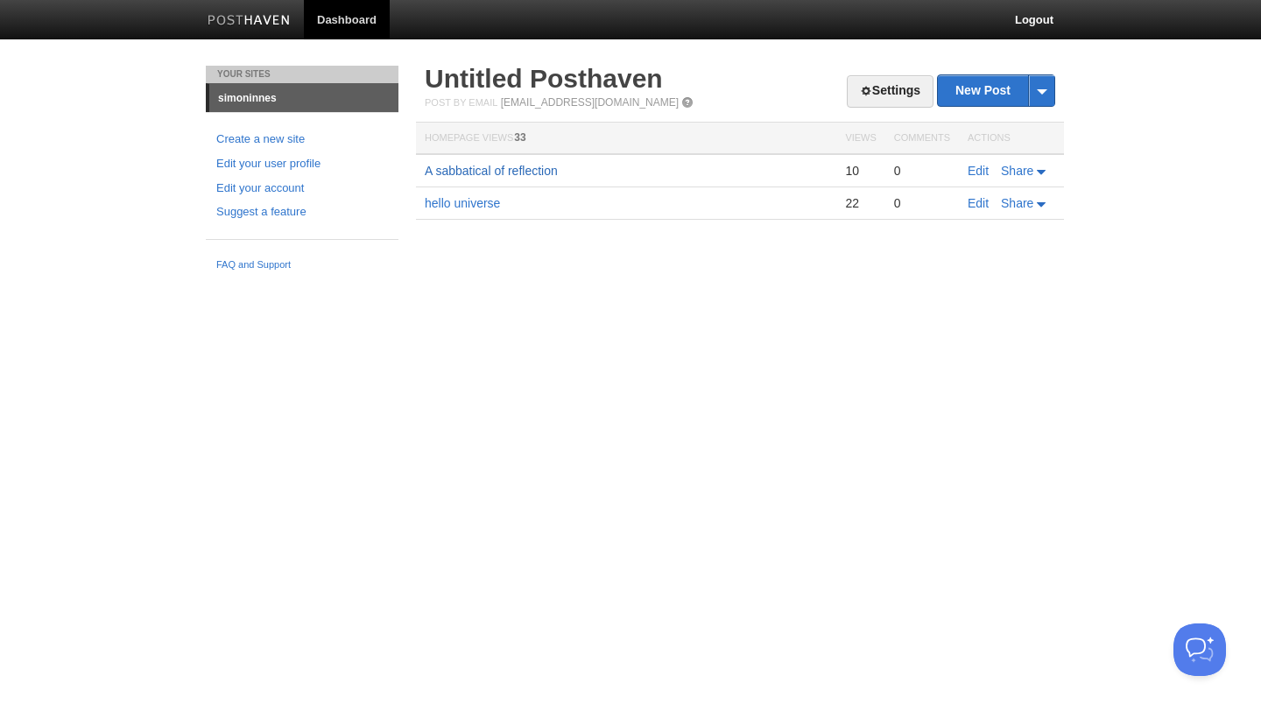
click at [476, 171] on link "A sabbatical of reflection" at bounding box center [491, 171] width 133 height 14
click at [246, 159] on link "Edit your user profile" at bounding box center [302, 164] width 172 height 18
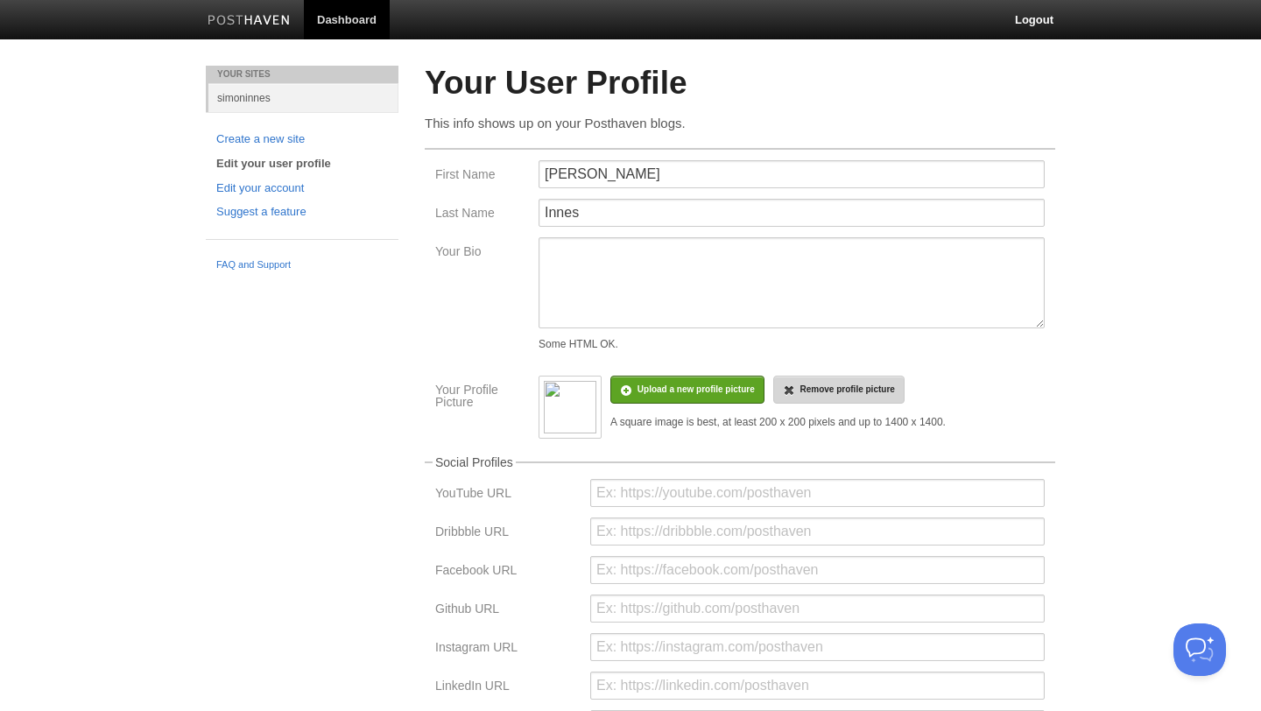
click at [875, 390] on link "Remove profile picture" at bounding box center [838, 390] width 131 height 28
click at [645, 388] on input "file" at bounding box center [169, 398] width 1326 height 89
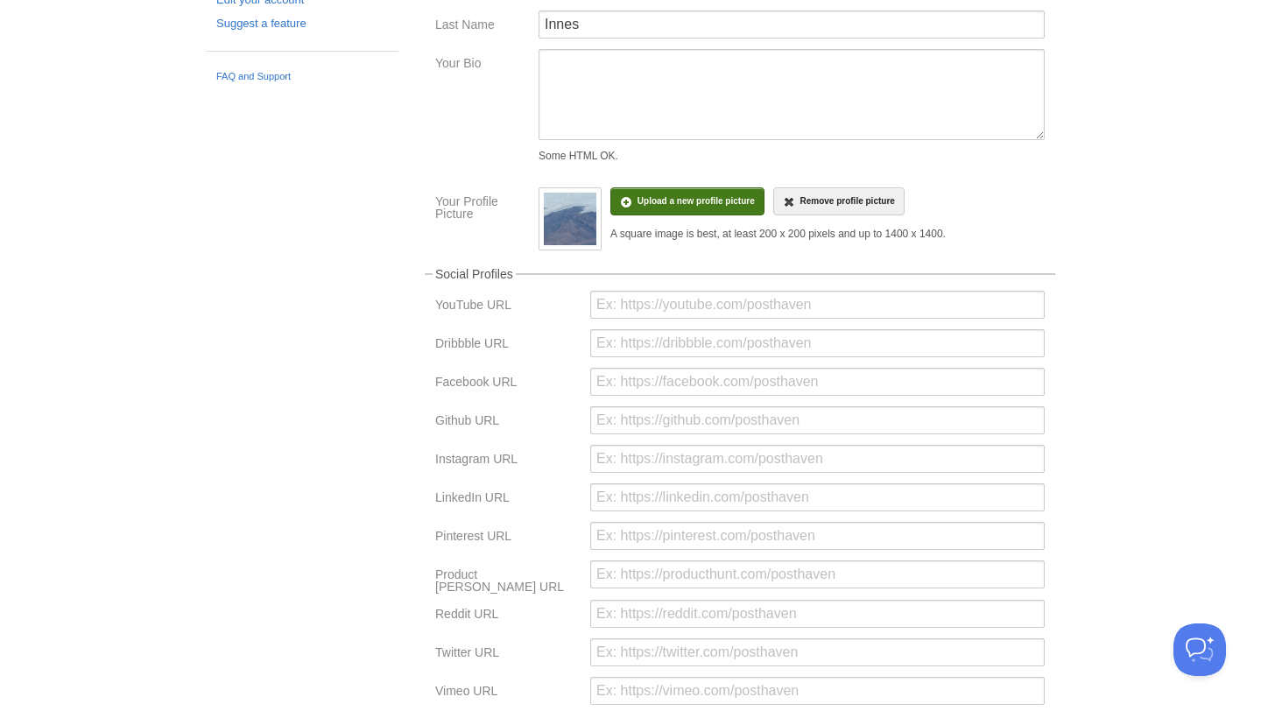
scroll to position [338, 0]
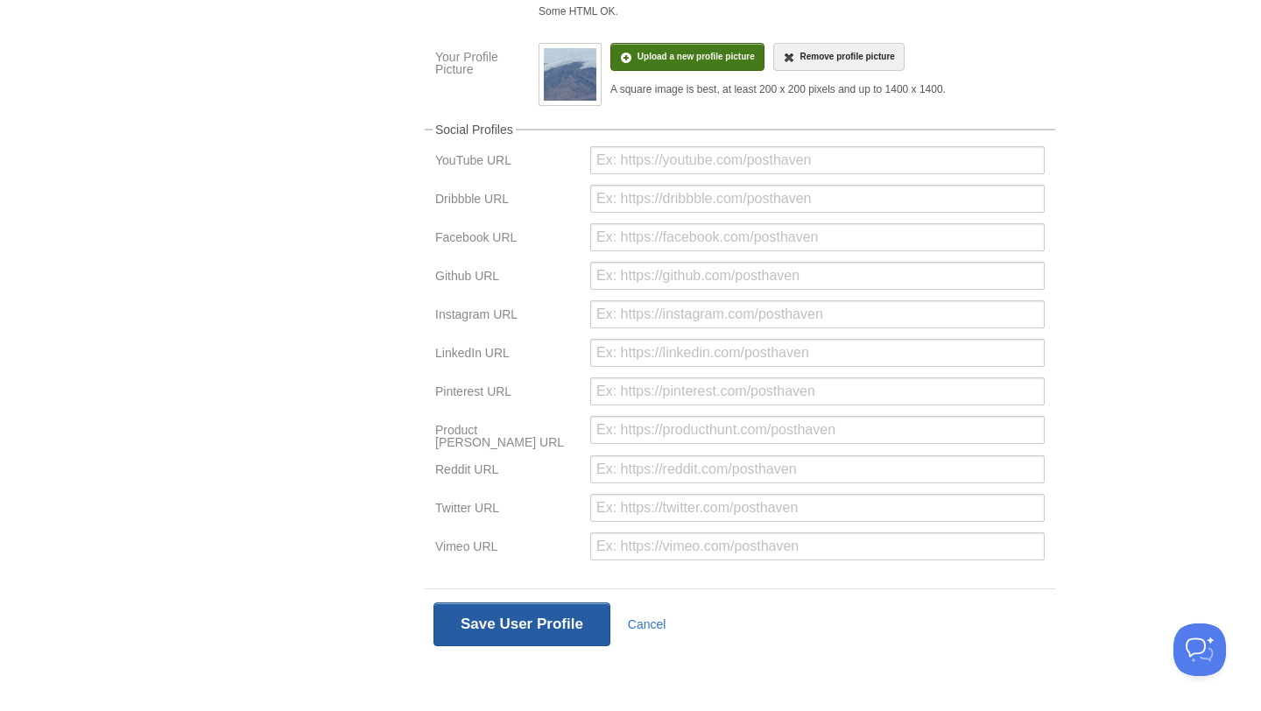
click at [516, 635] on button "Save User Profile" at bounding box center [521, 624] width 177 height 44
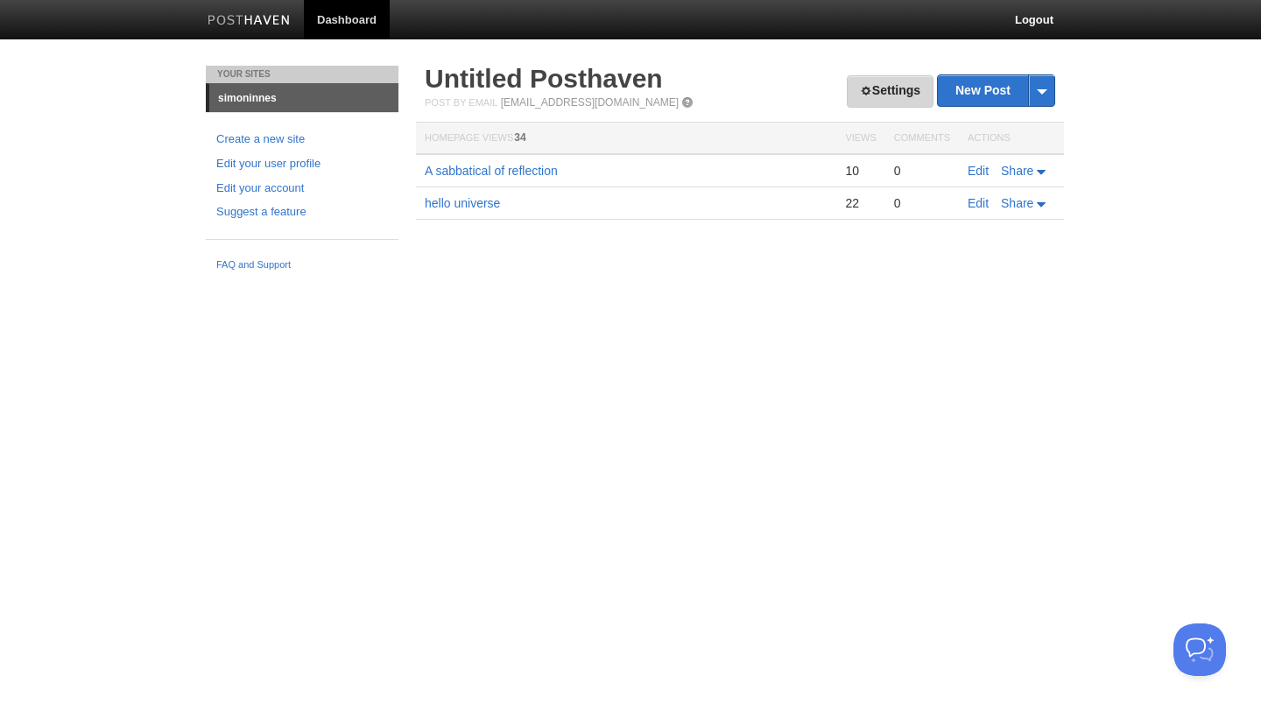
click at [877, 85] on link "Settings" at bounding box center [890, 91] width 87 height 32
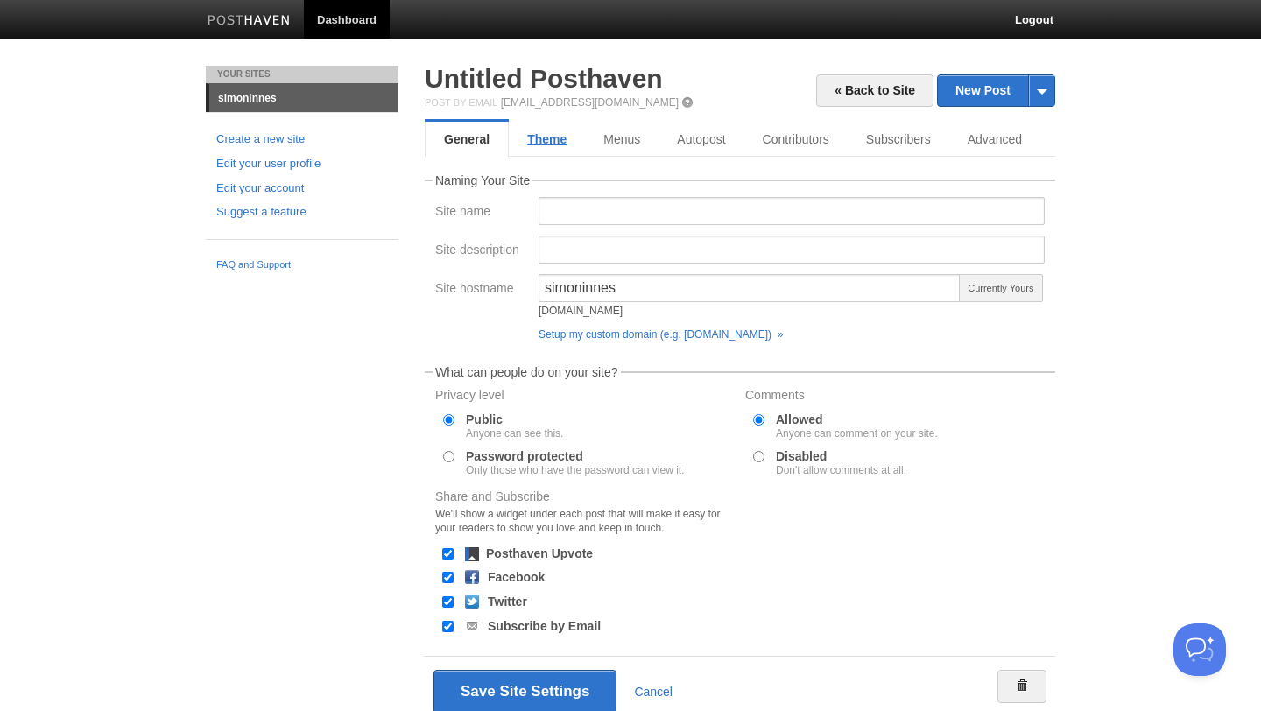
click at [558, 137] on link "Theme" at bounding box center [547, 139] width 76 height 35
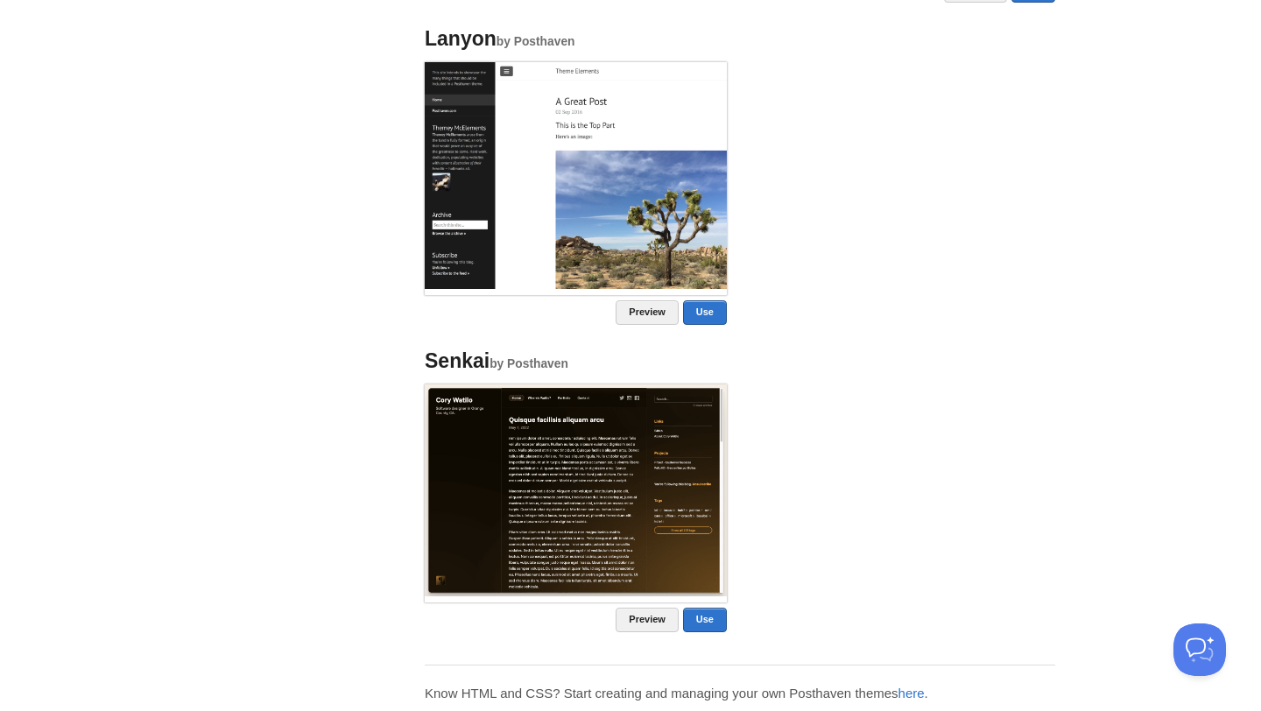
scroll to position [1617, 0]
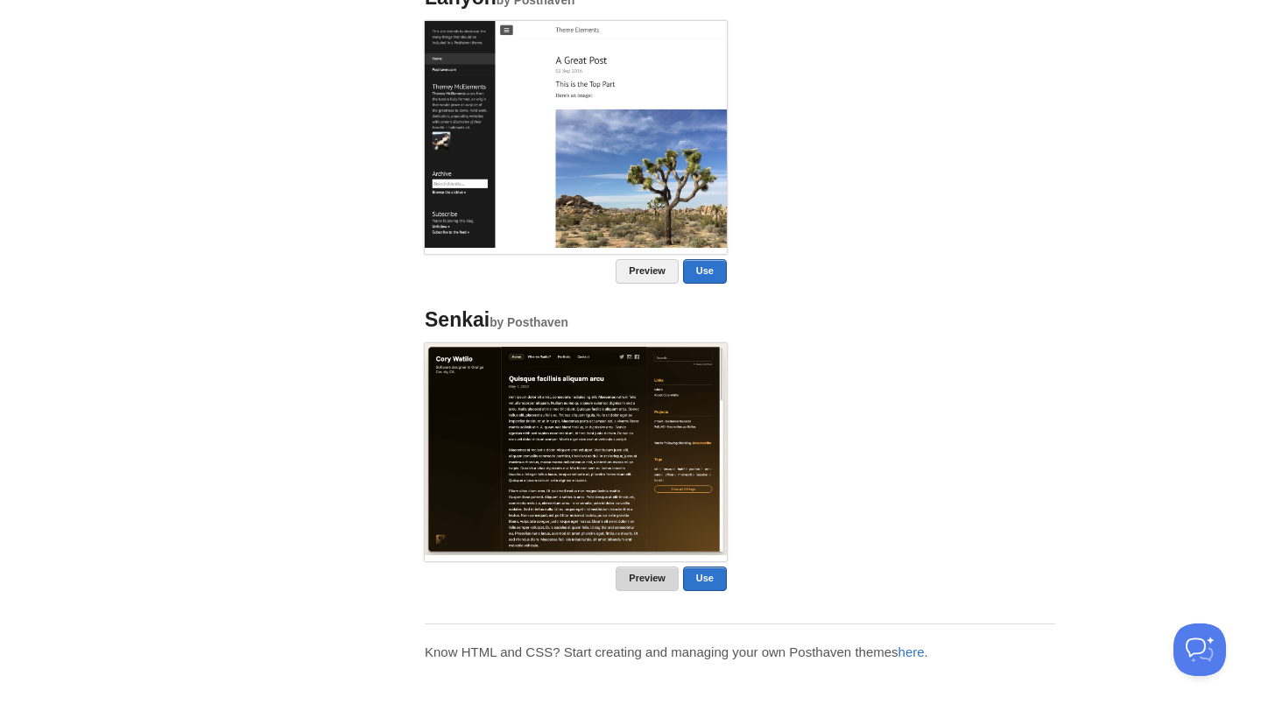
click at [645, 573] on link "Preview" at bounding box center [647, 579] width 63 height 25
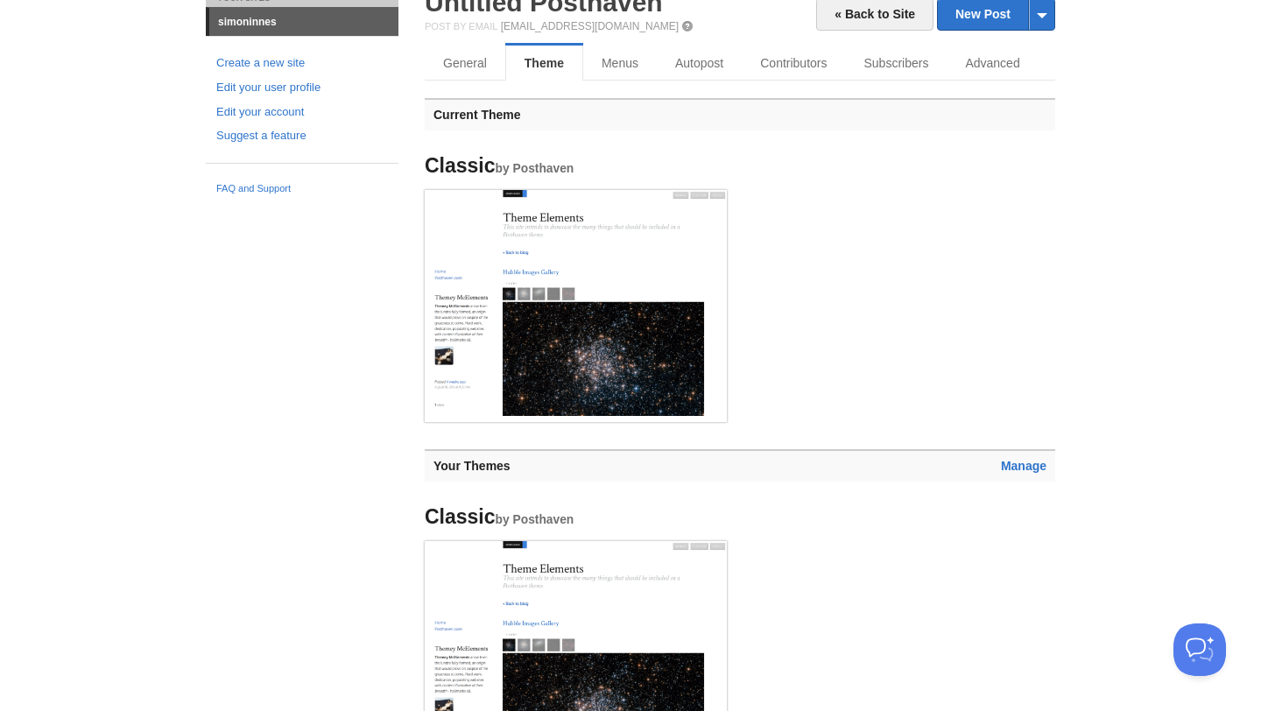
scroll to position [0, 0]
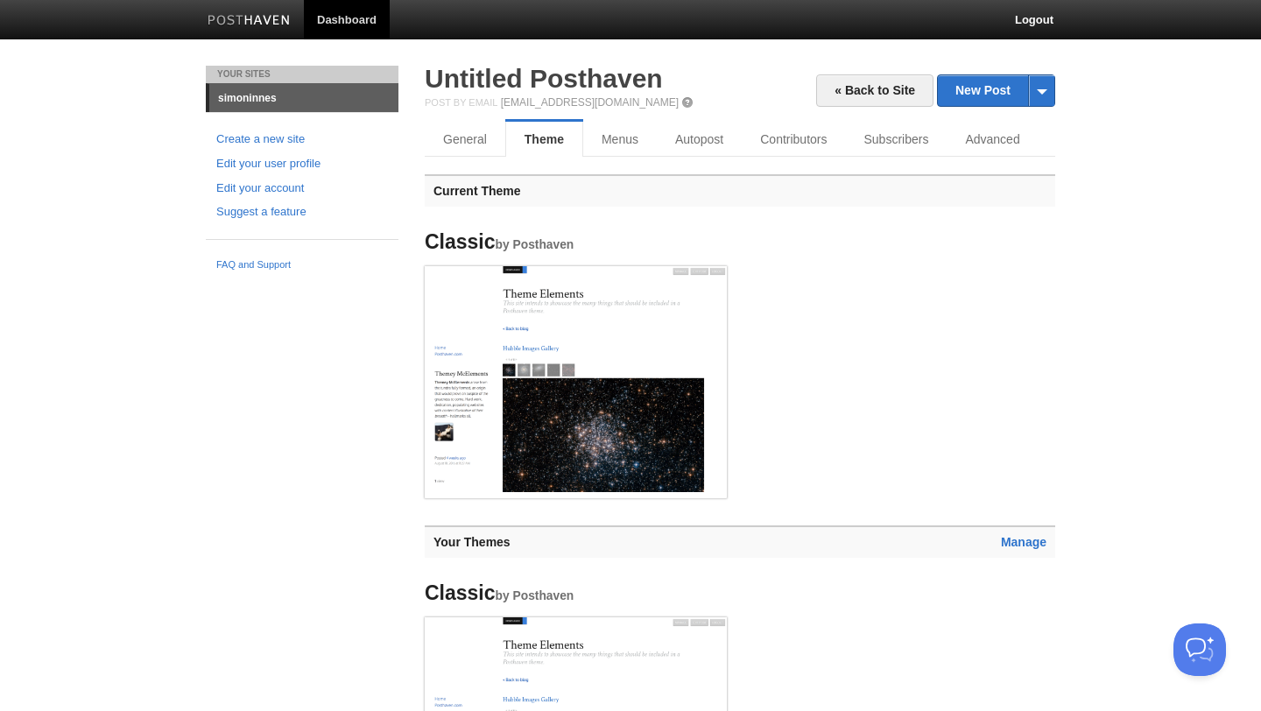
click at [244, 91] on link "simoninnes" at bounding box center [303, 98] width 189 height 28
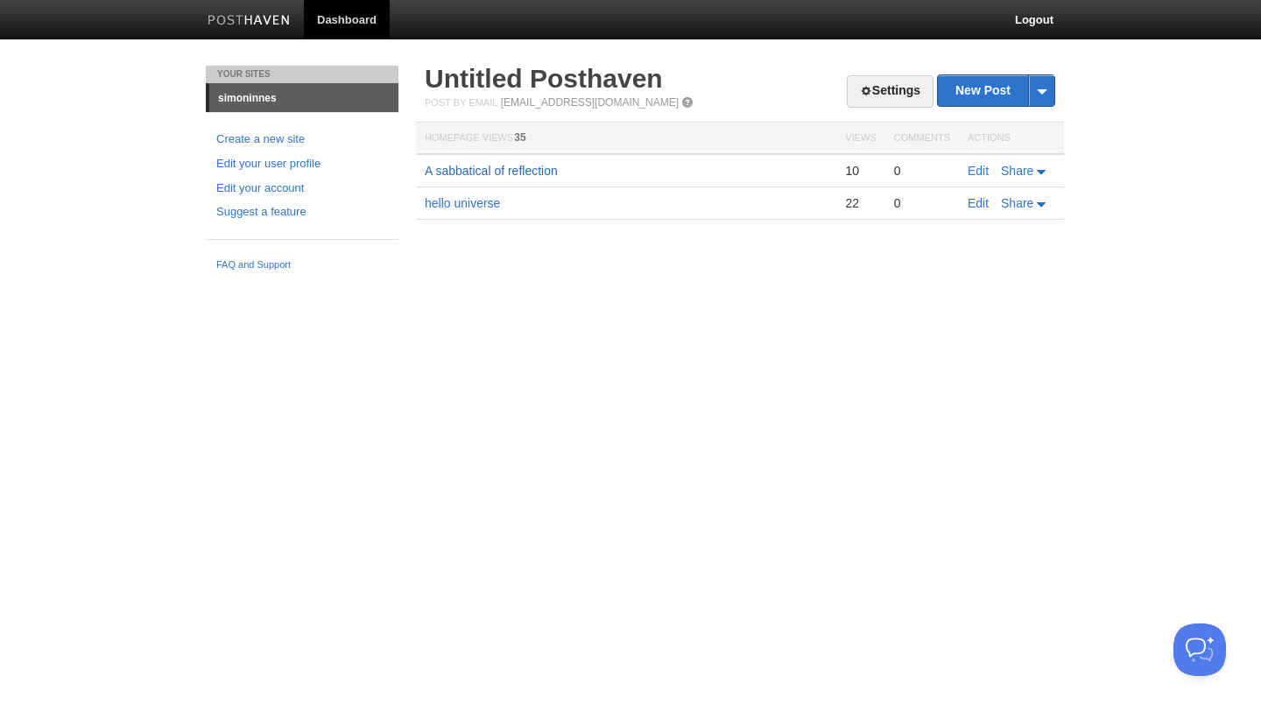
click at [498, 174] on link "A sabbatical of reflection" at bounding box center [491, 171] width 133 height 14
